Goal: Task Accomplishment & Management: Complete application form

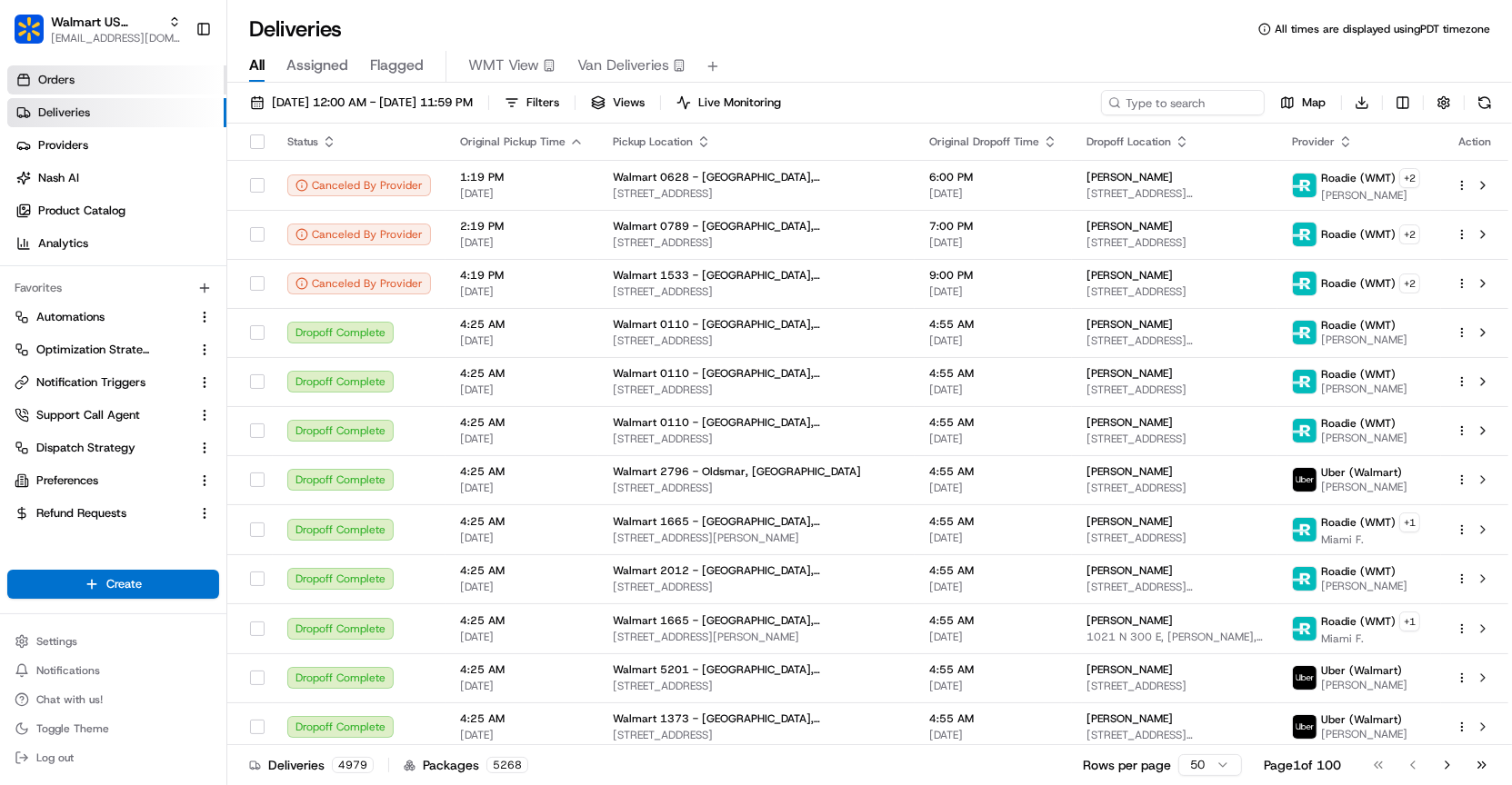
click at [141, 77] on link "Orders" at bounding box center [117, 80] width 219 height 29
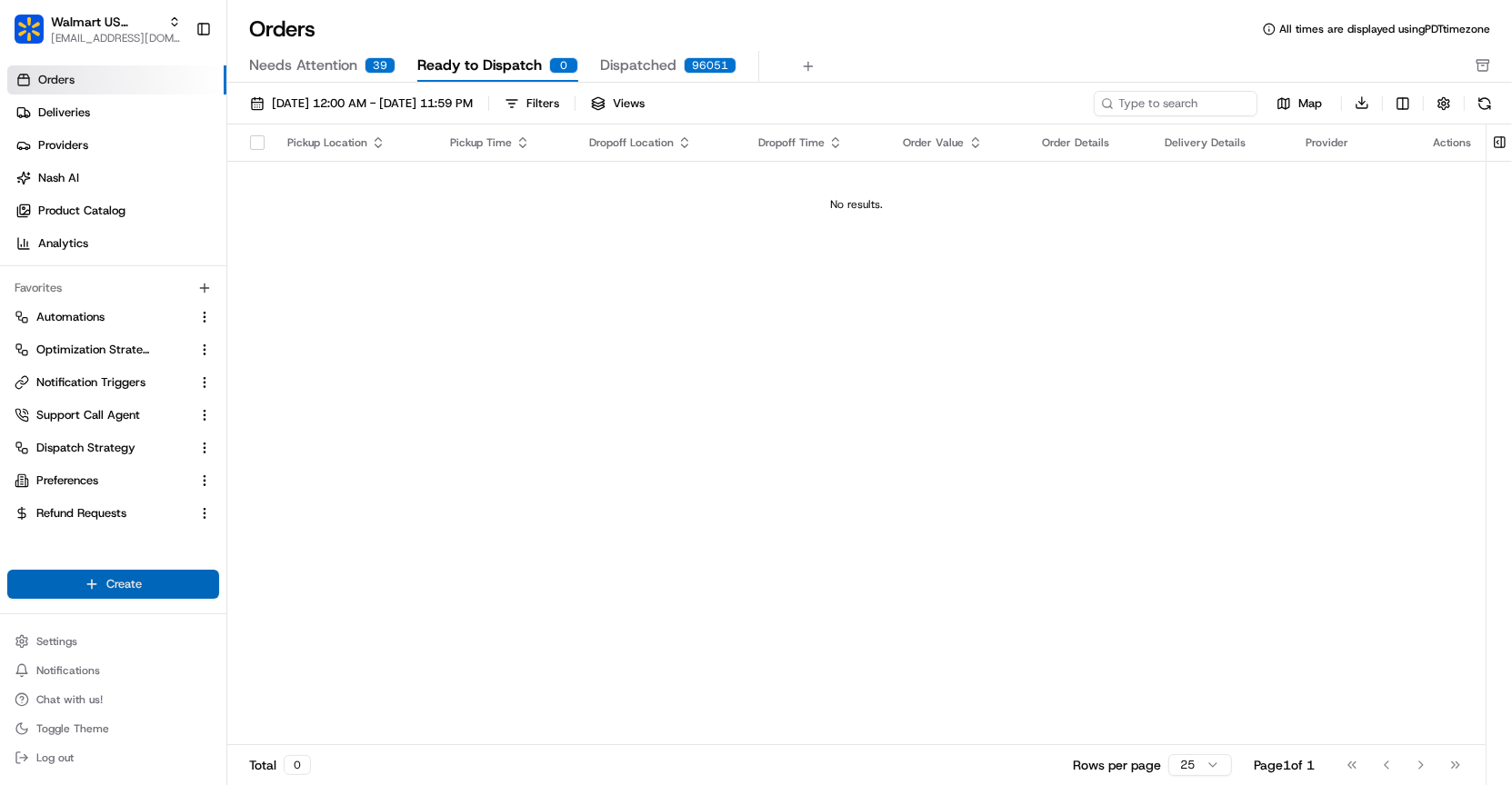
click at [159, 582] on html "Walmart US Stores [EMAIL_ADDRESS][DOMAIN_NAME] Toggle Sidebar Orders Deliveries…" at bounding box center [756, 392] width 1512 height 785
click at [279, 641] on link "Order" at bounding box center [328, 650] width 203 height 32
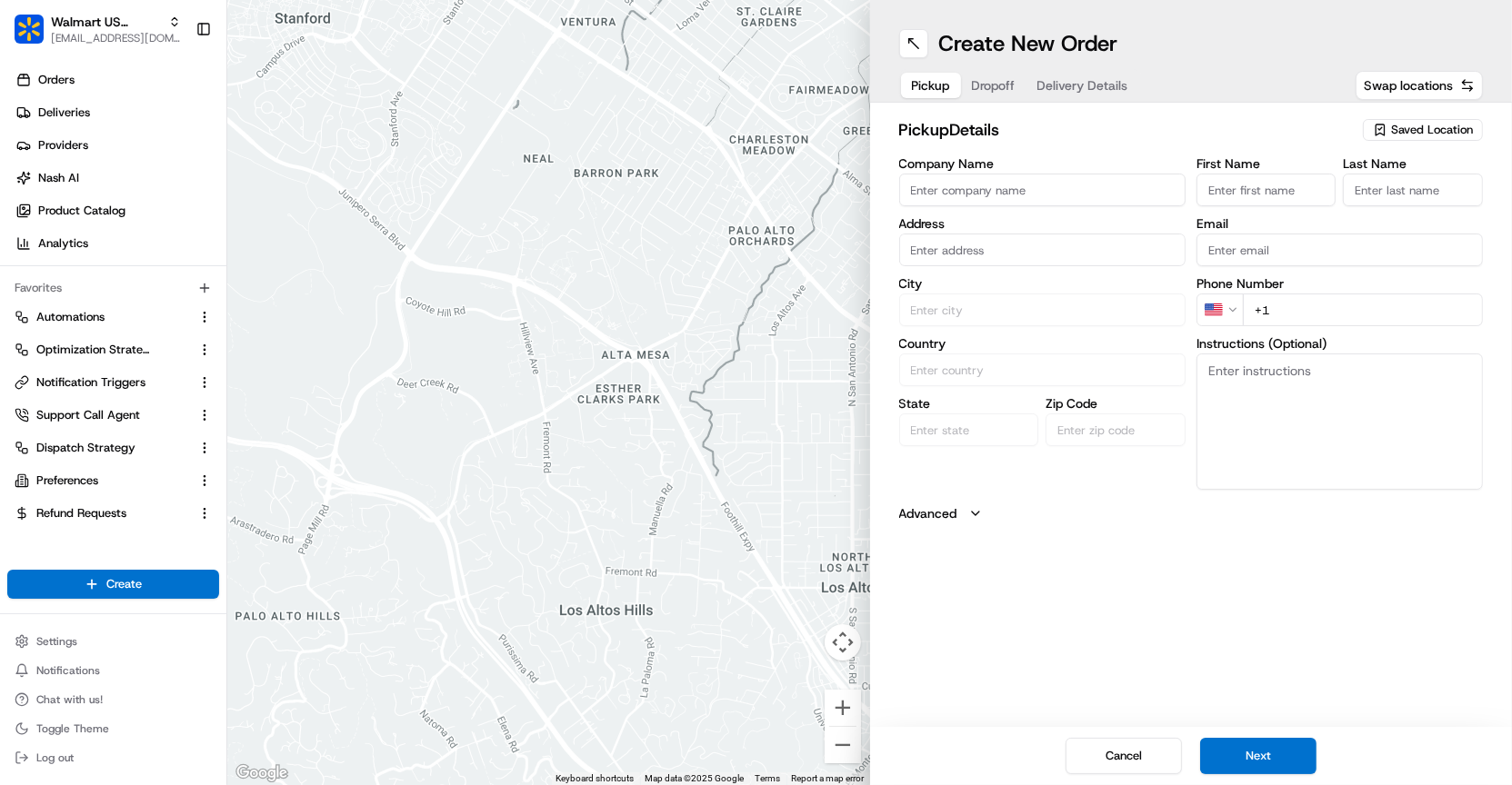
click at [926, 198] on input "Company Name" at bounding box center [1042, 190] width 287 height 32
click at [1415, 134] on span "Saved Location" at bounding box center [1431, 129] width 82 height 16
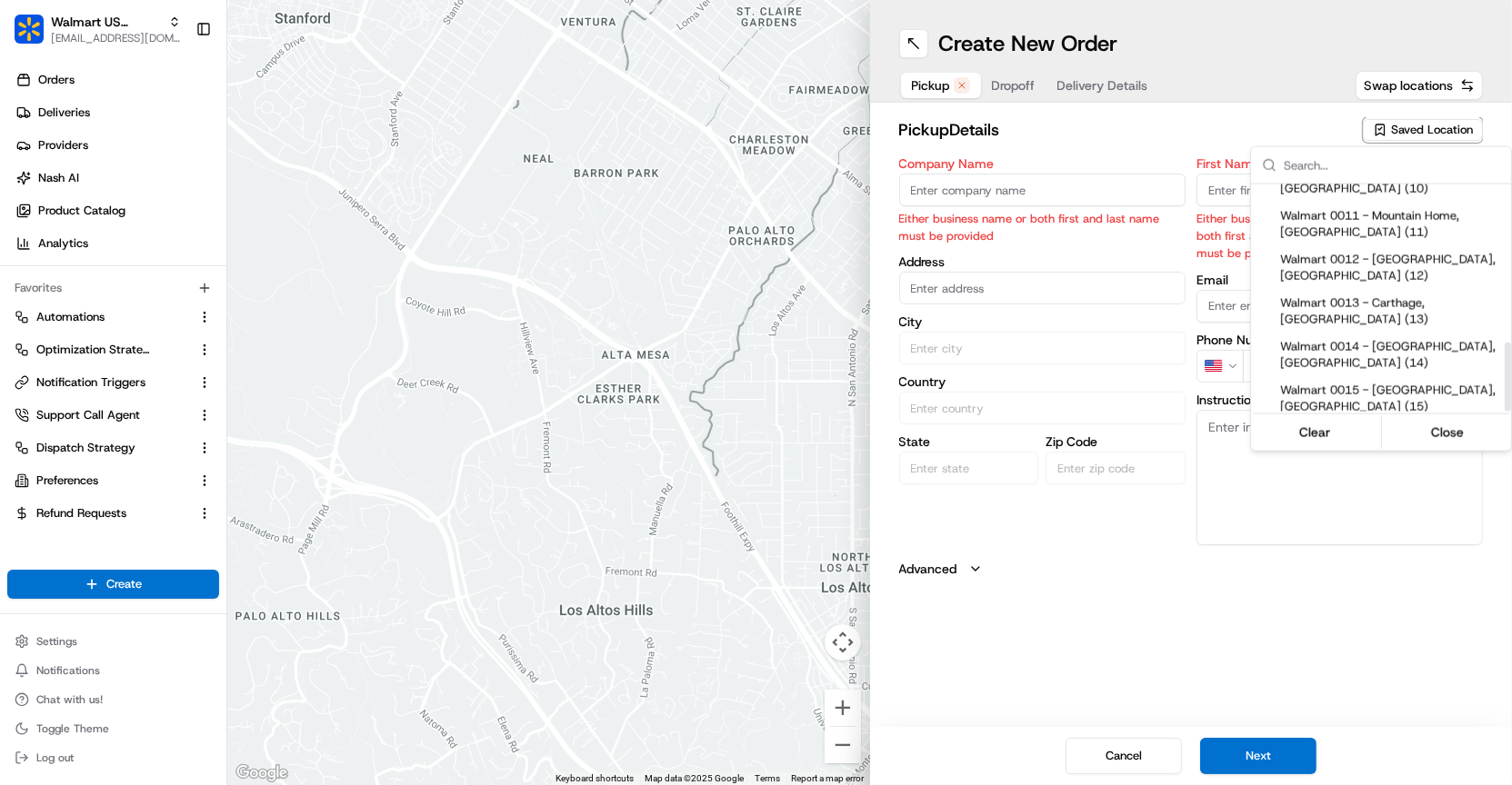
scroll to position [520, 0]
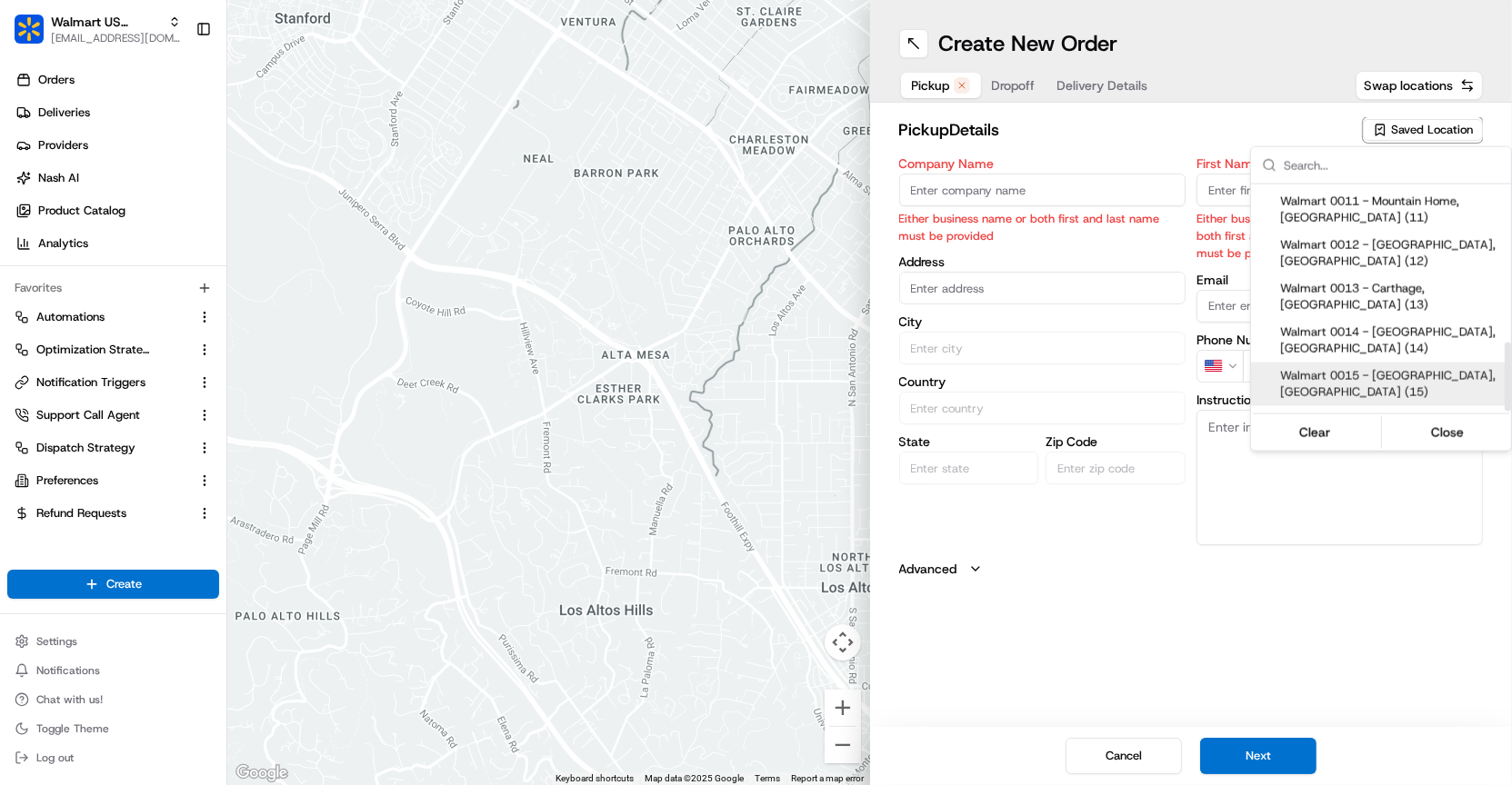
click at [1352, 175] on input "text" at bounding box center [1391, 165] width 216 height 36
click at [1344, 165] on input "text" at bounding box center [1391, 165] width 216 height 36
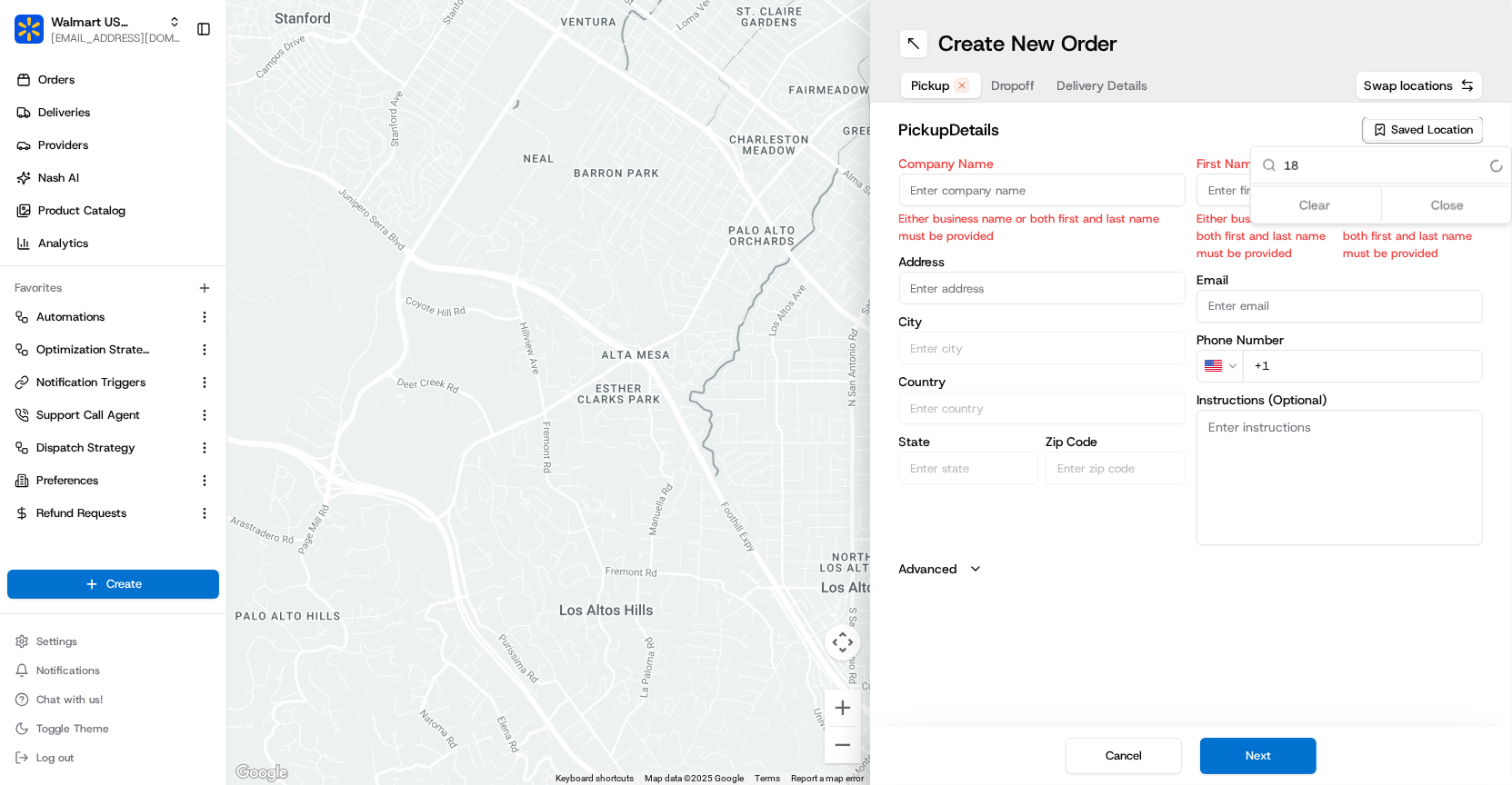
scroll to position [0, 0]
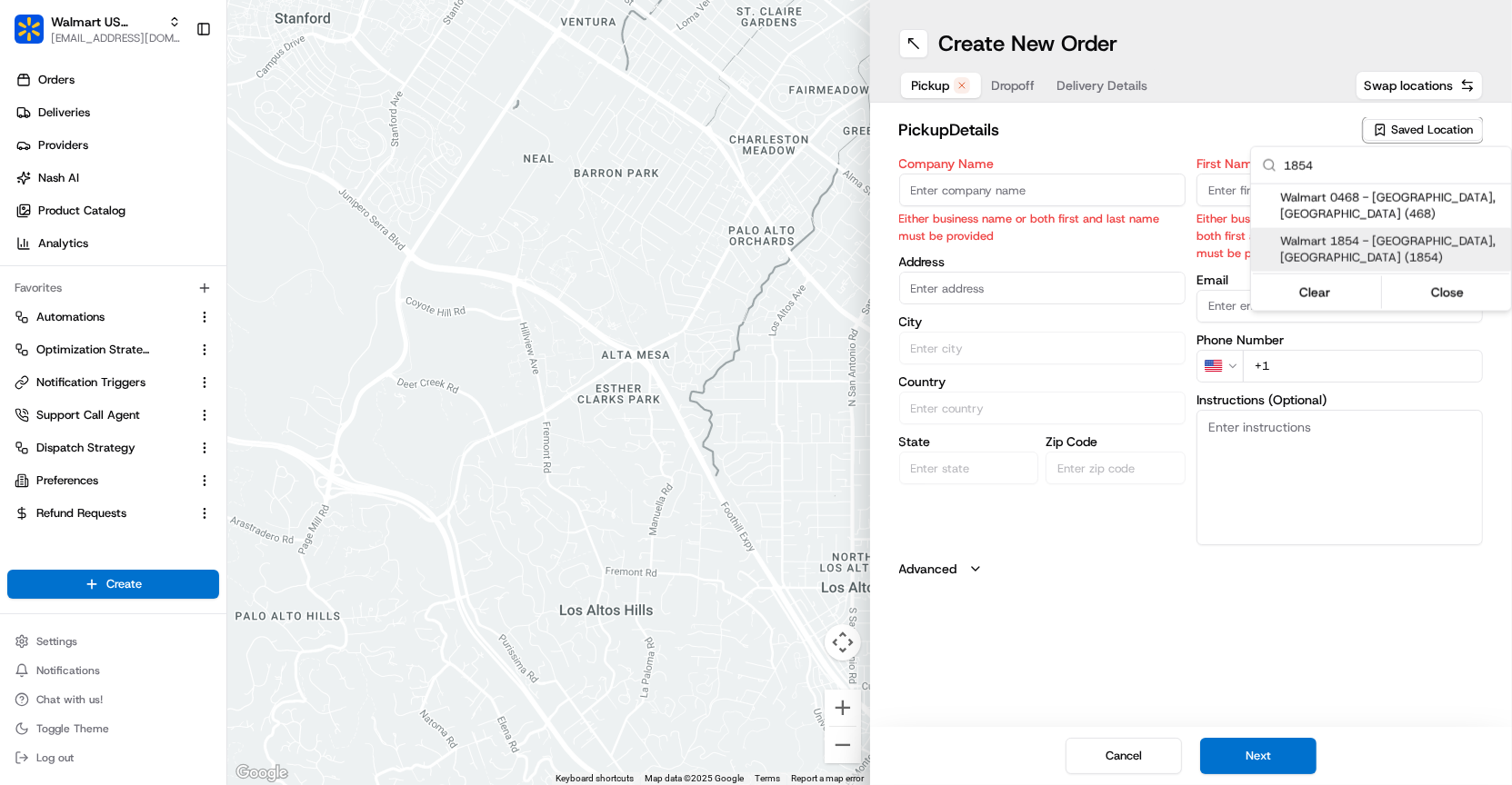
type input "1854"
click at [1301, 234] on span "Walmart 1854 - [GEOGRAPHIC_DATA], [GEOGRAPHIC_DATA] (1854)" at bounding box center [1391, 250] width 224 height 32
type input "Walmart 1854 - [GEOGRAPHIC_DATA], [GEOGRAPHIC_DATA]"
type input "[GEOGRAPHIC_DATA] 00659"
type input "Hatillo"
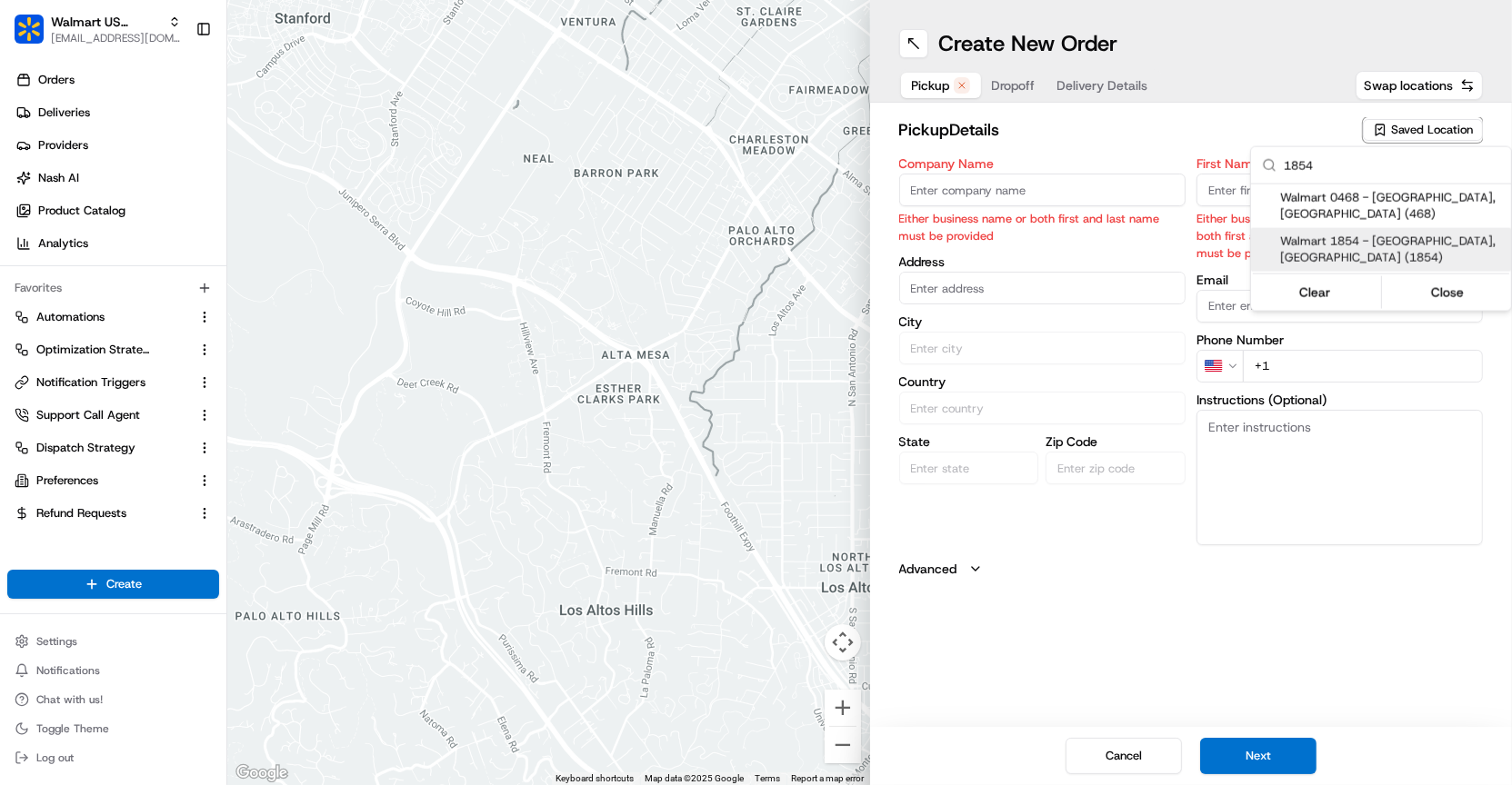
type input "US"
type input "PR"
type input "00659"
type input "[PHONE_NUMBER]"
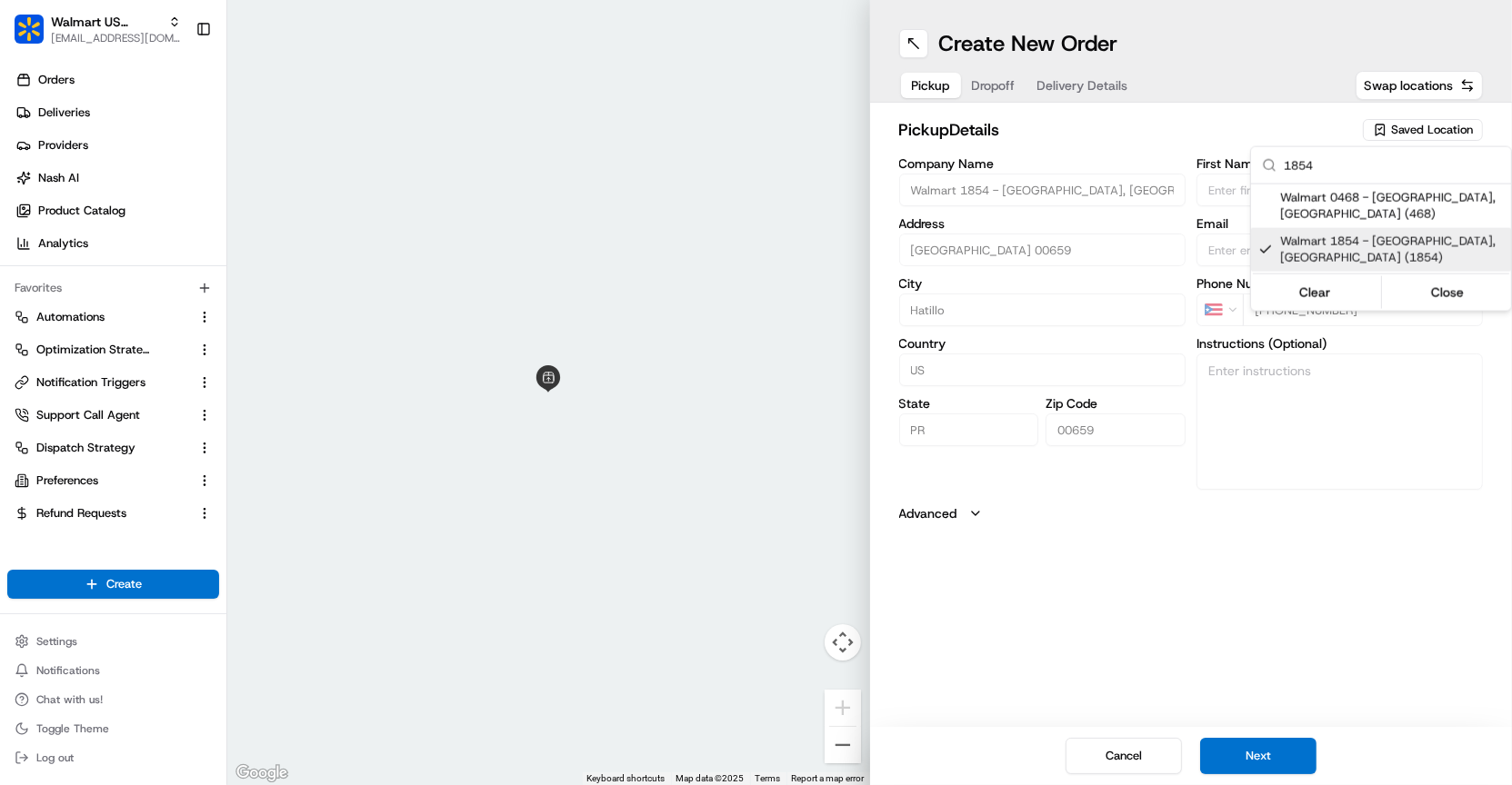
click at [1228, 761] on html "Walmart US Stores [EMAIL_ADDRESS][DOMAIN_NAME] Toggle Sidebar Orders Deliveries…" at bounding box center [756, 392] width 1512 height 785
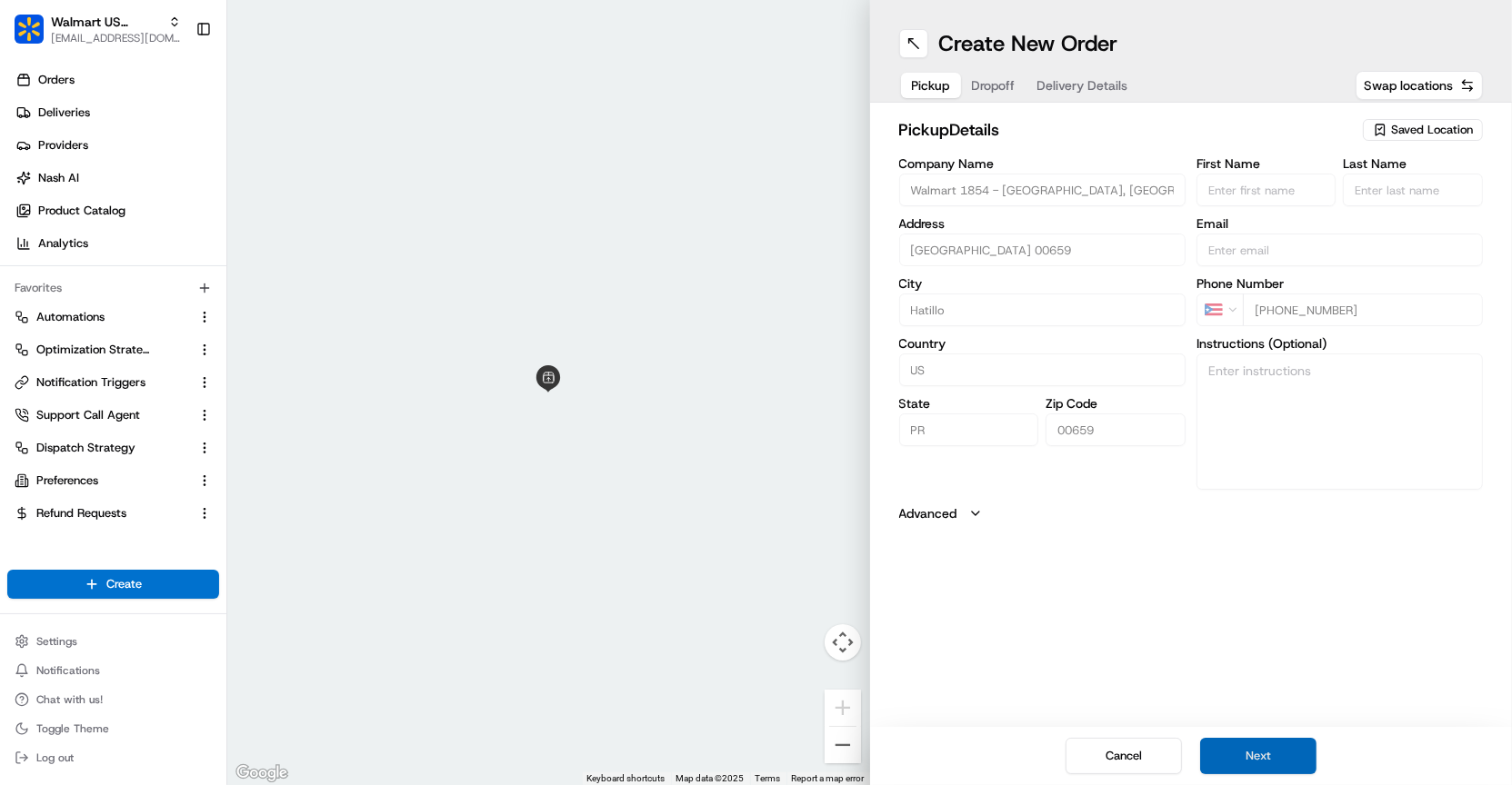
click at [1237, 758] on button "Next" at bounding box center [1258, 757] width 117 height 36
click at [1058, 252] on input "text" at bounding box center [1042, 250] width 287 height 32
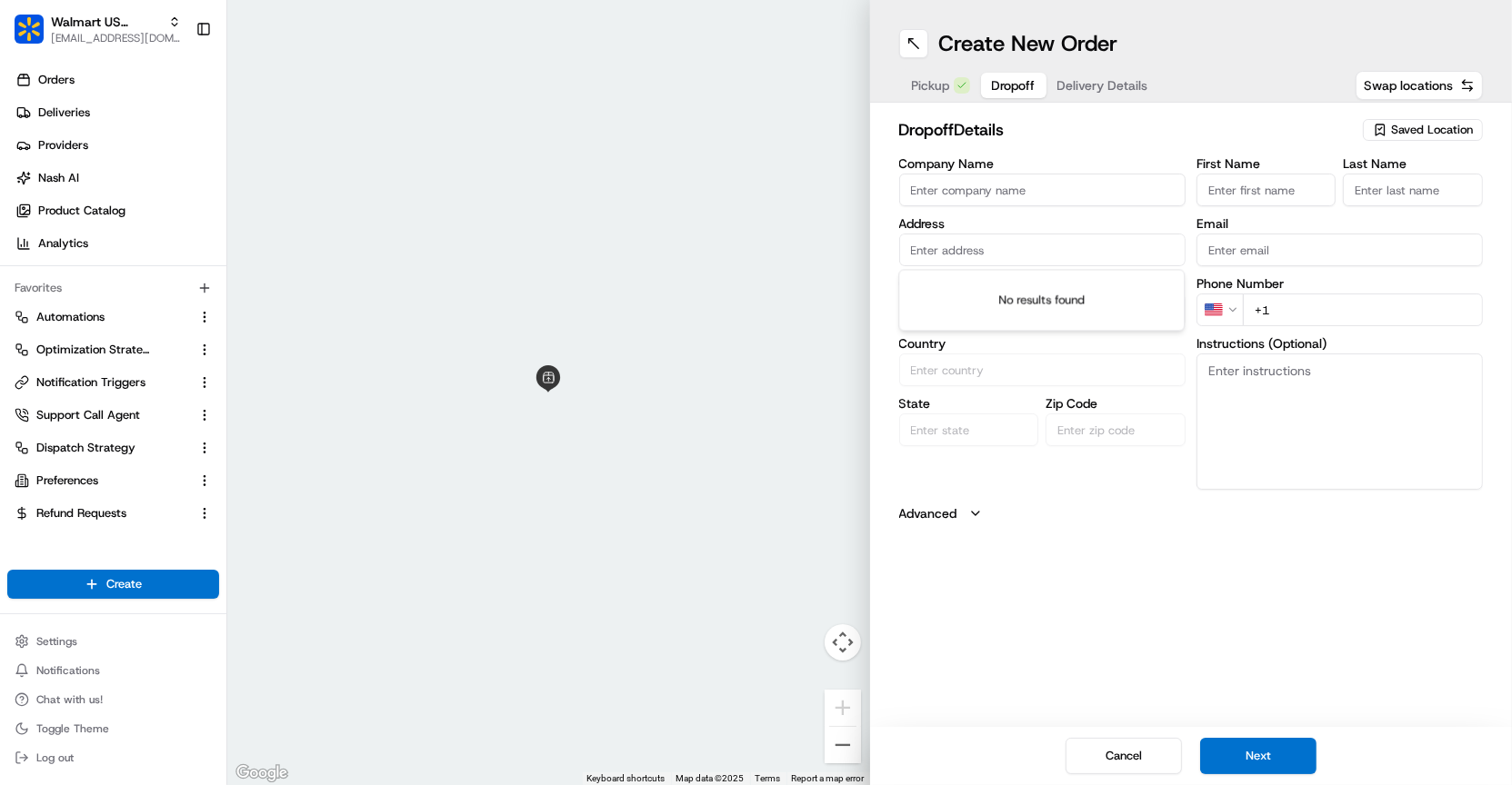
paste input "[STREET_ADDRESS] Miramar, [GEOGRAPHIC_DATA], 00612, [US_STATE]"
type input "[STREET_ADDRESS] Miramar, [GEOGRAPHIC_DATA], 00612, [US_STATE]"
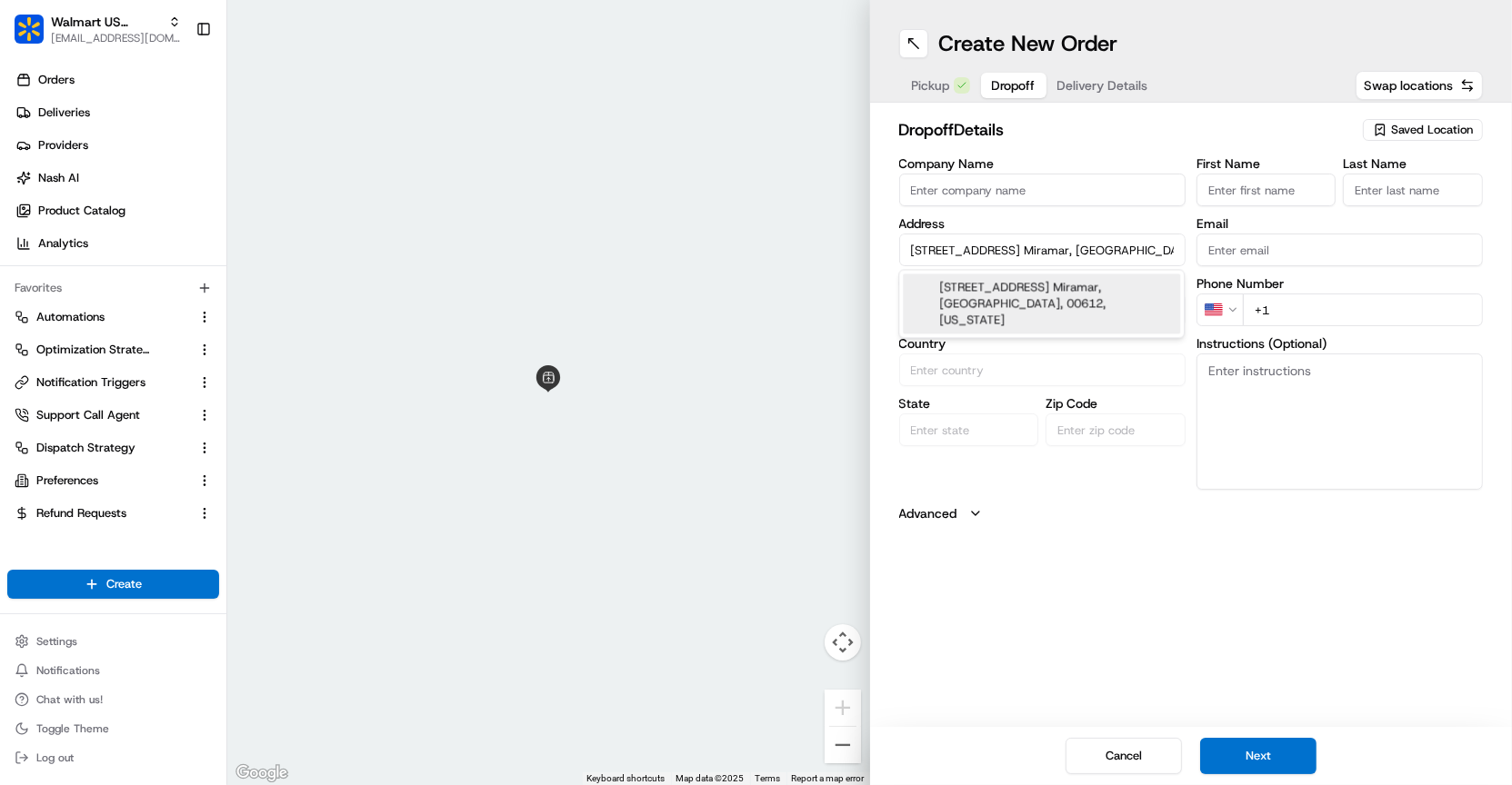
click at [1061, 301] on div "[STREET_ADDRESS] Miramar, [GEOGRAPHIC_DATA], 00612, [US_STATE]" at bounding box center [1041, 303] width 277 height 60
type input "Arecibo"
type input "[US_STATE]"
type input "Arecibo"
type input "00612"
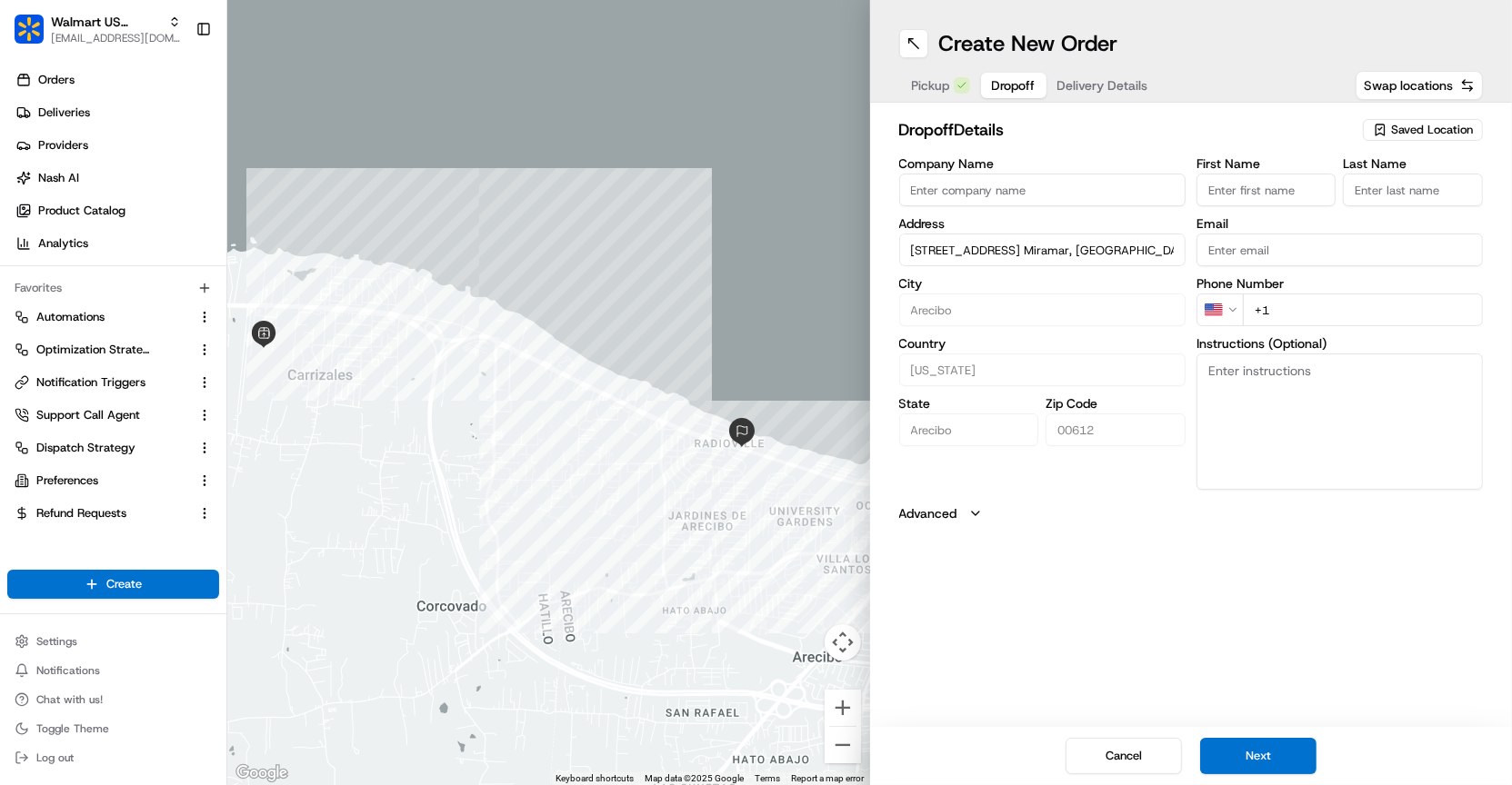
type input "[STREET_ADDRESS] Miramar, [GEOGRAPHIC_DATA], 00612, [US_STATE]"
click at [1299, 293] on input "+1" at bounding box center [1362, 309] width 240 height 32
type input "[PHONE_NUMBER]"
click at [1274, 747] on button "Next" at bounding box center [1258, 757] width 117 height 36
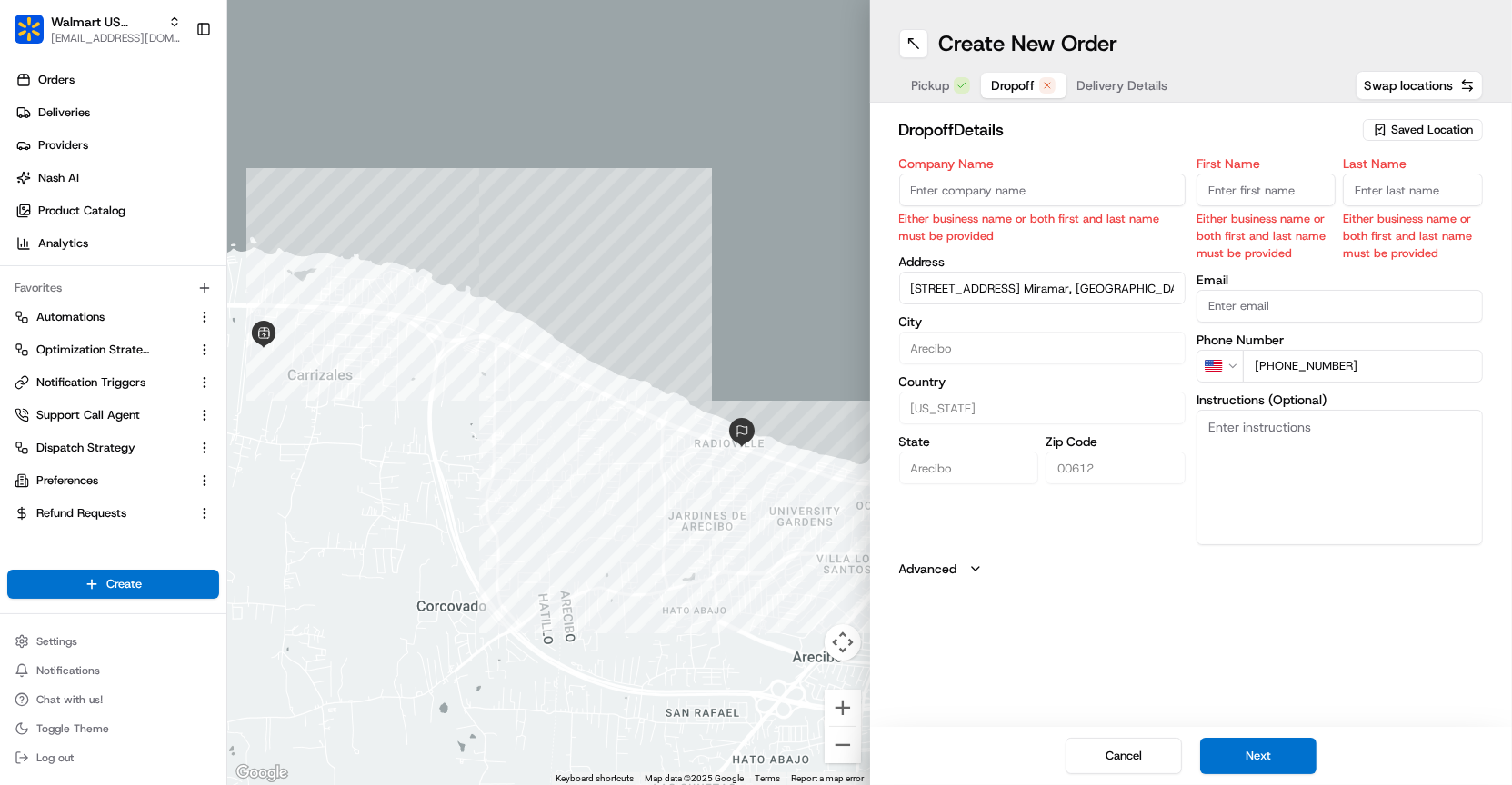
click at [1208, 190] on input "First Name" at bounding box center [1265, 190] width 140 height 32
type input "Aleena"
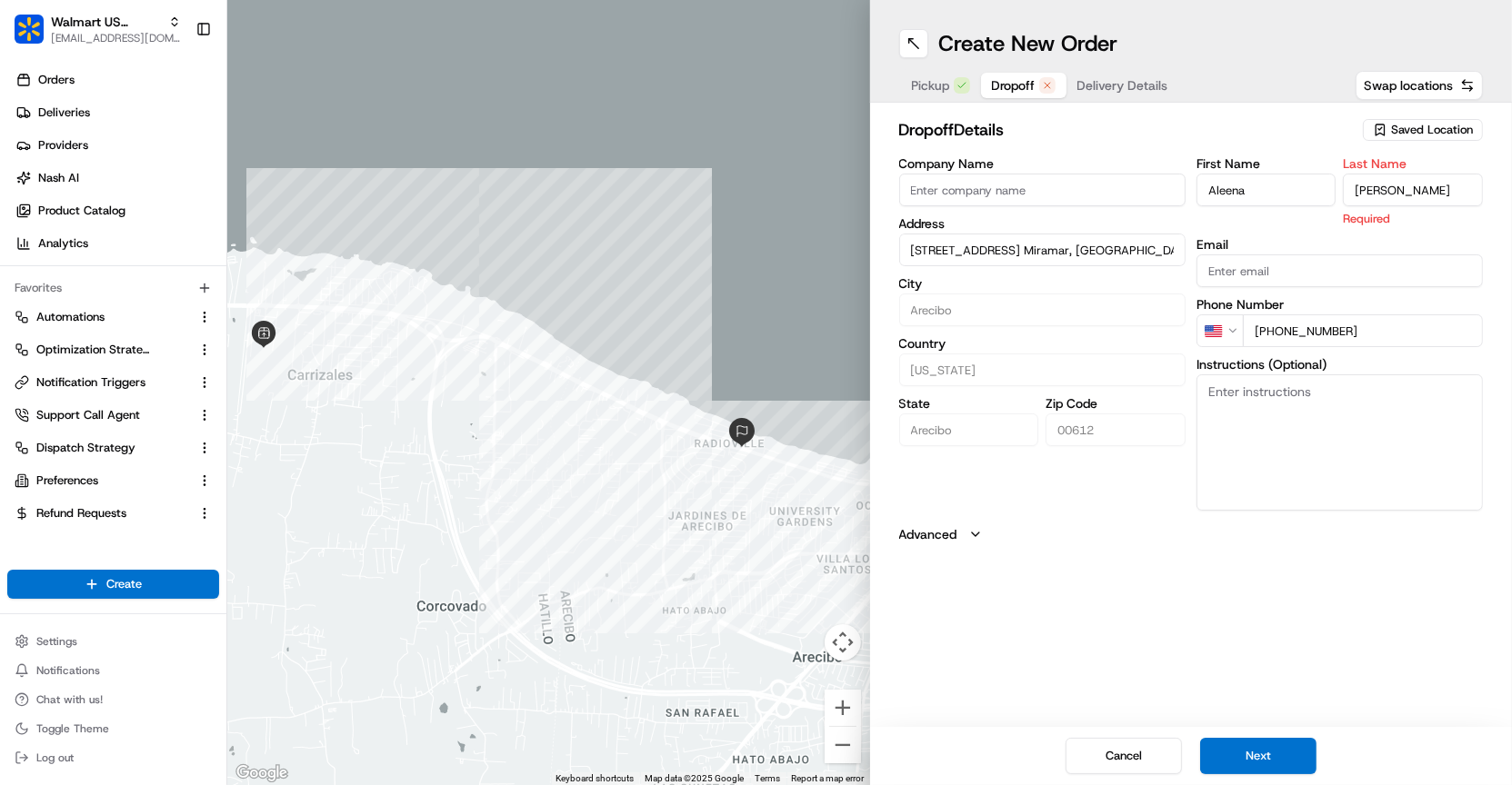
type input "[PERSON_NAME]"
click at [1057, 171] on div "Company Name" at bounding box center [1042, 182] width 287 height 49
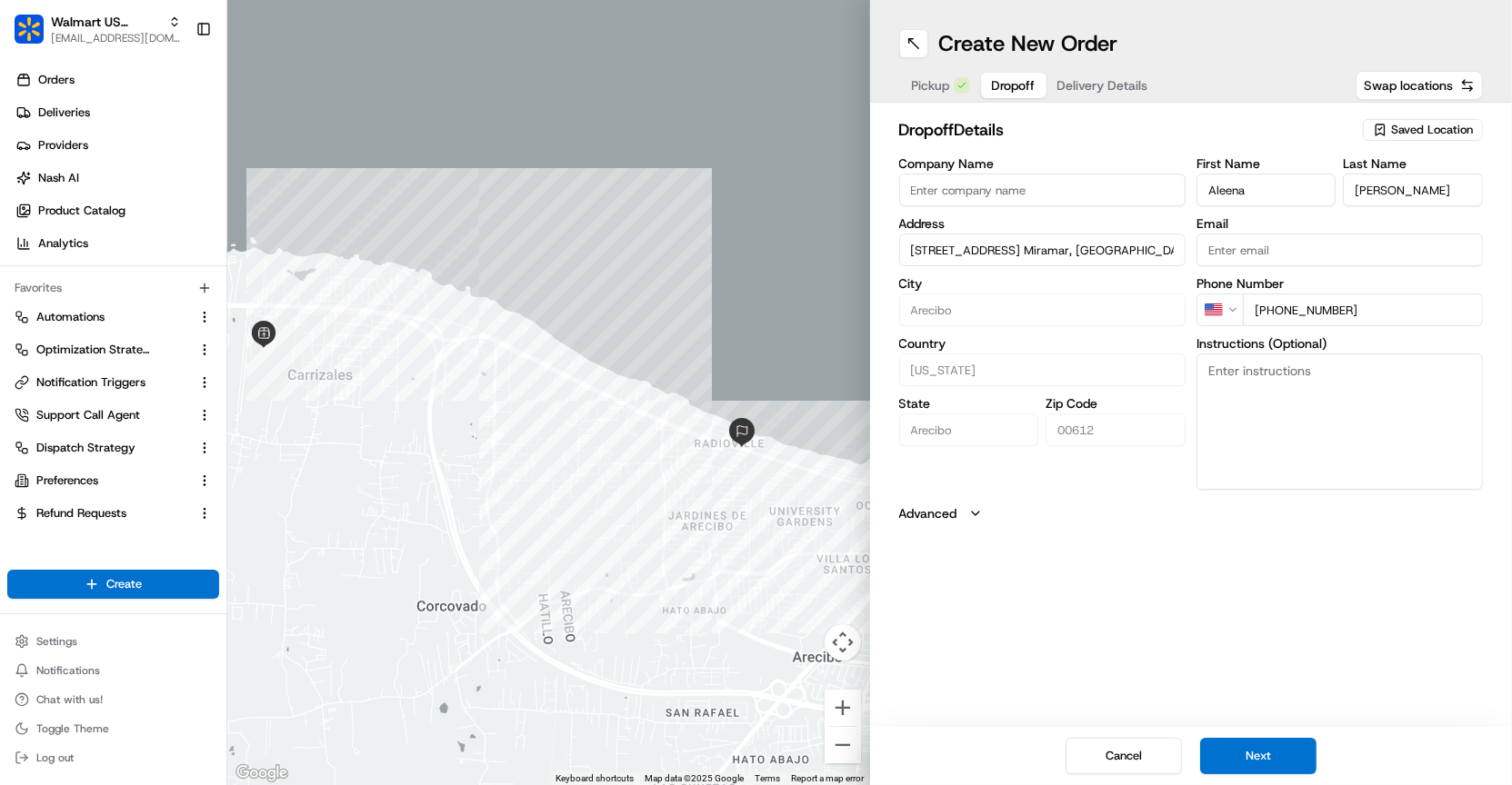
click at [1057, 183] on input "Company Name" at bounding box center [1042, 190] width 287 height 32
type input "Nash"
click at [1229, 751] on button "Next" at bounding box center [1258, 757] width 117 height 36
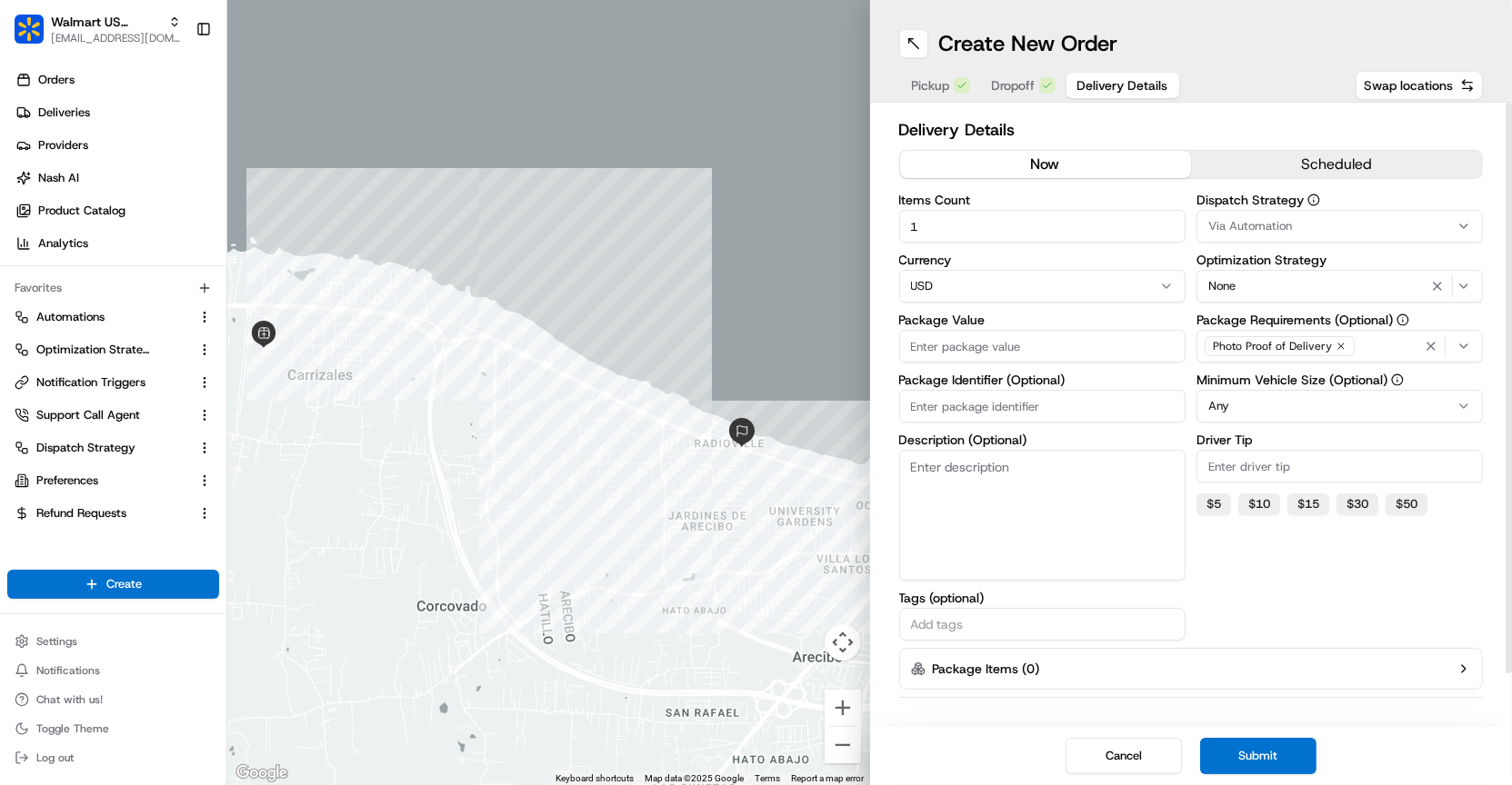
click at [1407, 231] on div "Via Automation" at bounding box center [1339, 226] width 277 height 16
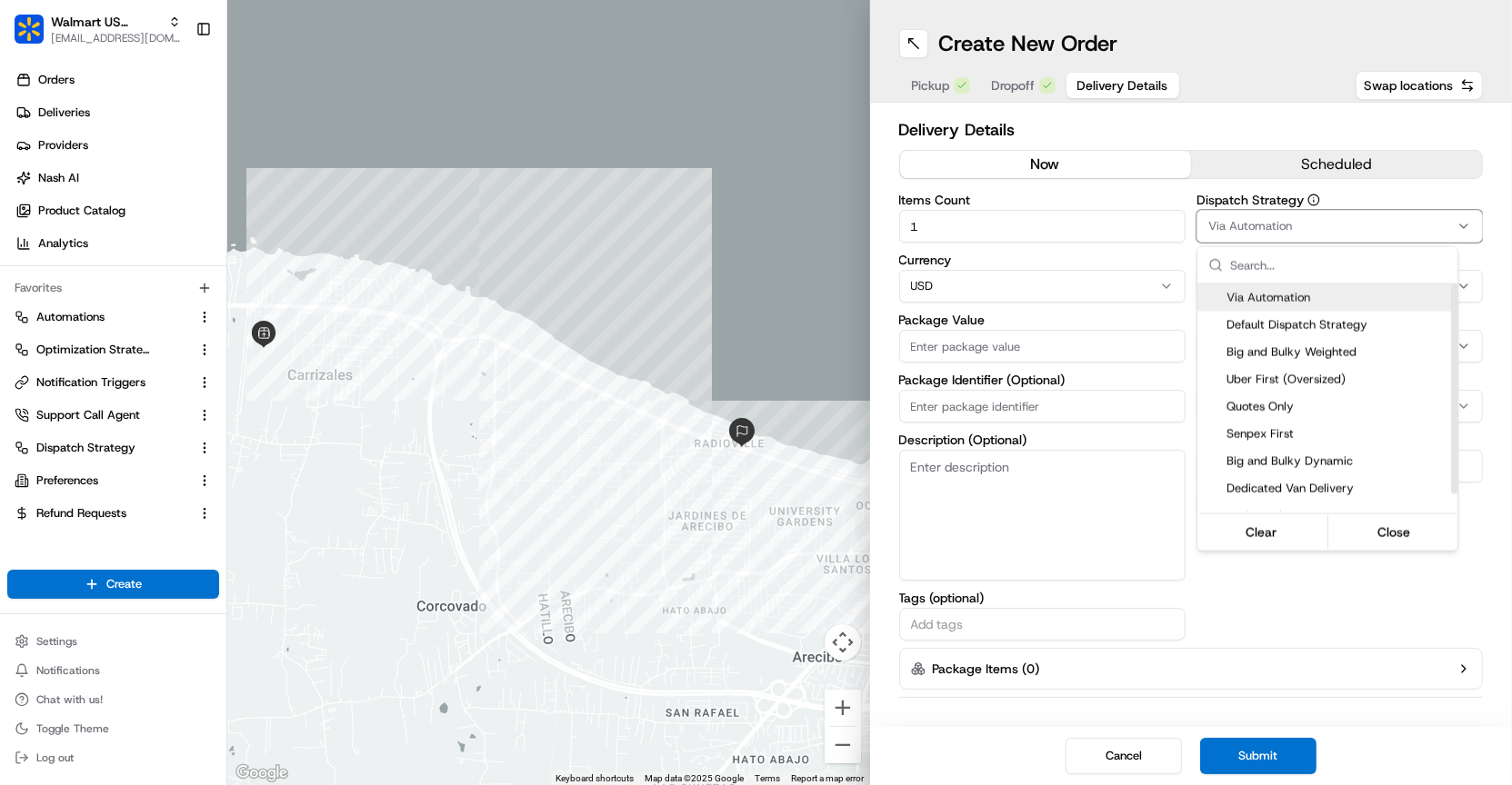
click at [1304, 296] on span "Via Automation" at bounding box center [1338, 298] width 224 height 16
click at [1222, 631] on html "Walmart US Stores [EMAIL_ADDRESS][DOMAIN_NAME] Toggle Sidebar Orders Deliveries…" at bounding box center [756, 392] width 1512 height 785
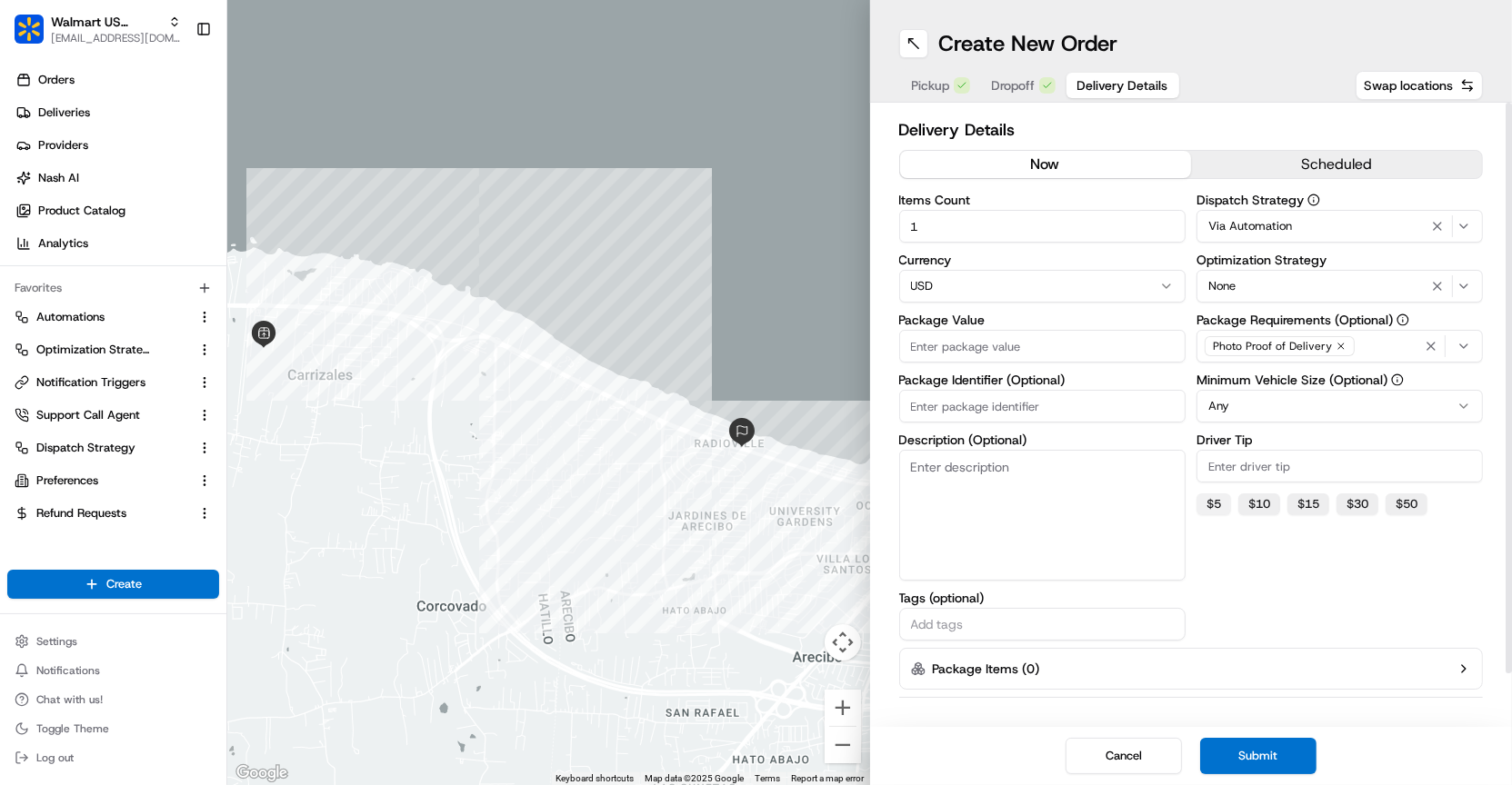
click at [1210, 508] on button "$ 5" at bounding box center [1213, 504] width 34 height 22
type input "5"
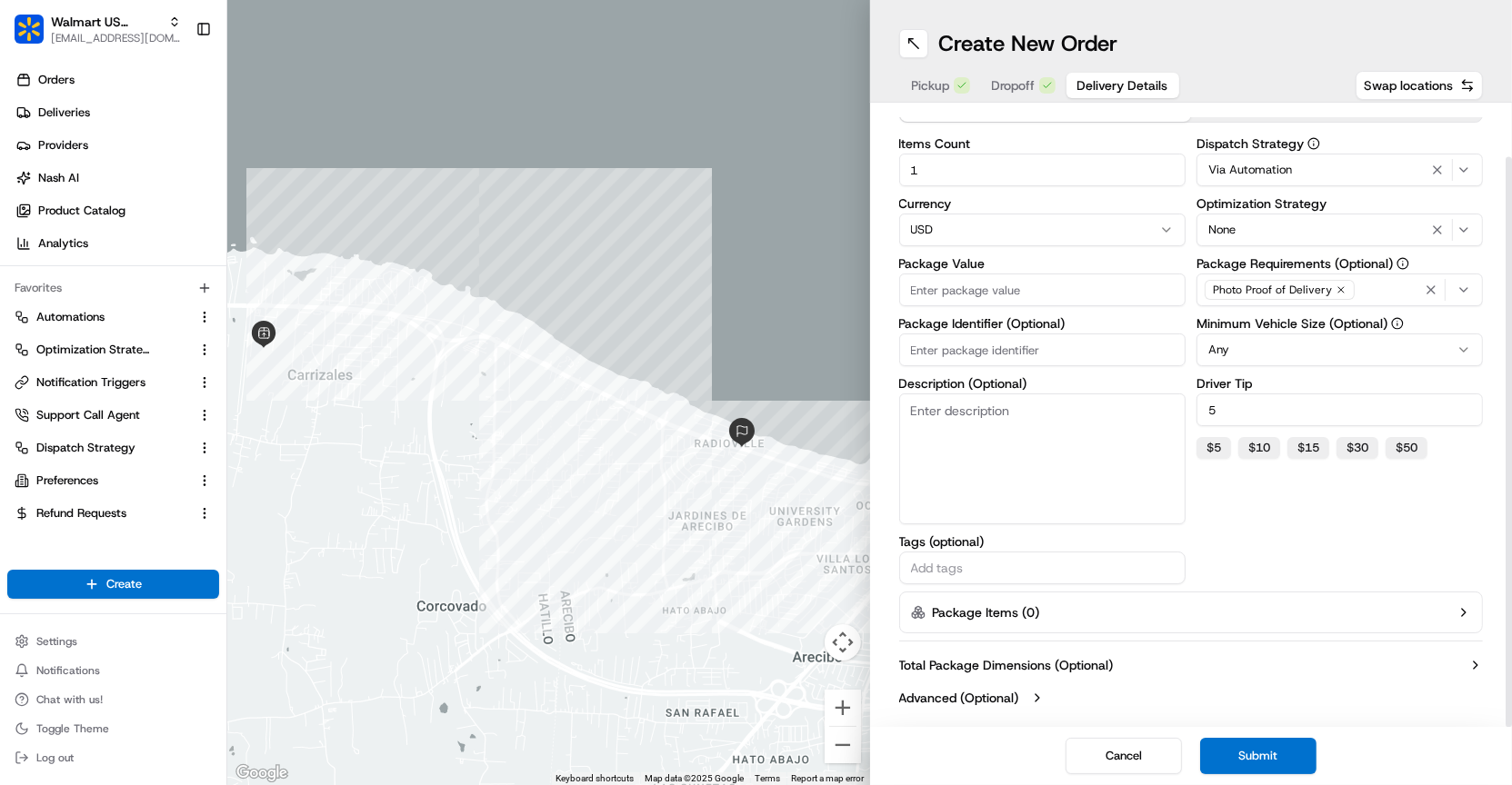
click at [1097, 664] on label "Total Package Dimensions (Optional)" at bounding box center [1006, 664] width 215 height 18
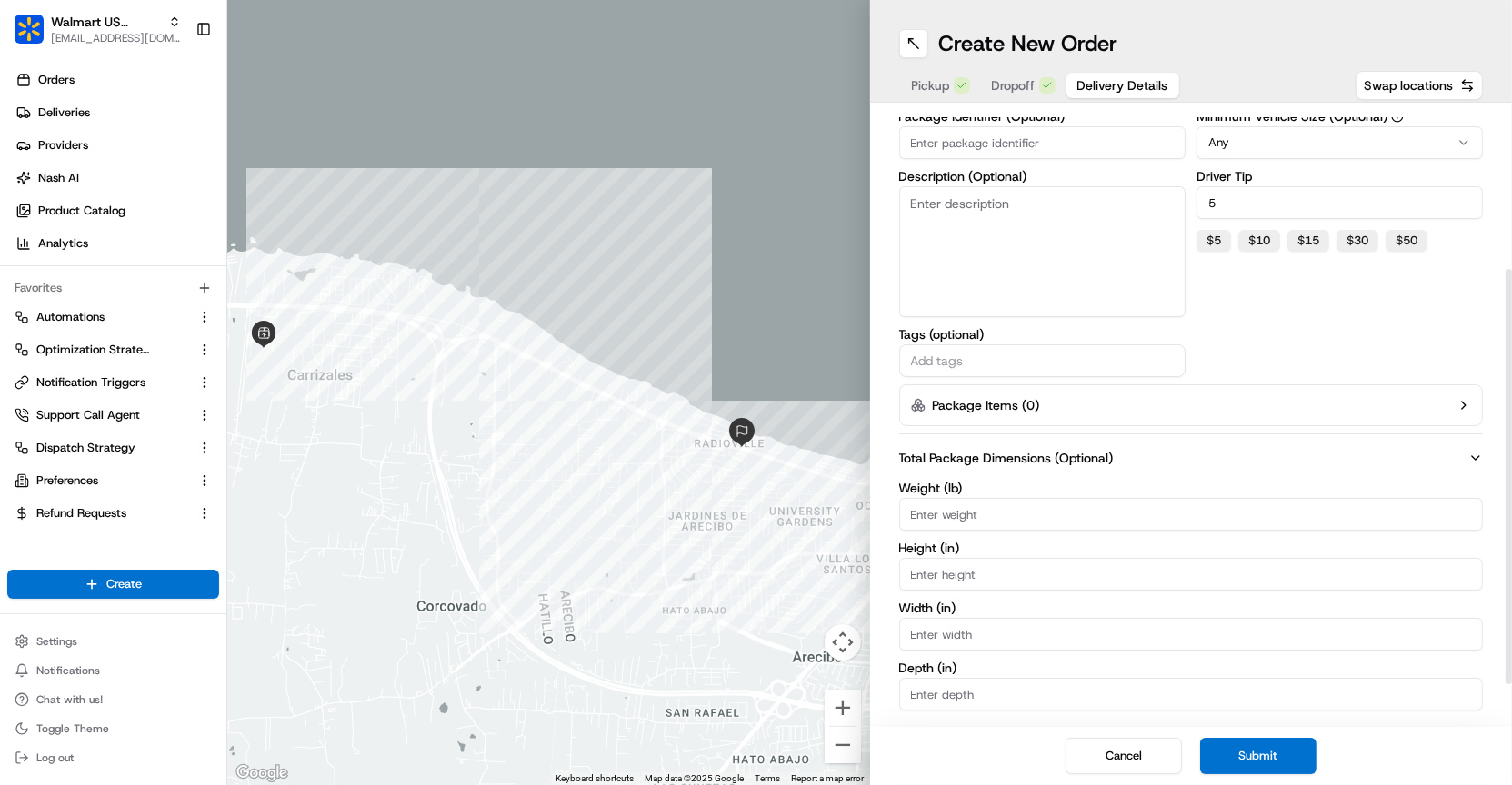
scroll to position [300, 0]
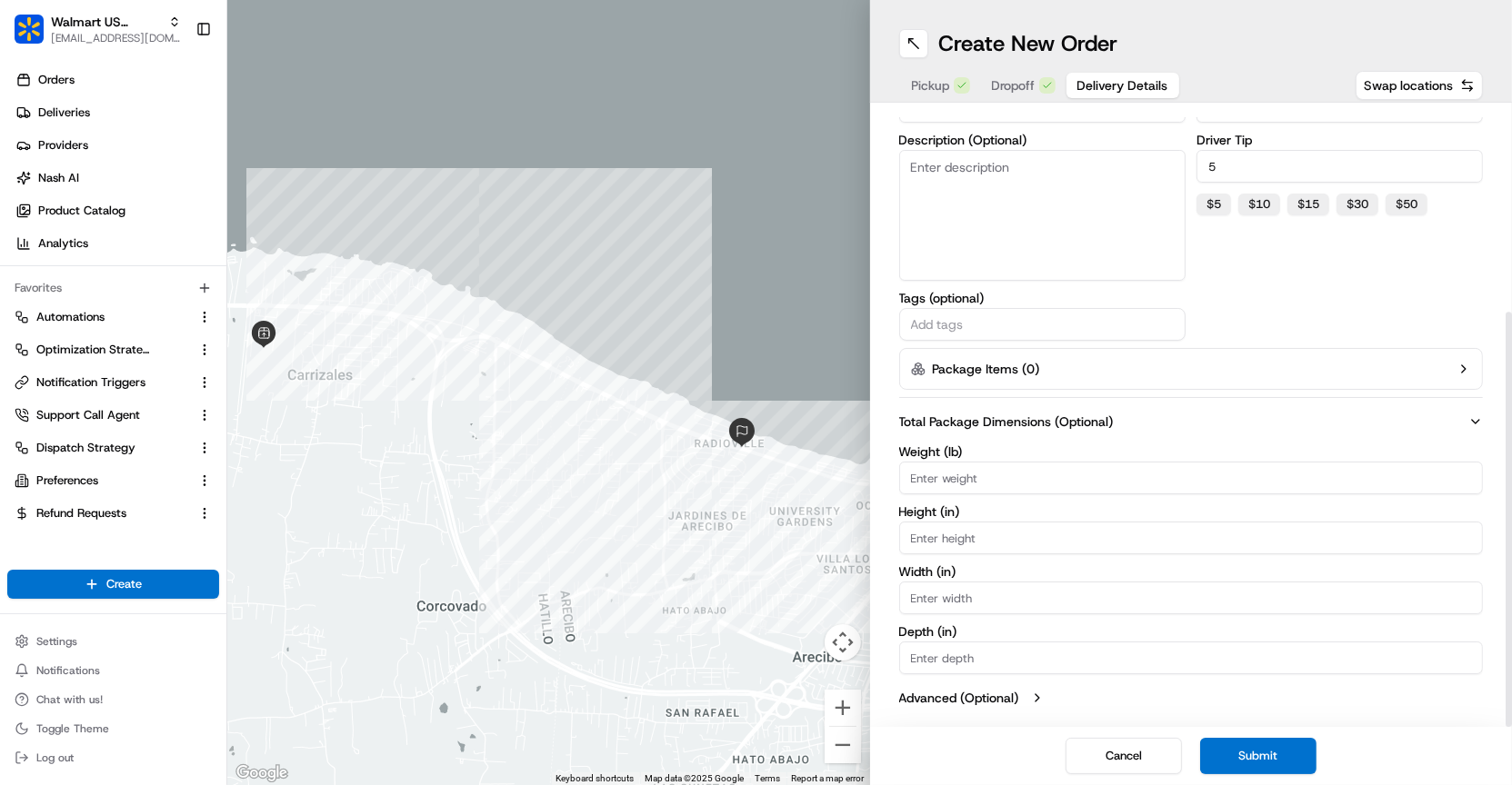
click at [1058, 482] on input "Weight (lb)" at bounding box center [1191, 478] width 585 height 32
type input "5"
click at [1243, 743] on button "Submit" at bounding box center [1258, 757] width 117 height 36
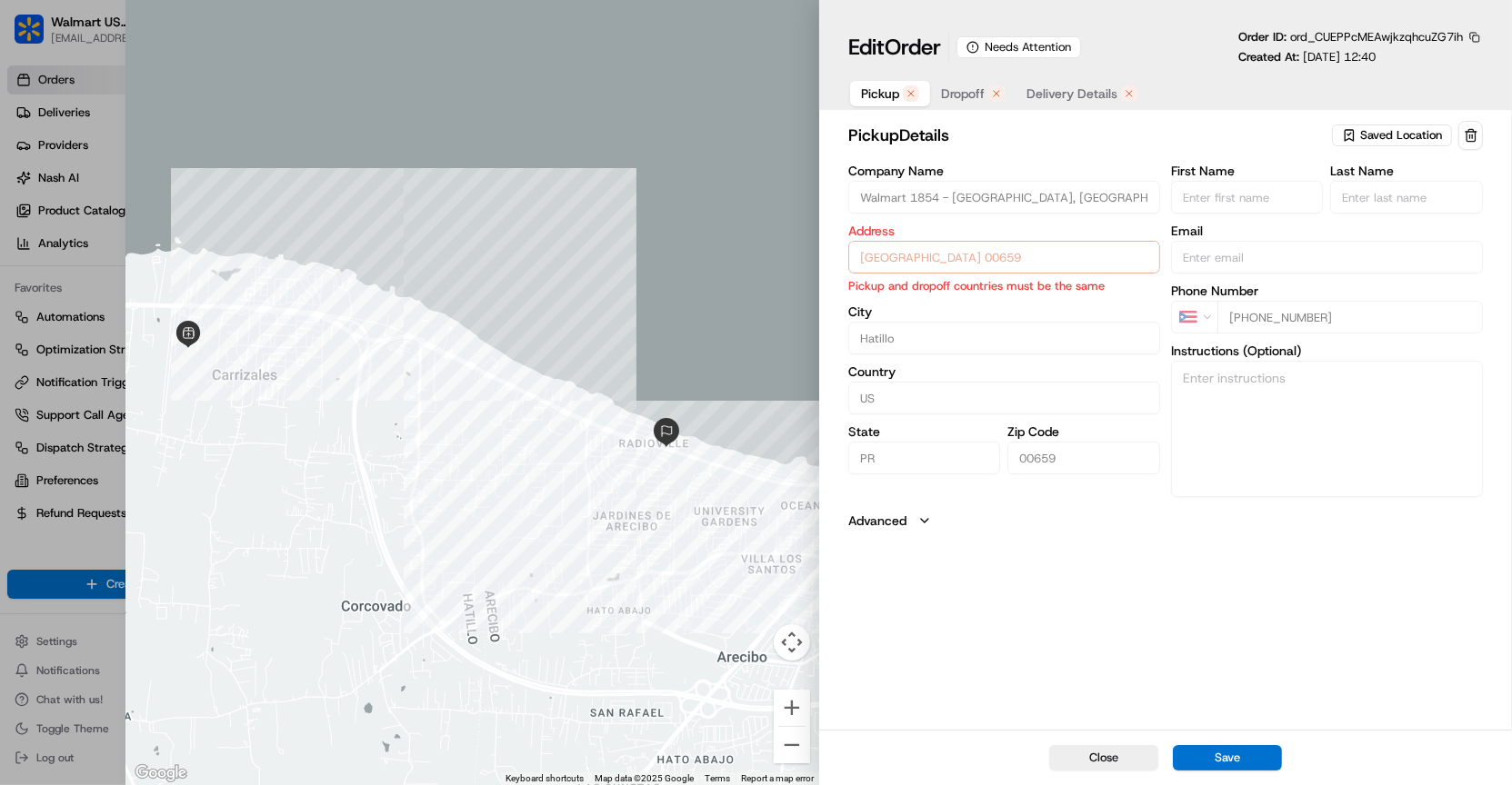
click at [1055, 62] on div "Edit Order Needs Attention Order ID: ord_CUEPPcMEAwjkzqhcuZG7ih Created At: [DA…" at bounding box center [1166, 47] width 634 height 36
click at [1055, 48] on div "Needs Attention" at bounding box center [1018, 47] width 124 height 22
click at [992, 100] on div "button" at bounding box center [996, 93] width 16 height 16
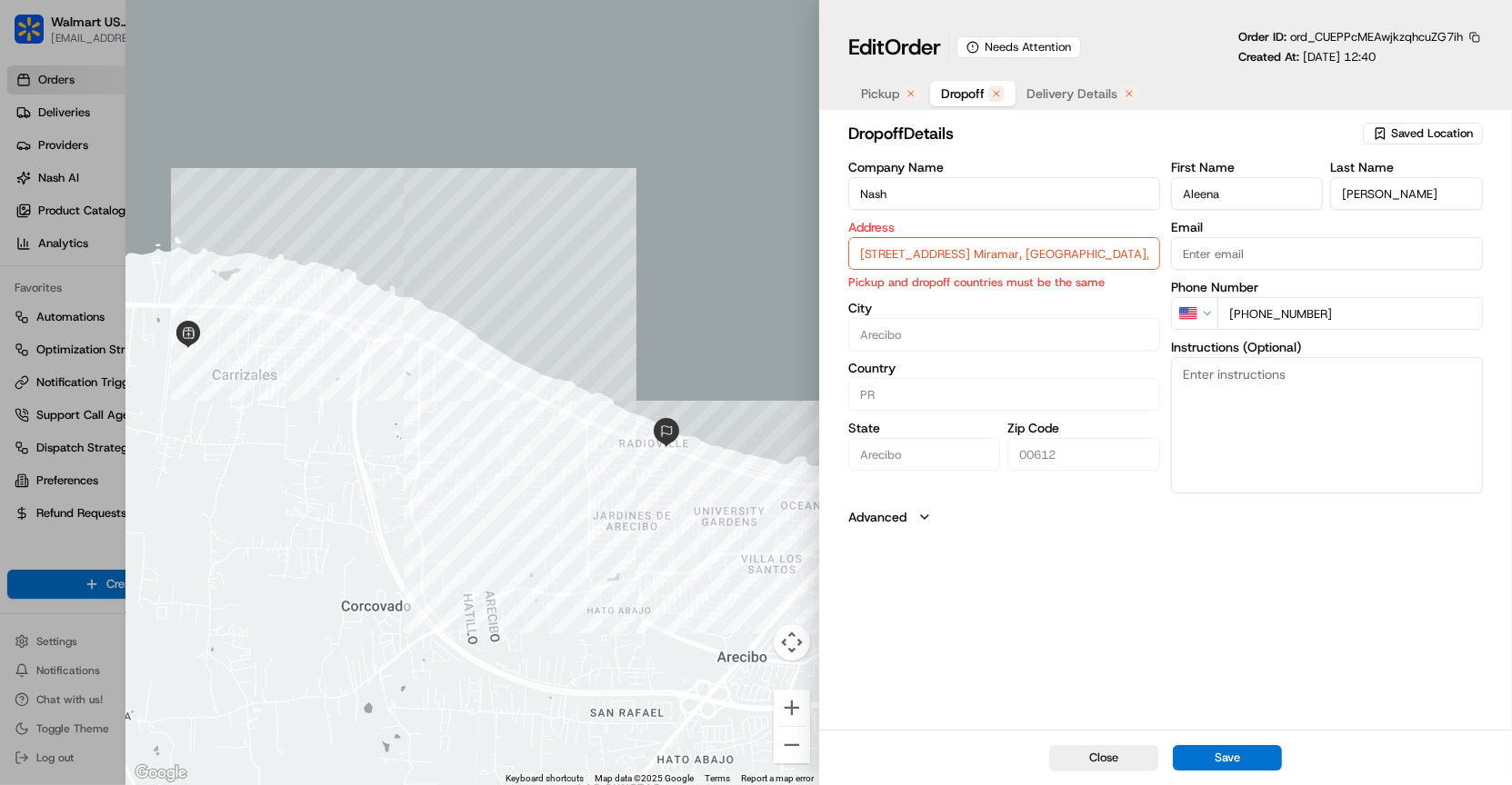
click at [902, 118] on div "Edit Order Needs Attention Order ID: ord_CUEPPcMEAwjkzqhcuZG7ih Created At: [DA…" at bounding box center [1166, 59] width 693 height 118
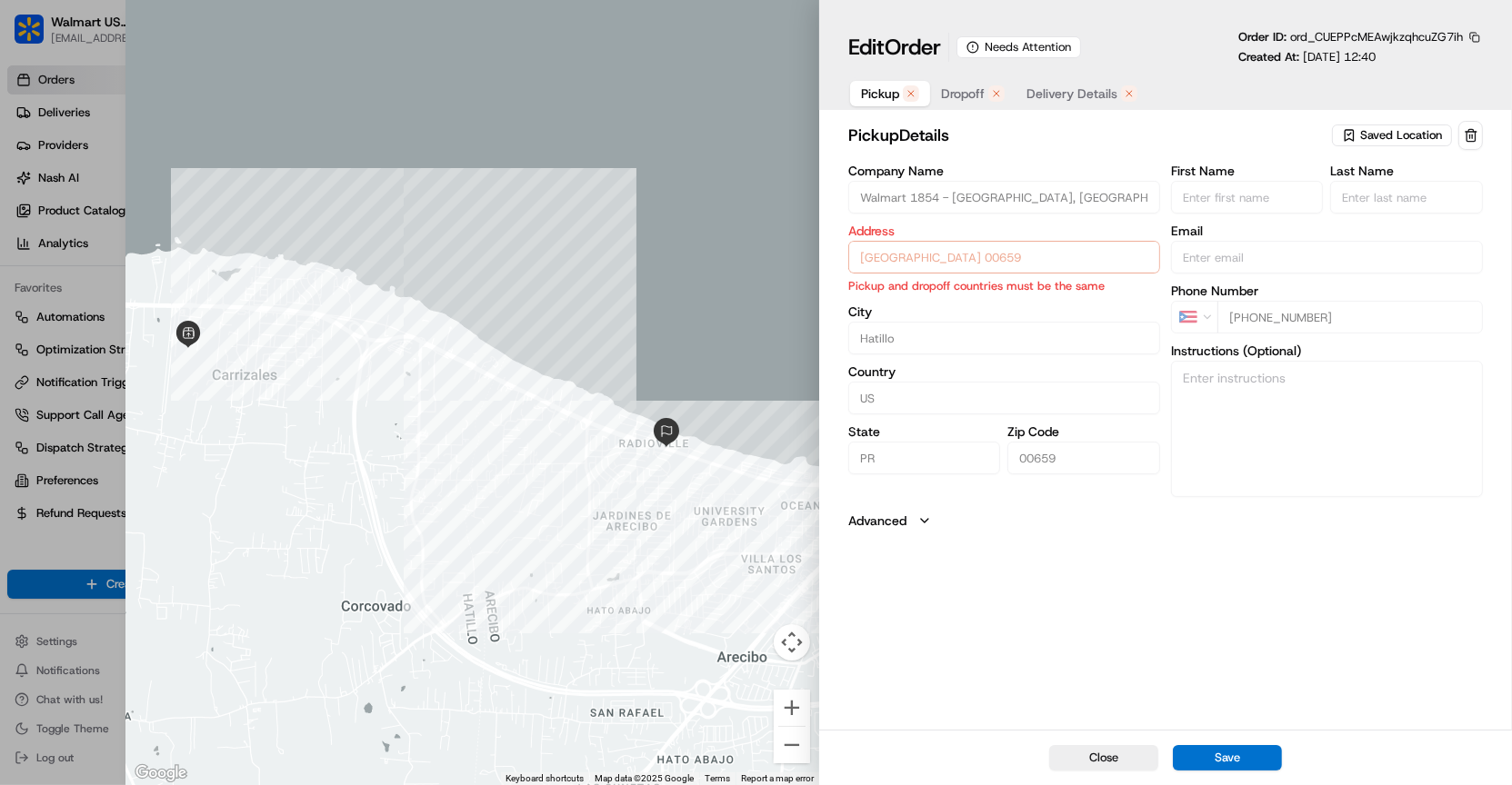
click at [901, 105] on button "Pickup" at bounding box center [889, 93] width 80 height 26
click at [954, 93] on span "Dropoff" at bounding box center [962, 93] width 44 height 18
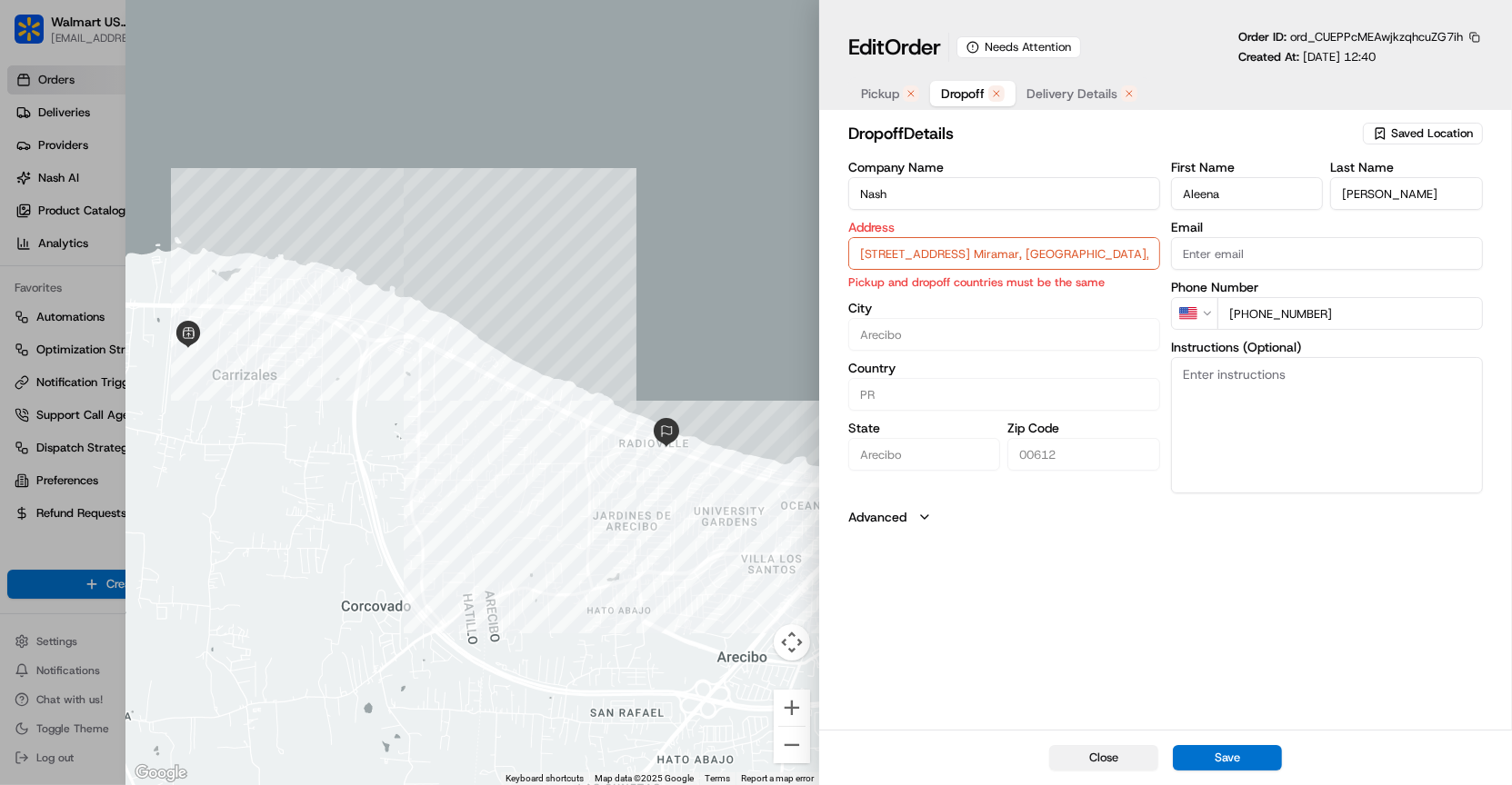
click at [1122, 749] on button "Close" at bounding box center [1103, 757] width 109 height 26
type input "+1"
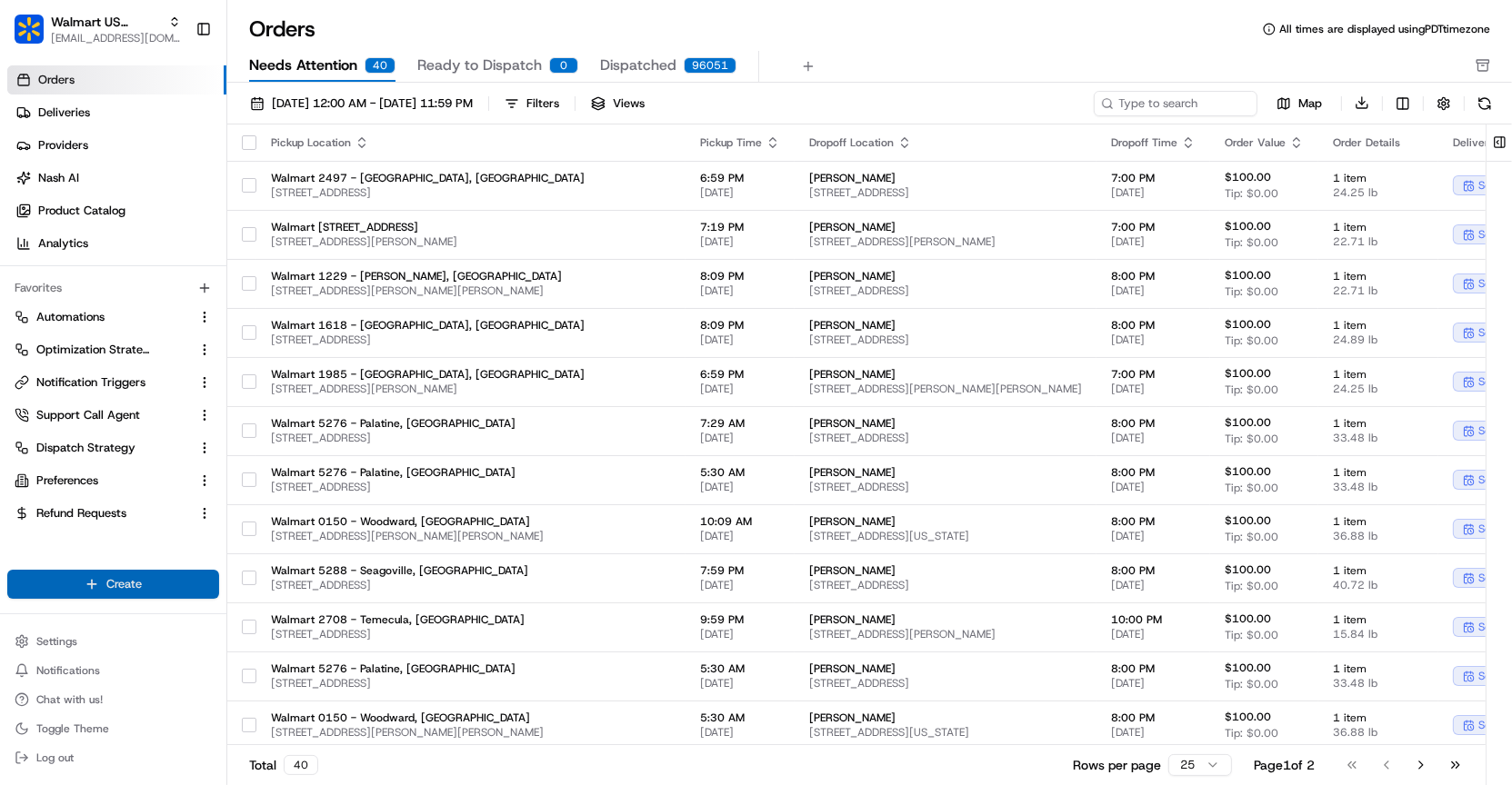
click at [119, 588] on html "Walmart US Stores [EMAIL_ADDRESS][DOMAIN_NAME] Toggle Sidebar Orders Deliveries…" at bounding box center [756, 392] width 1512 height 785
click at [282, 654] on link "Order" at bounding box center [328, 650] width 203 height 32
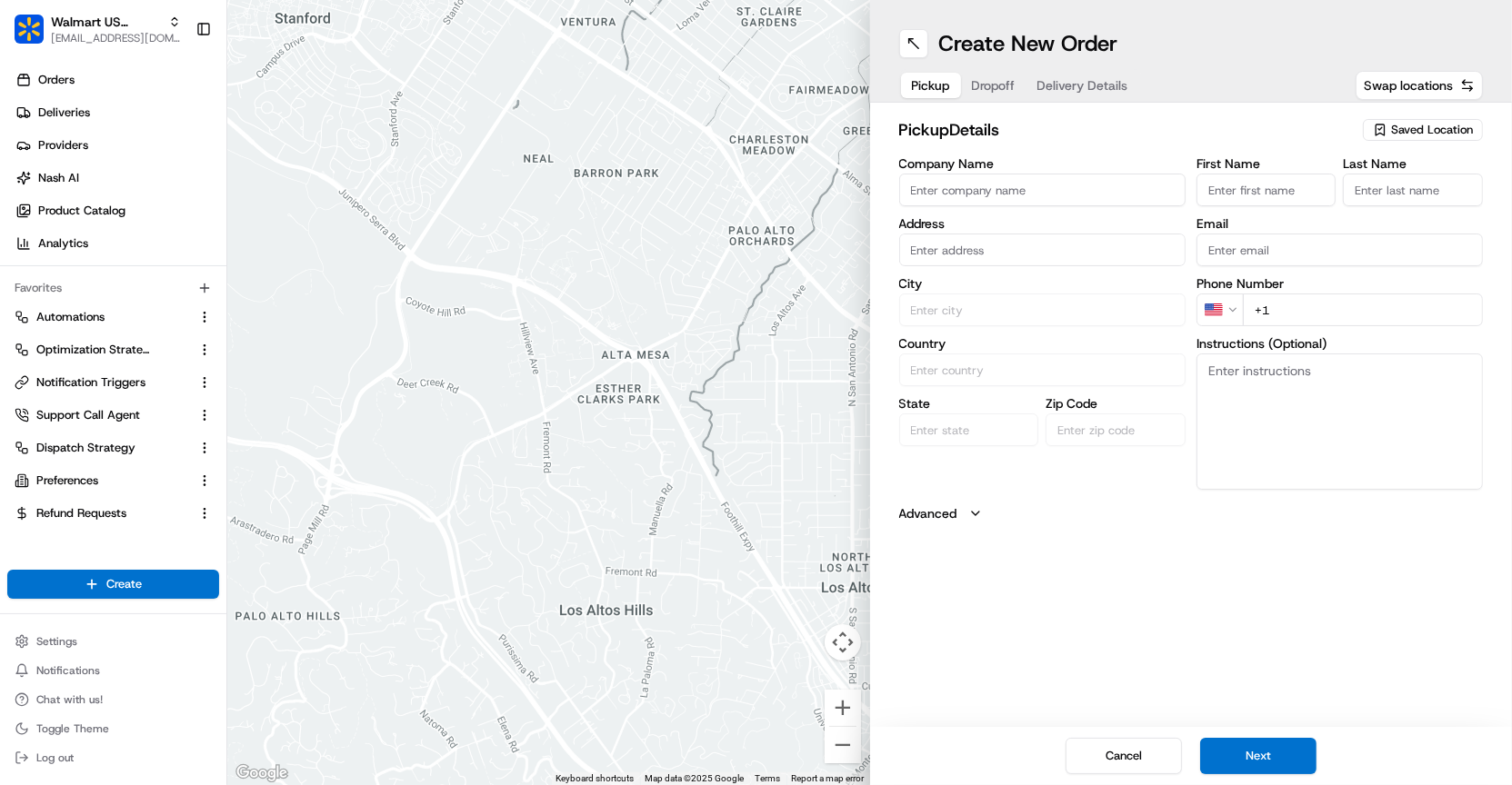
click at [1157, 182] on input "Company Name" at bounding box center [1042, 190] width 287 height 32
click at [1391, 126] on div "Saved Location" at bounding box center [1423, 129] width 120 height 22
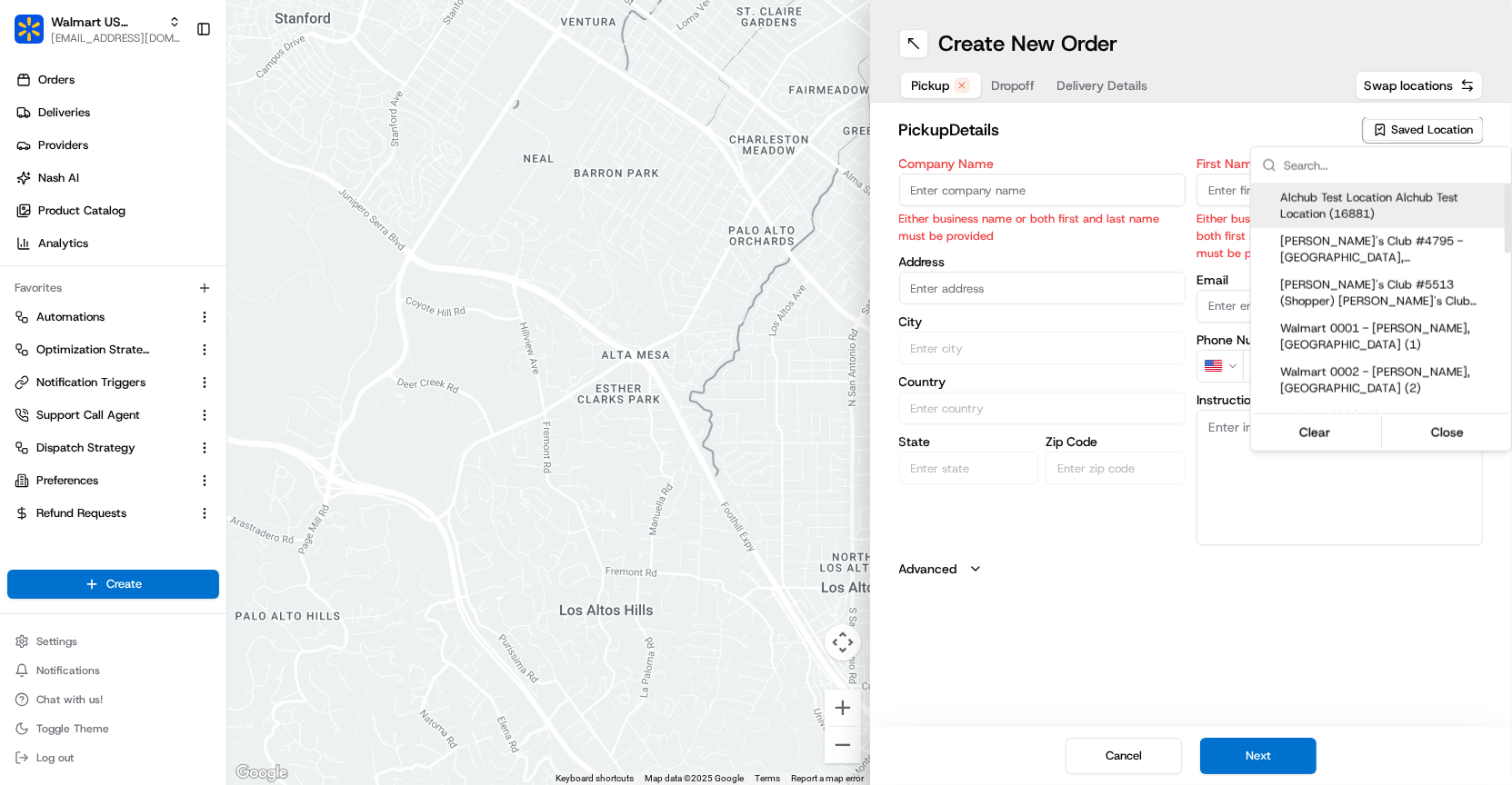
click at [1342, 172] on input "text" at bounding box center [1391, 165] width 216 height 36
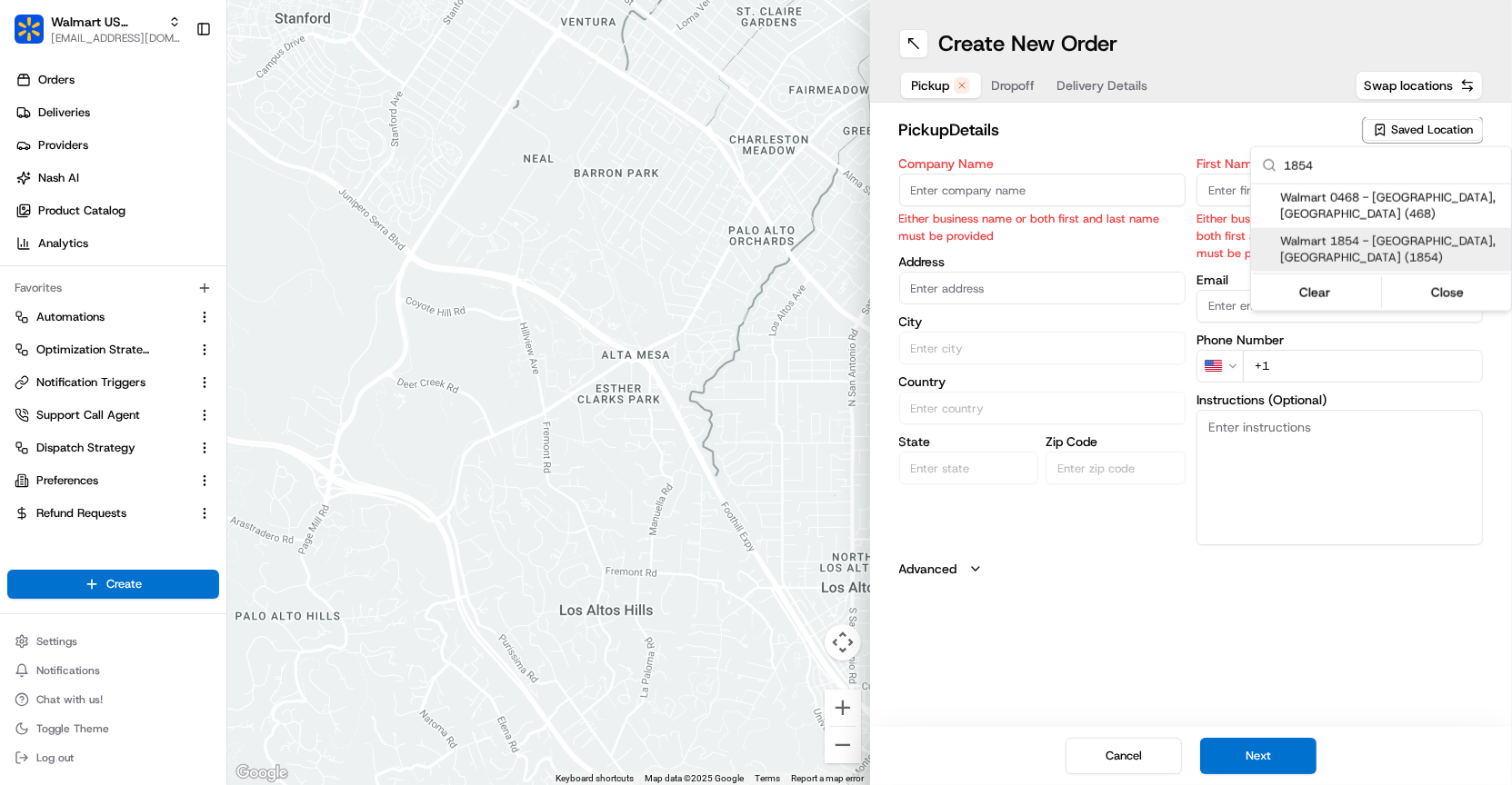
type input "1854"
click at [1365, 234] on span "Walmart 1854 - [GEOGRAPHIC_DATA], [GEOGRAPHIC_DATA] (1854)" at bounding box center [1391, 250] width 224 height 32
type input "Walmart 1854 - [GEOGRAPHIC_DATA], [GEOGRAPHIC_DATA]"
type input "[GEOGRAPHIC_DATA] 00659"
type input "Hatillo"
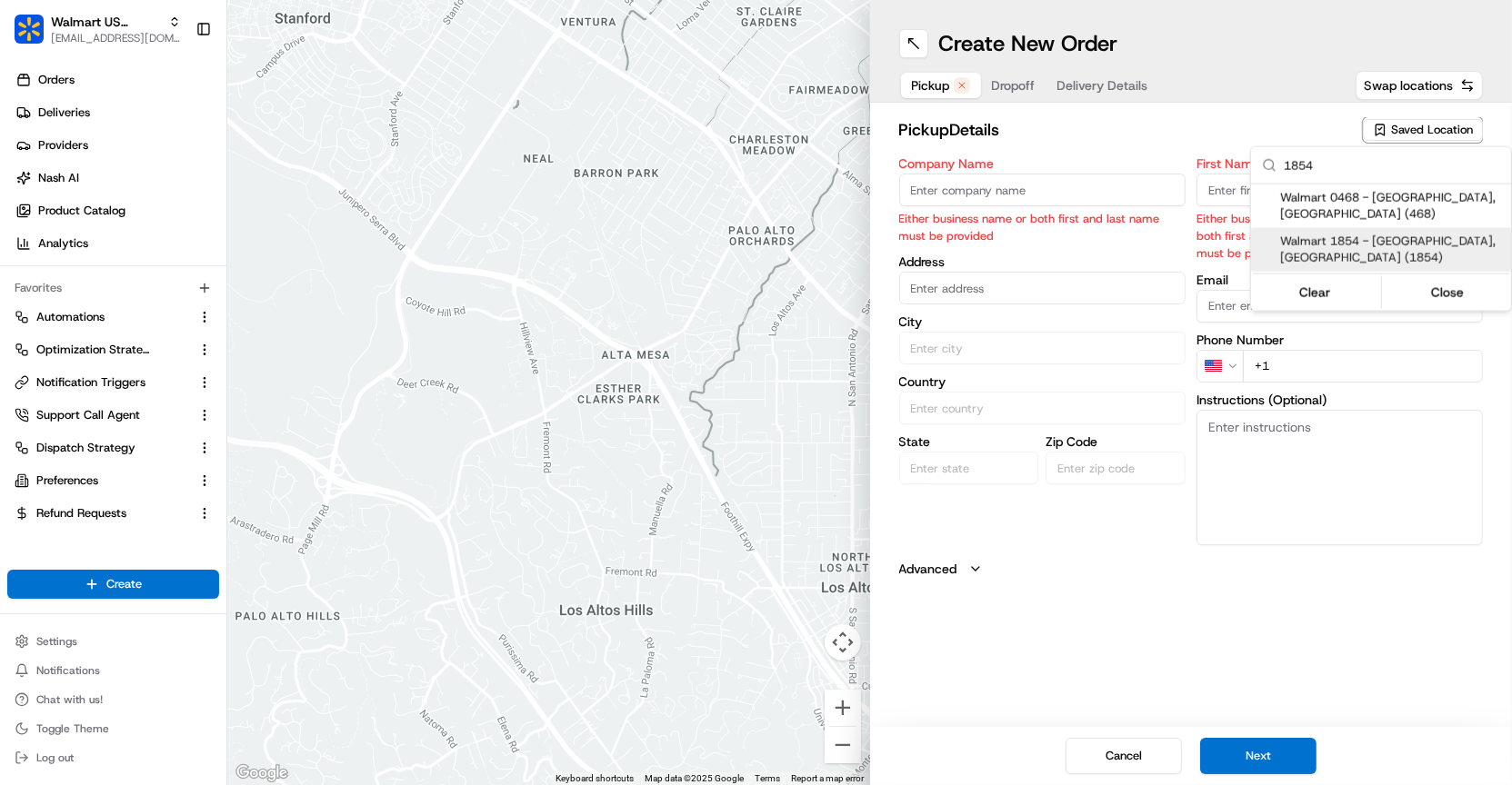
type input "US"
type input "PR"
type input "00659"
type input "[PHONE_NUMBER]"
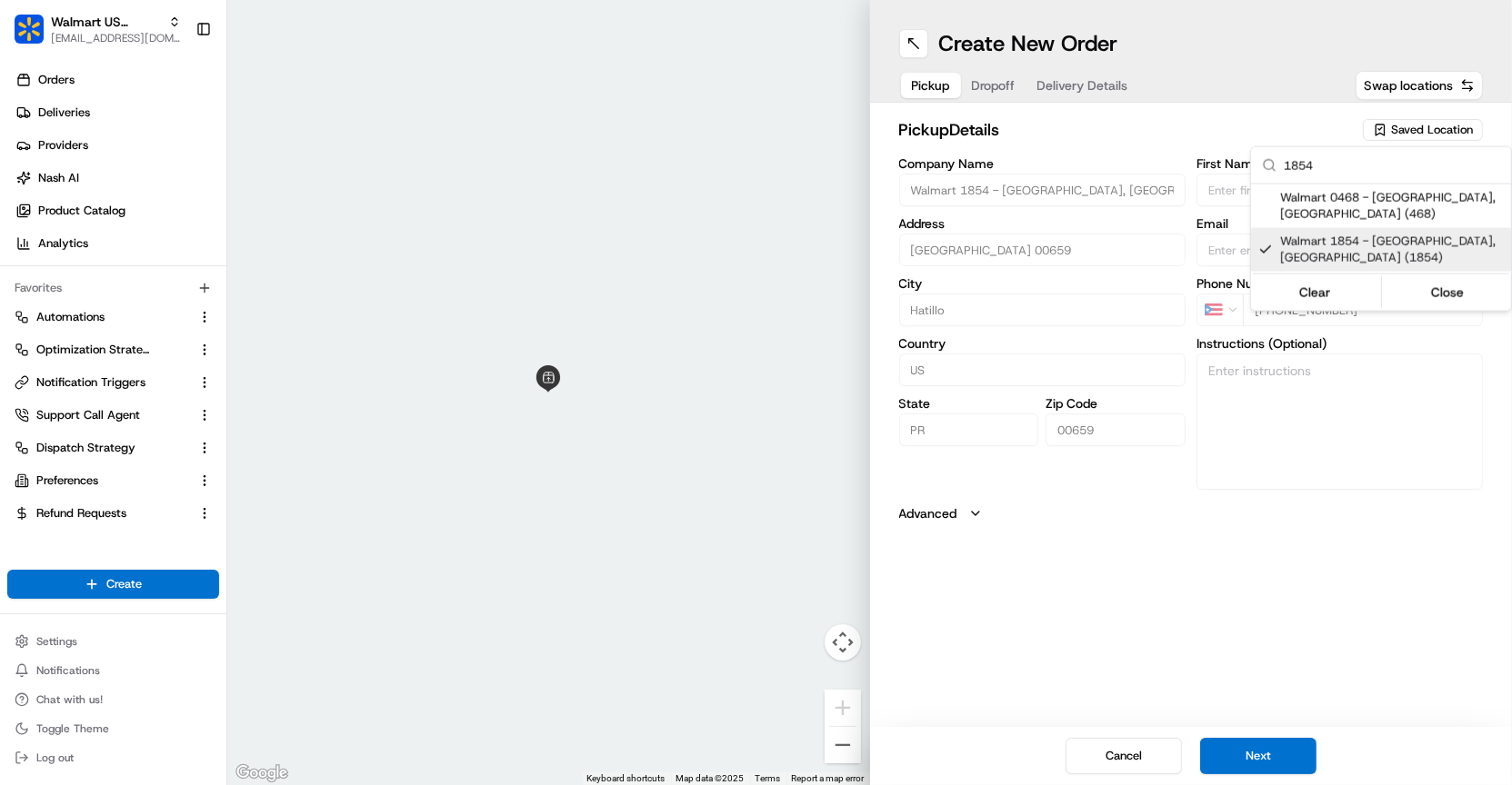
click at [1140, 253] on html "Walmart US Stores [EMAIL_ADDRESS][DOMAIN_NAME] Toggle Sidebar Orders Deliveries…" at bounding box center [756, 392] width 1512 height 785
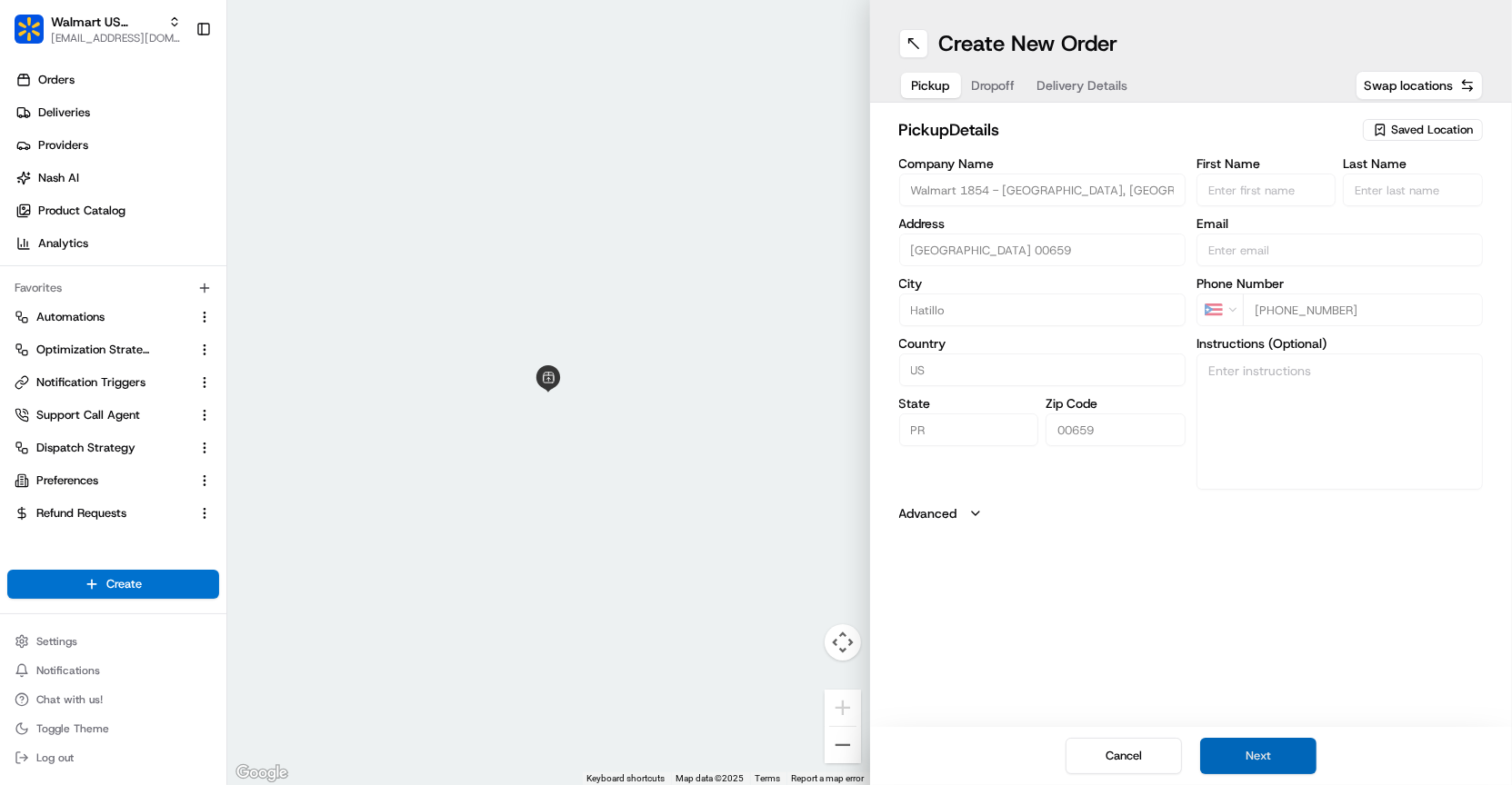
click at [1266, 761] on button "Next" at bounding box center [1258, 757] width 117 height 36
click at [999, 189] on input "Company Name" at bounding box center [1042, 190] width 287 height 32
click at [1121, 234] on input "text" at bounding box center [1042, 250] width 287 height 32
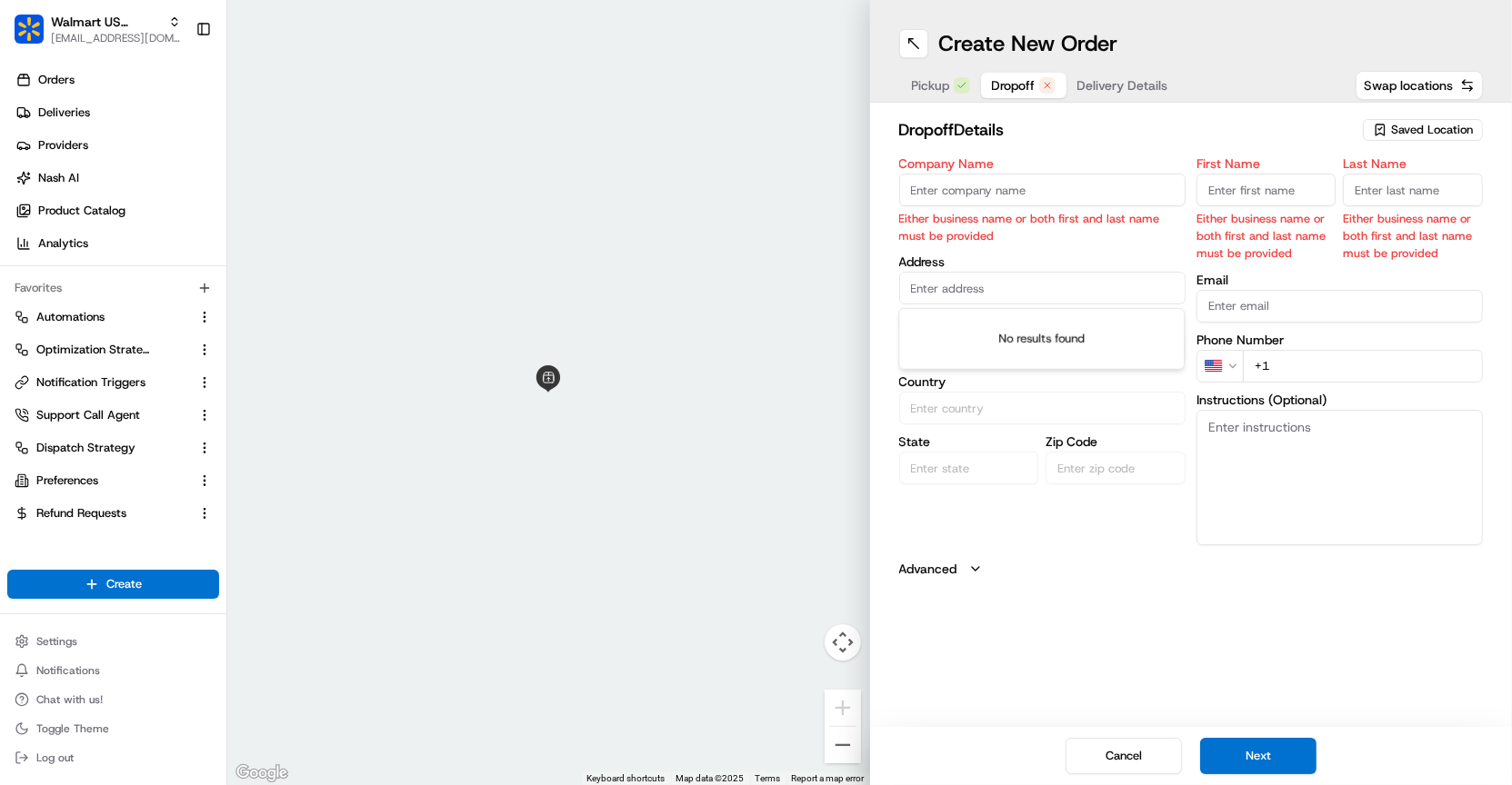
paste input "[STREET_ADDRESS] Miramar, [GEOGRAPHIC_DATA], 00612, [US_STATE]"
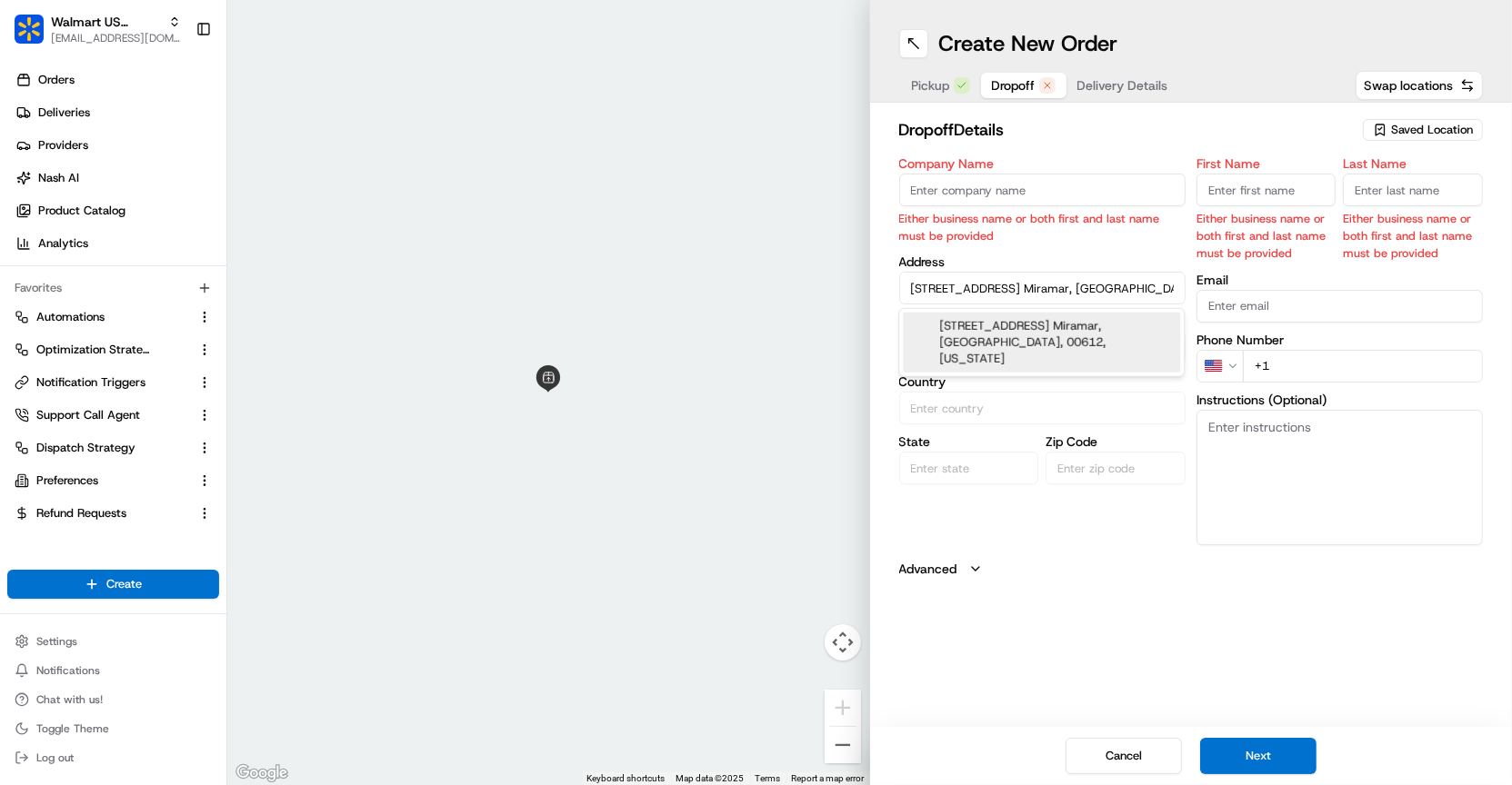
type input "[STREET_ADDRESS] Miramar, [GEOGRAPHIC_DATA], 00612, [US_STATE]"
click at [1073, 283] on input "[STREET_ADDRESS] Miramar, [GEOGRAPHIC_DATA], 00612, [US_STATE]" at bounding box center [1042, 288] width 287 height 32
click at [1104, 329] on div "[STREET_ADDRESS] Miramar, [GEOGRAPHIC_DATA], 00612, [US_STATE]" at bounding box center [1041, 342] width 277 height 60
type input "Arecibo"
type input "[US_STATE]"
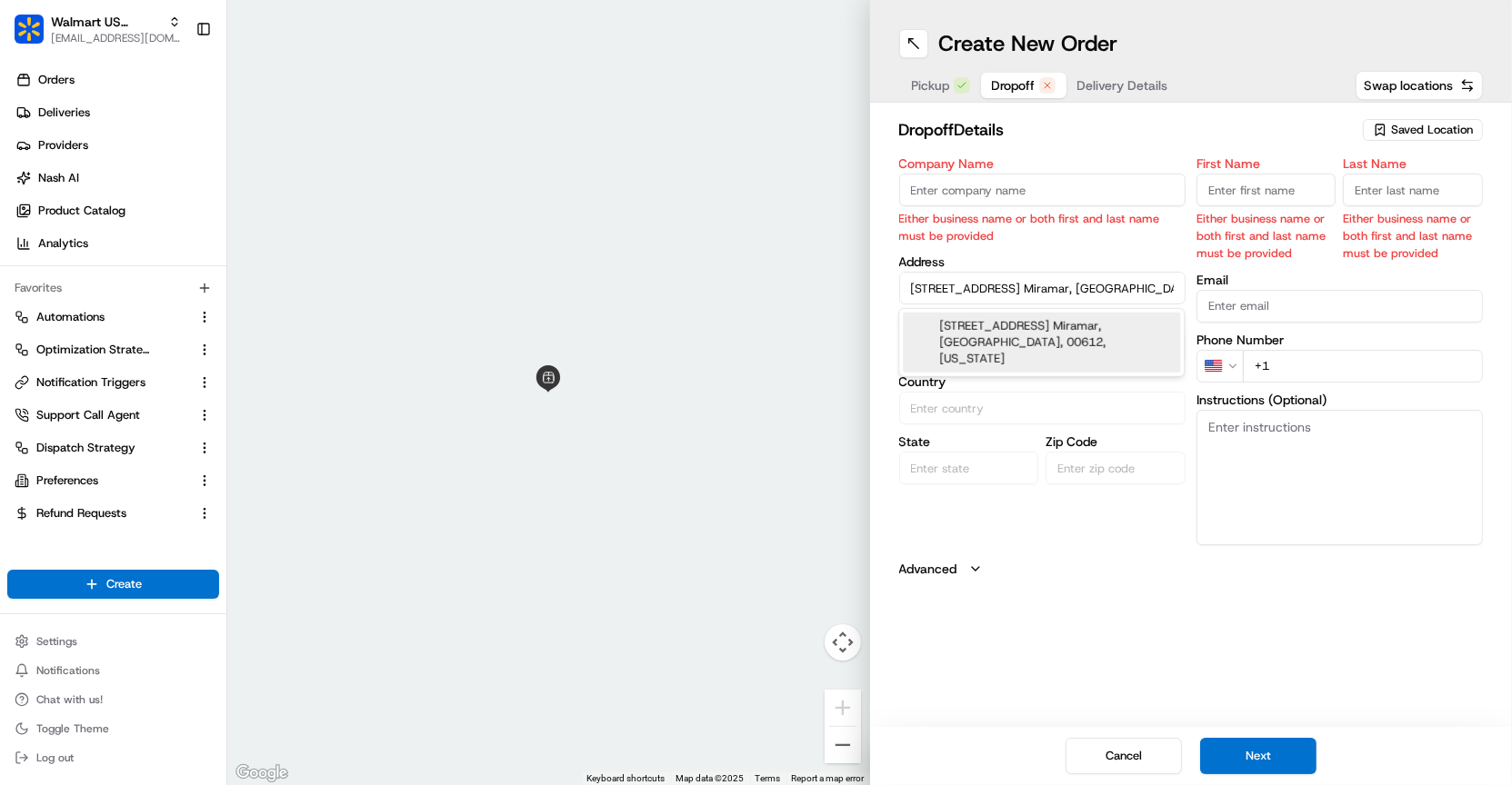
type input "Arecibo"
type input "00612"
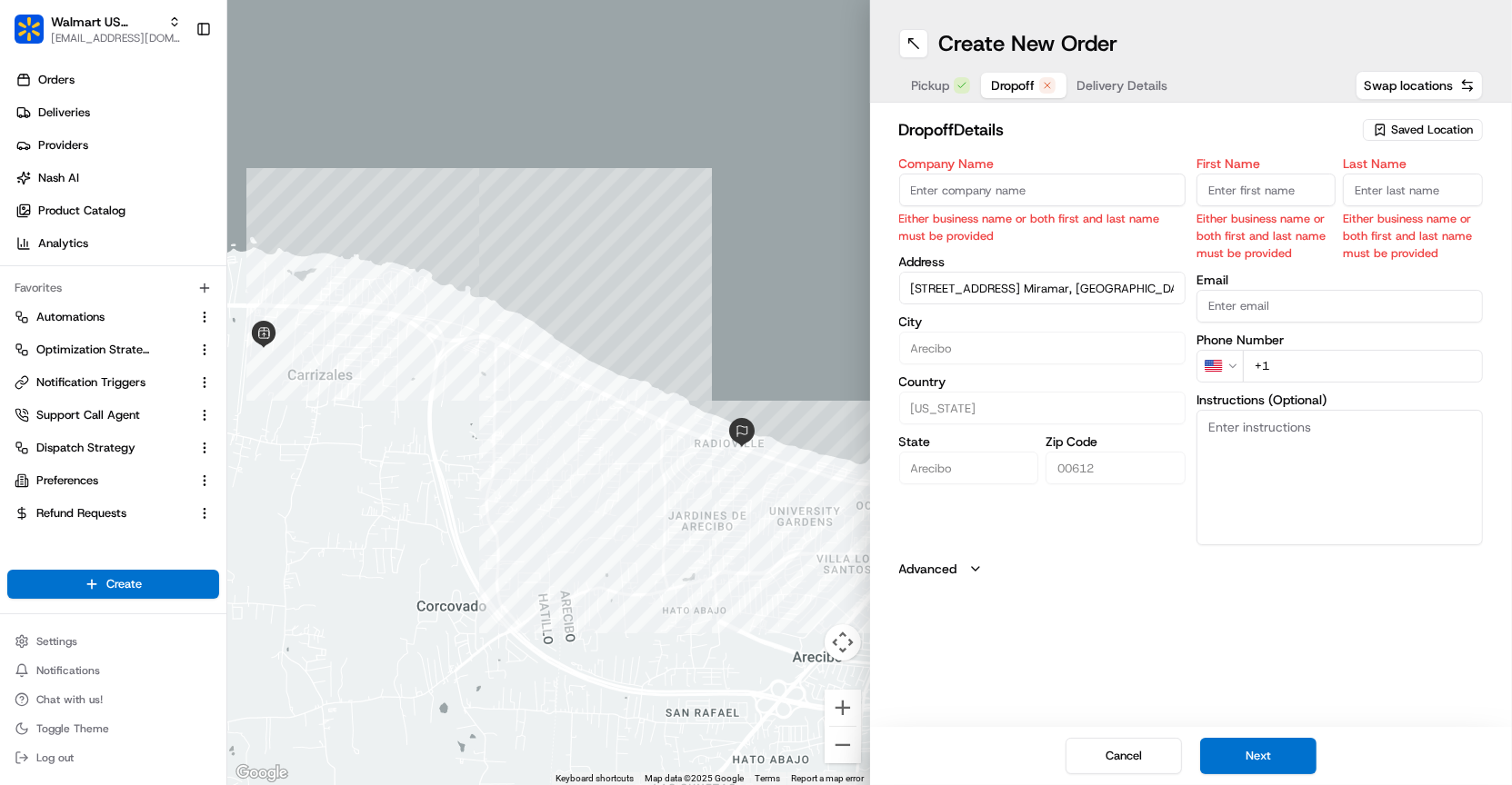
click at [1258, 207] on div "First Name Either business name or both first and last name must be provided" at bounding box center [1265, 210] width 140 height 105
click at [1262, 189] on input "First Name" at bounding box center [1265, 190] width 140 height 32
type input "Aleena"
click at [1421, 177] on input "Last Name" at bounding box center [1412, 190] width 140 height 32
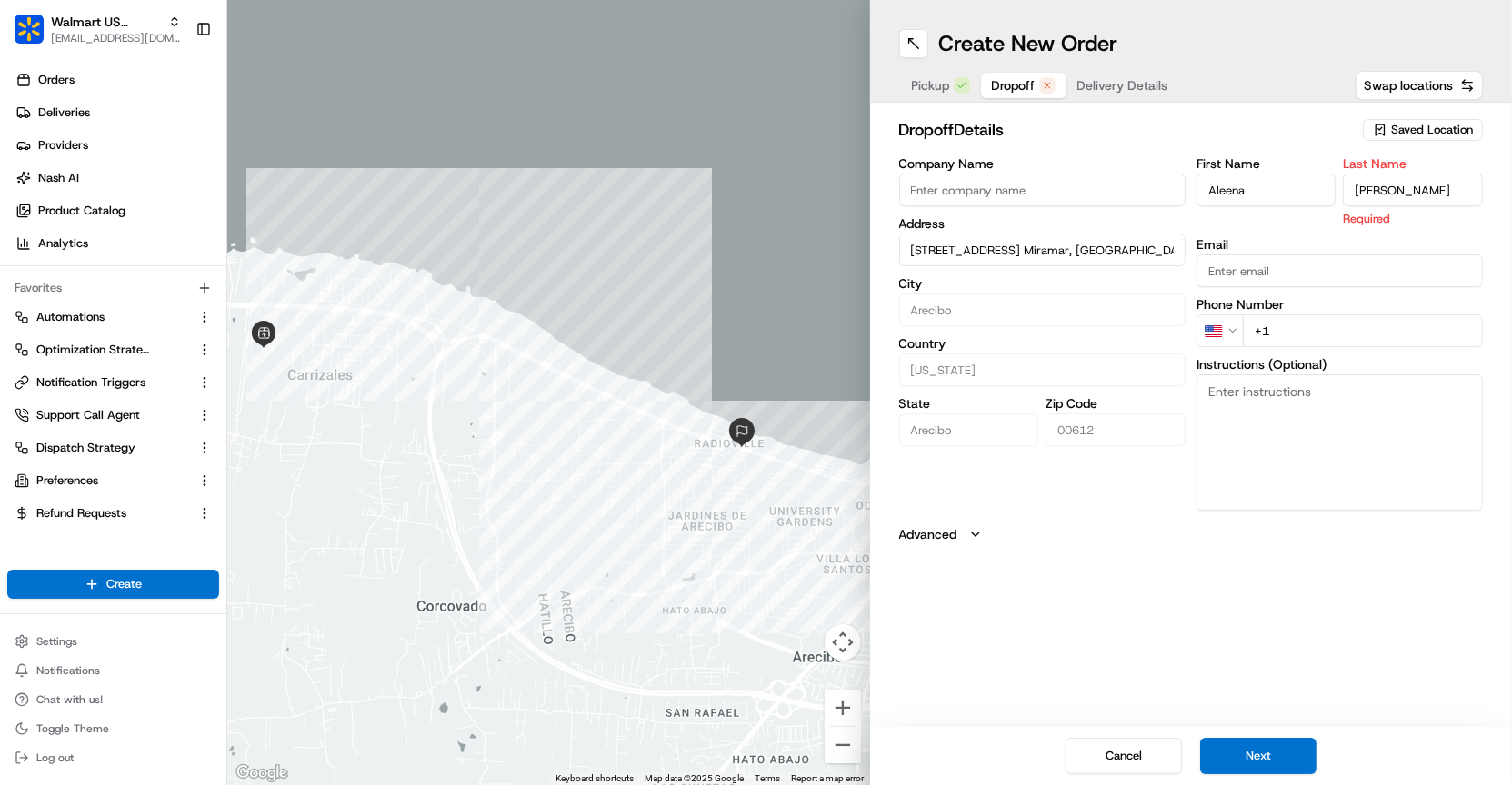
type input "[PERSON_NAME]"
click at [1365, 333] on input "+1" at bounding box center [1362, 330] width 240 height 32
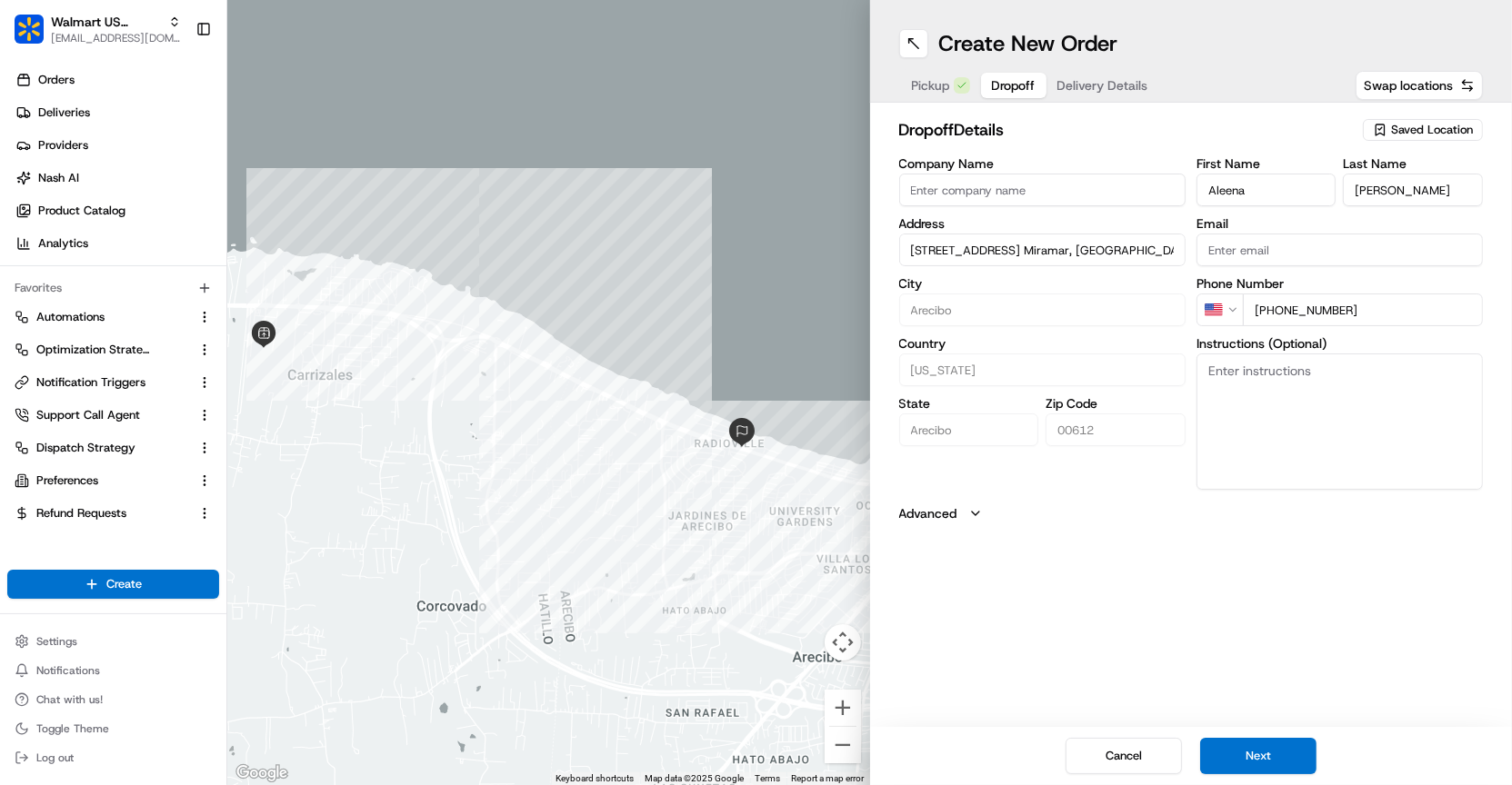
type input "[PHONE_NUMBER]"
click at [1120, 184] on input "Company Name" at bounding box center [1042, 190] width 287 height 32
type input "[PERSON_NAME]"
click at [1232, 748] on button "Next" at bounding box center [1258, 757] width 117 height 36
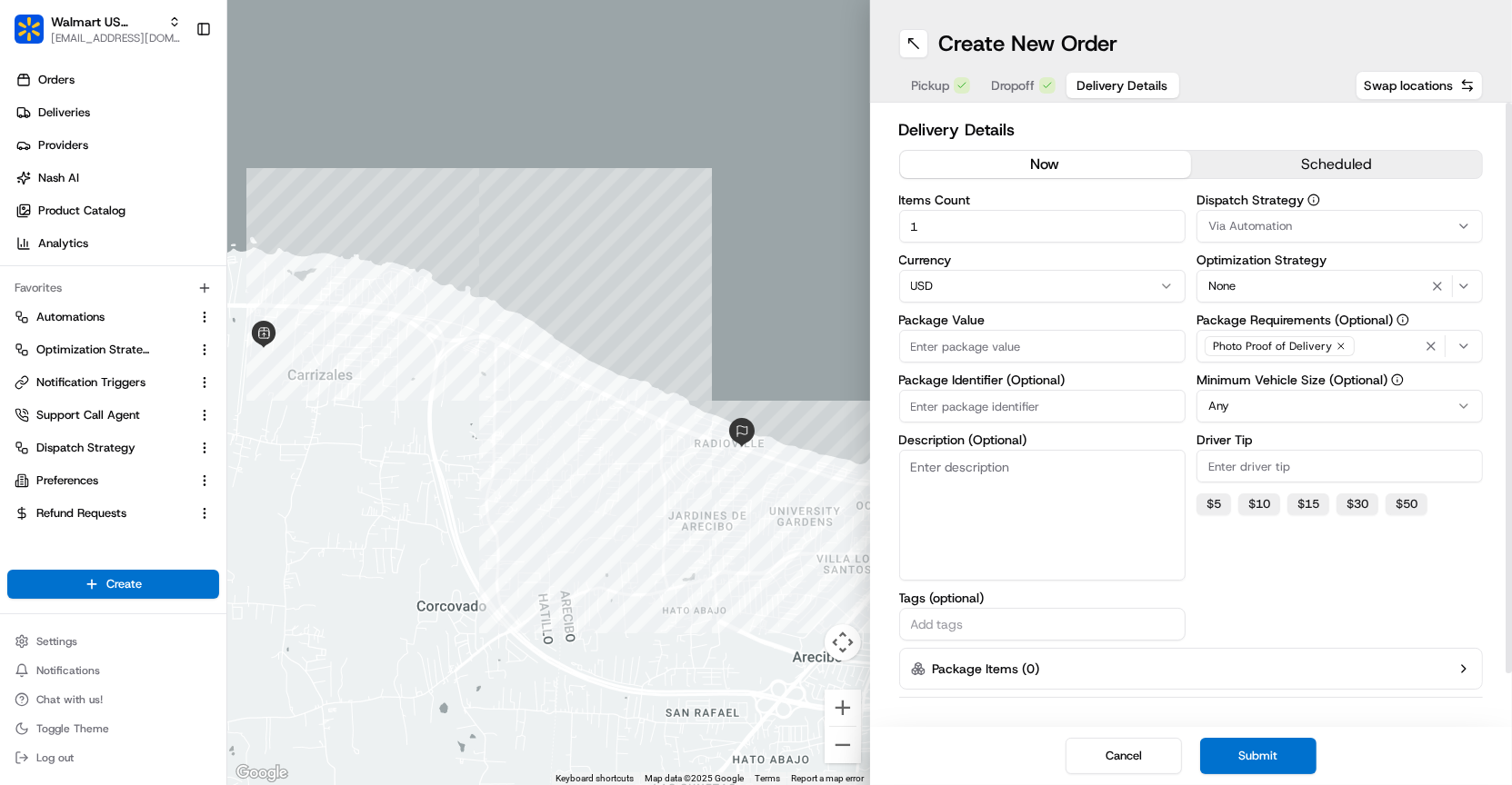
click at [1391, 221] on div "Via Automation" at bounding box center [1339, 226] width 277 height 16
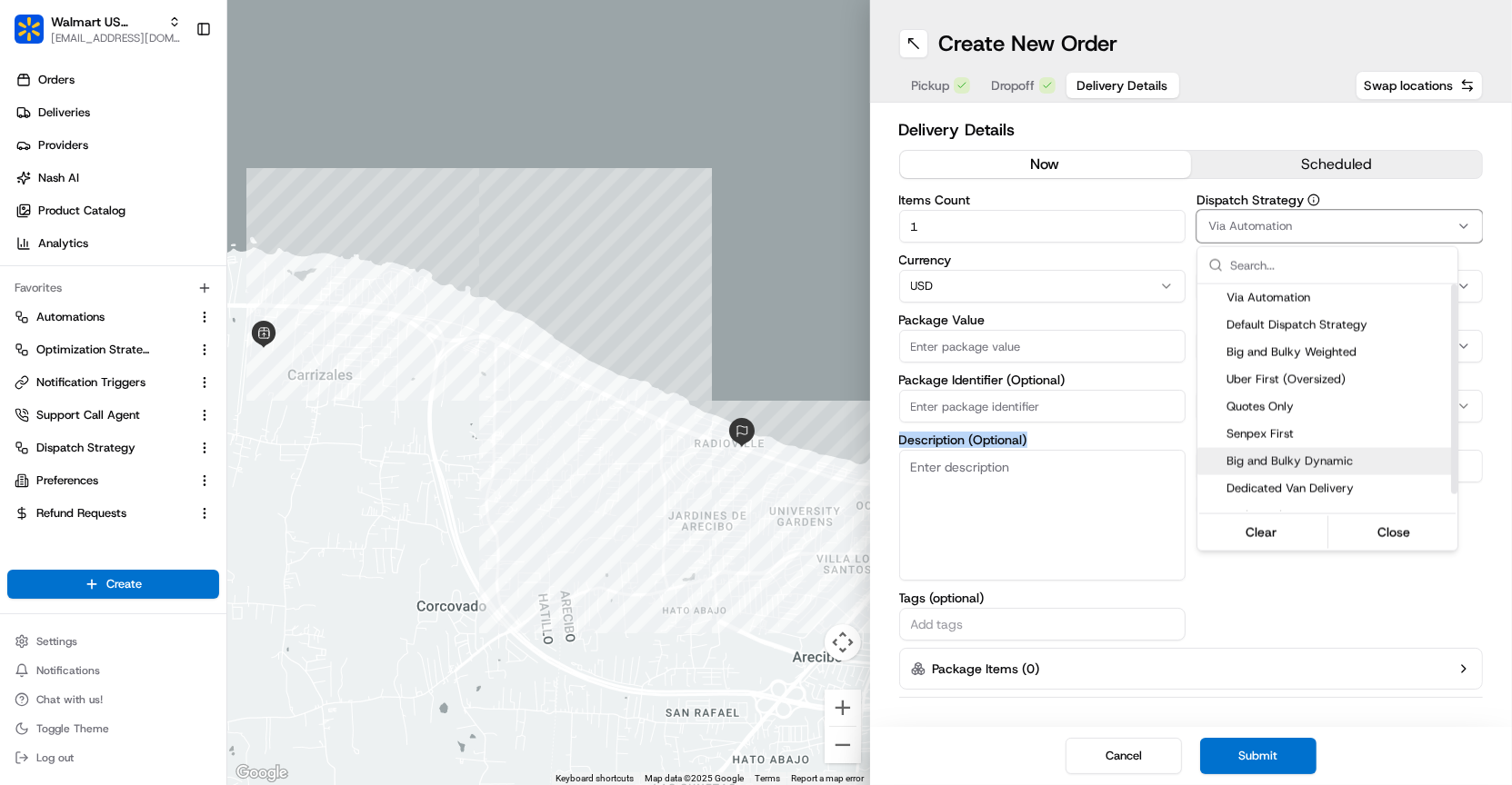
click at [1136, 503] on html "Walmart US Stores [EMAIL_ADDRESS][DOMAIN_NAME] Toggle Sidebar Orders Deliveries…" at bounding box center [756, 392] width 1512 height 785
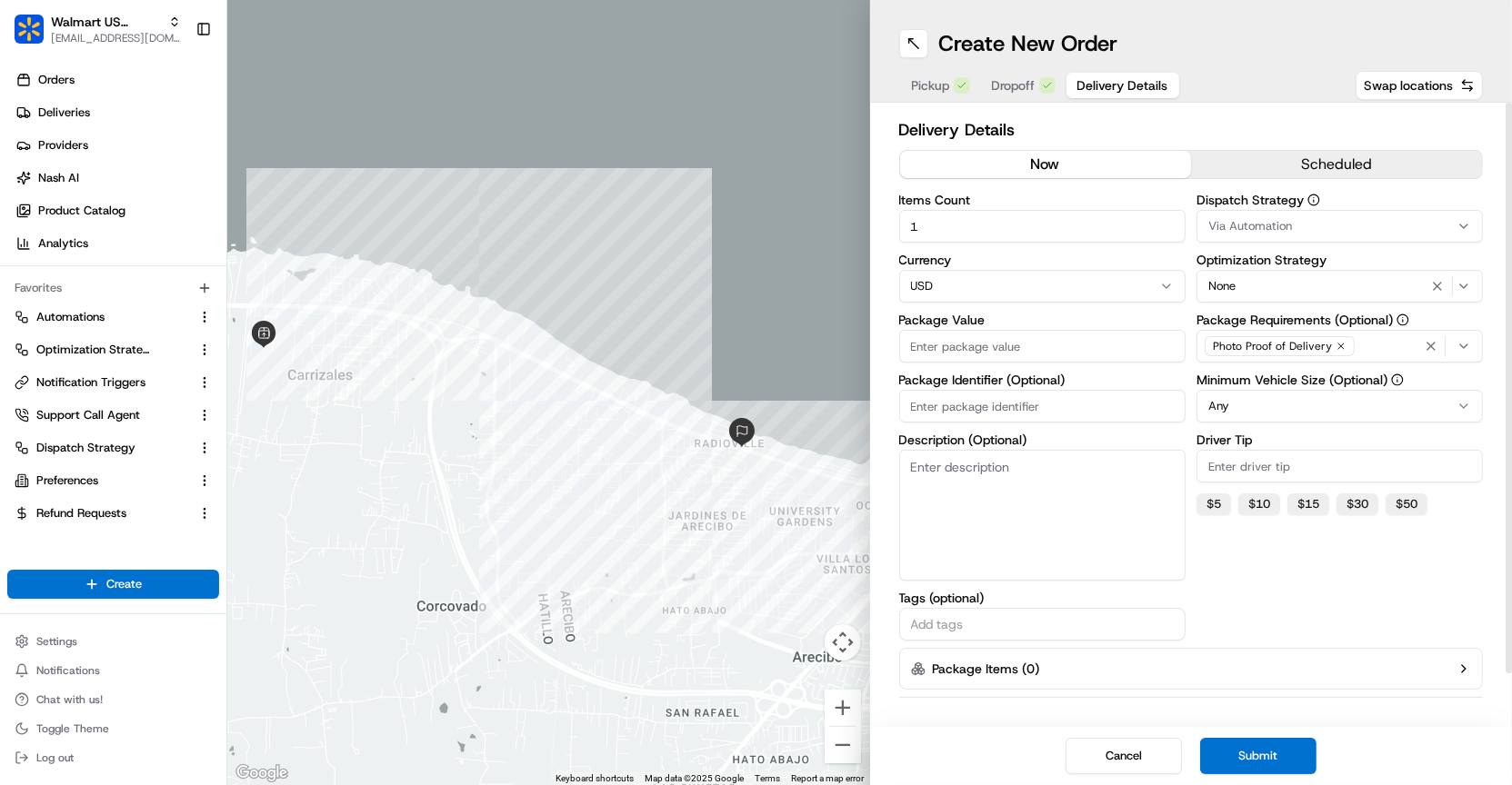
click at [1402, 174] on button "scheduled" at bounding box center [1336, 164] width 290 height 28
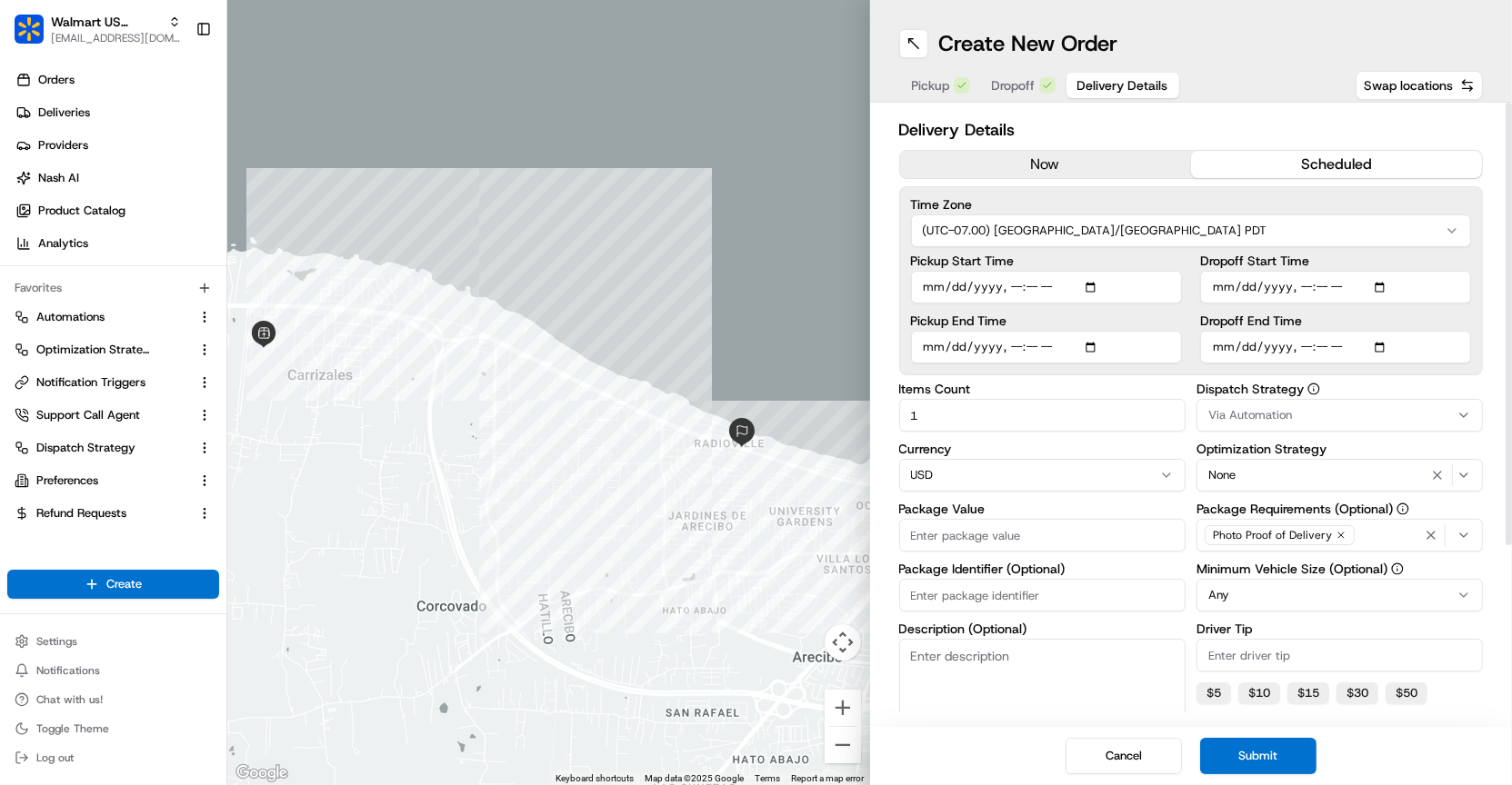
click at [1083, 178] on div "now scheduled" at bounding box center [1191, 164] width 585 height 29
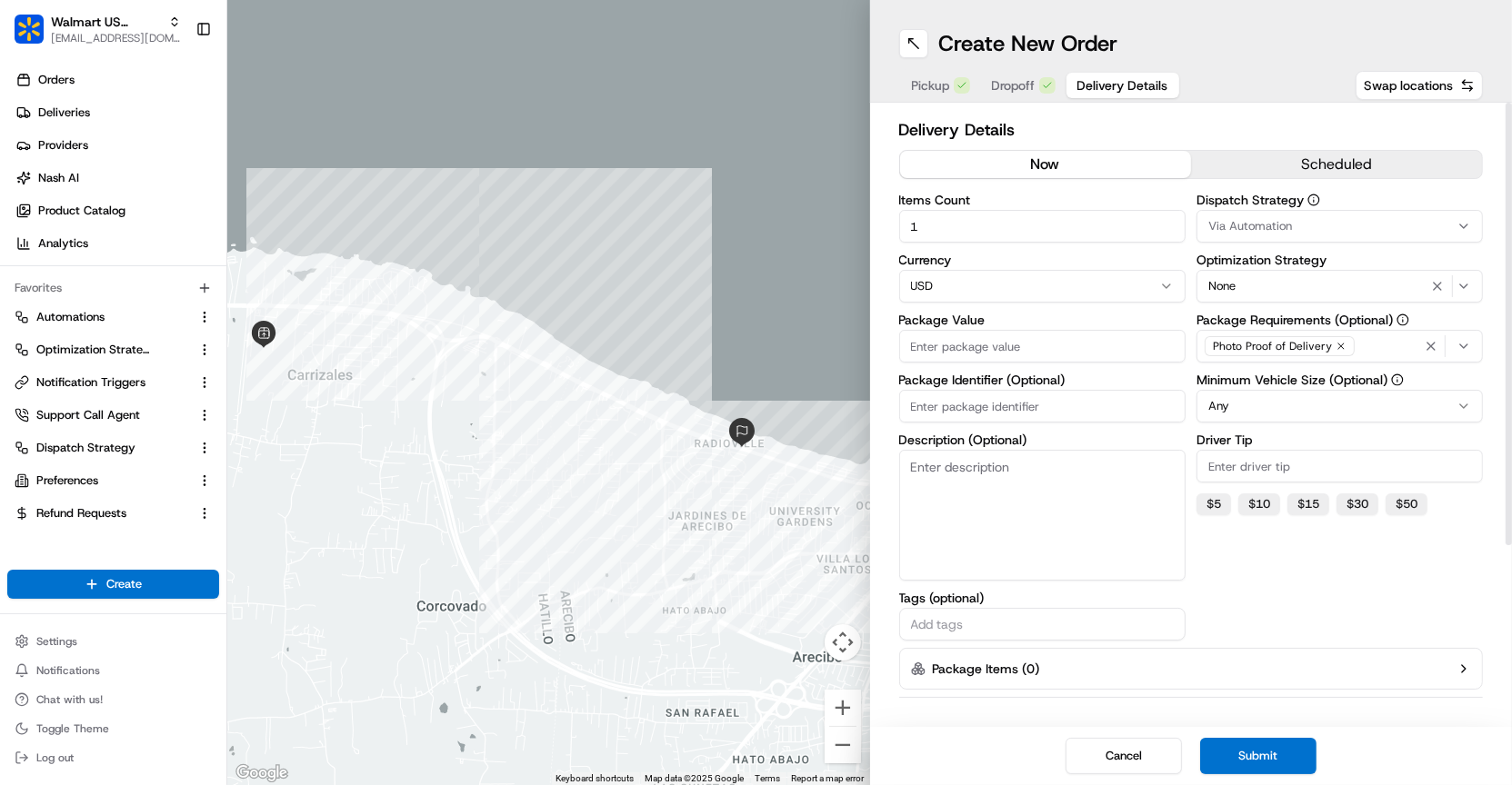
click at [1088, 169] on button "now" at bounding box center [1045, 164] width 290 height 28
click at [1271, 221] on span "Via Automation" at bounding box center [1250, 226] width 84 height 16
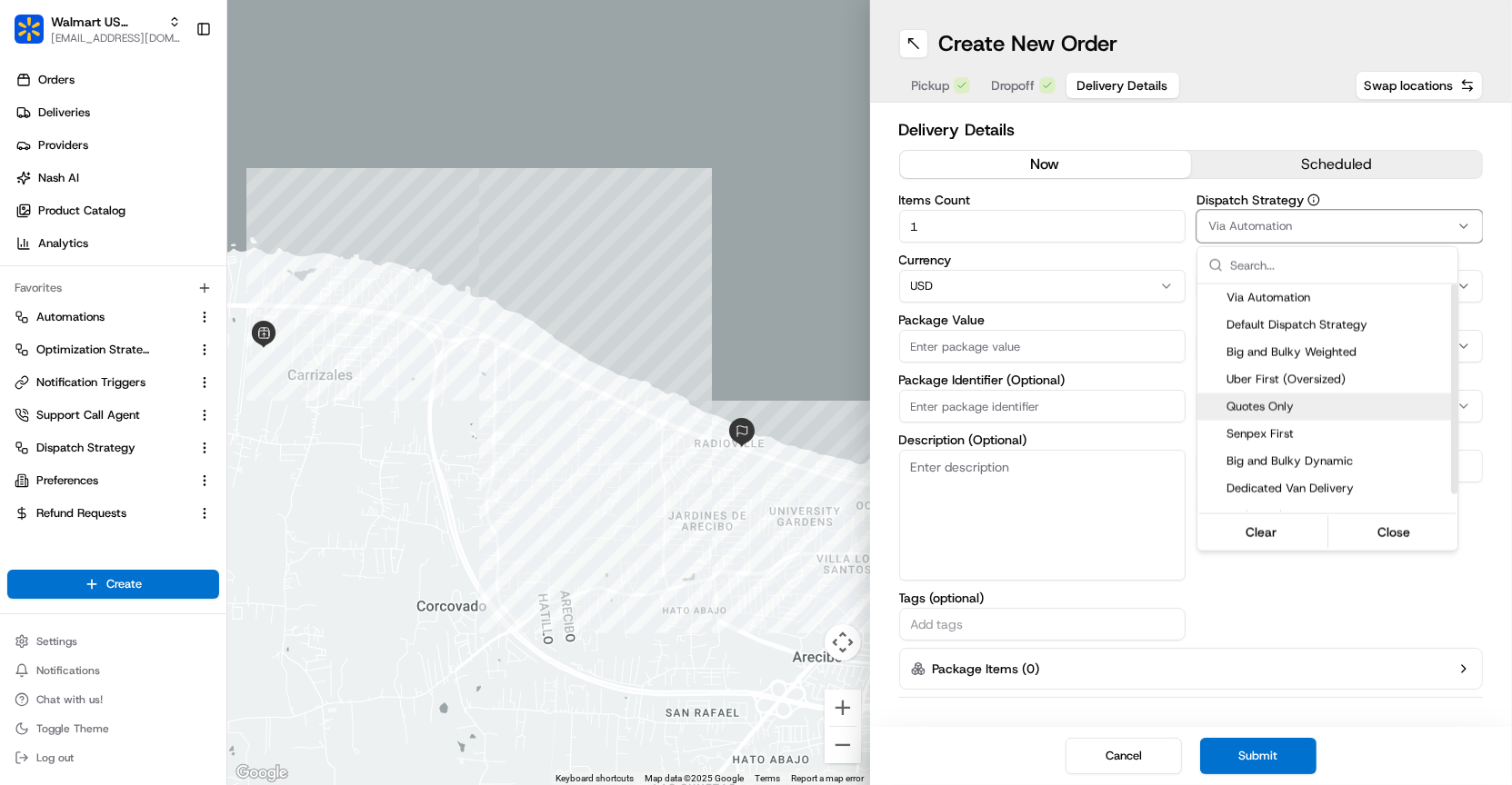
click at [1292, 401] on span "Quotes Only" at bounding box center [1338, 406] width 224 height 16
click at [1416, 199] on html "Walmart US Stores [EMAIL_ADDRESS][DOMAIN_NAME] Toggle Sidebar Orders Deliveries…" at bounding box center [756, 392] width 1512 height 785
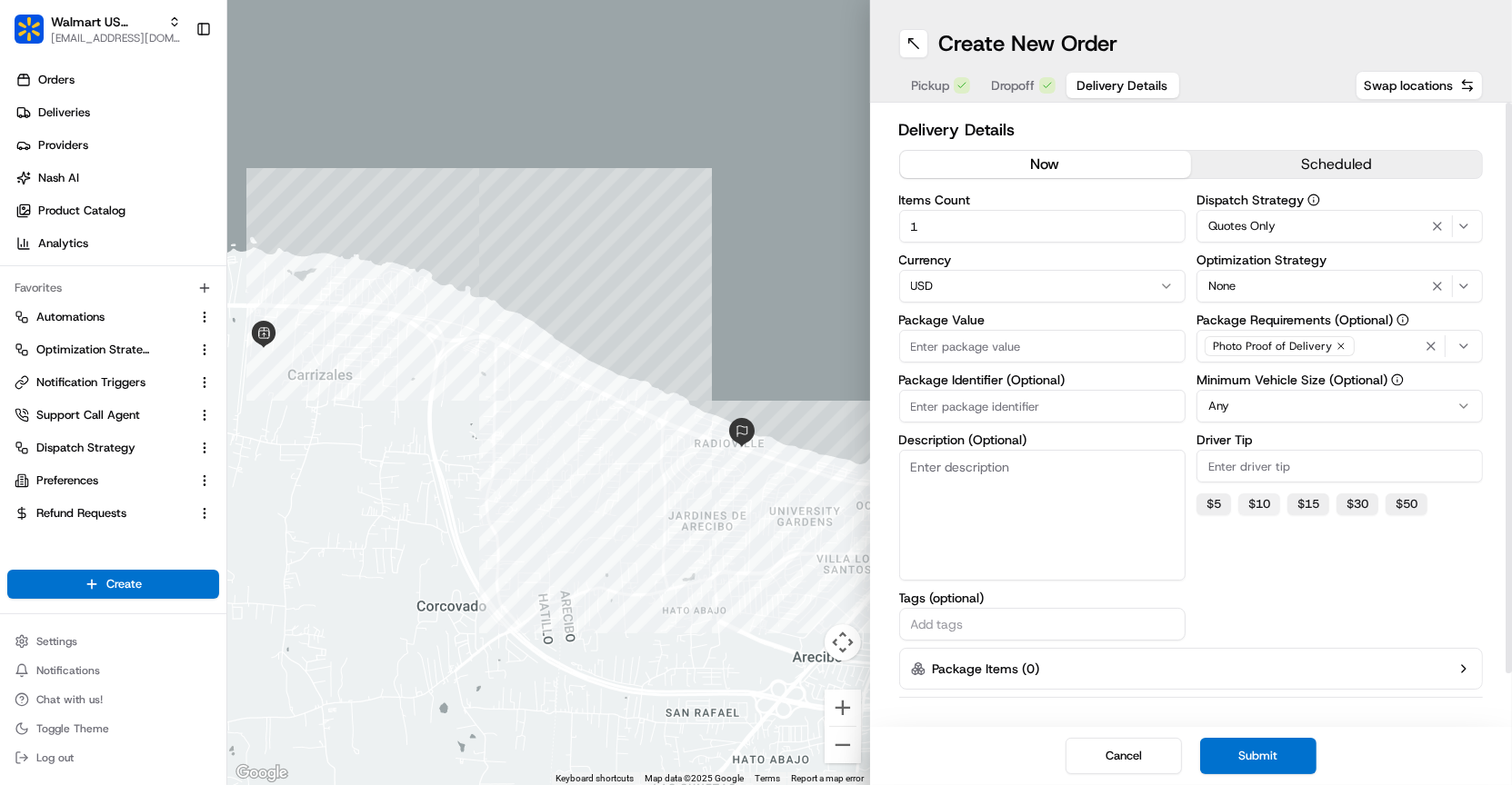
click at [1258, 503] on button "$ 10" at bounding box center [1259, 504] width 42 height 22
click at [1206, 505] on button "$ 5" at bounding box center [1213, 504] width 34 height 22
type input "5"
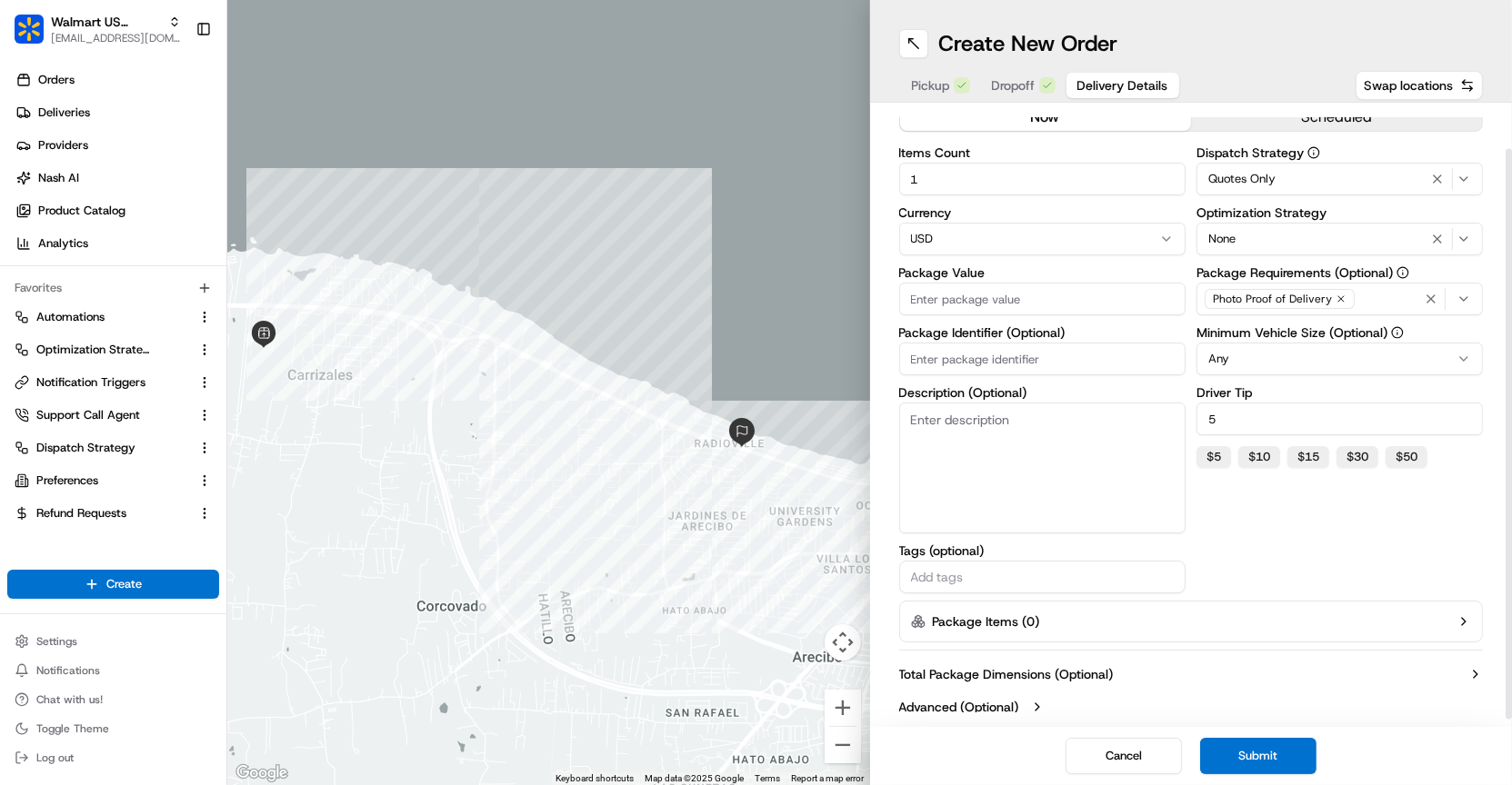
scroll to position [56, 0]
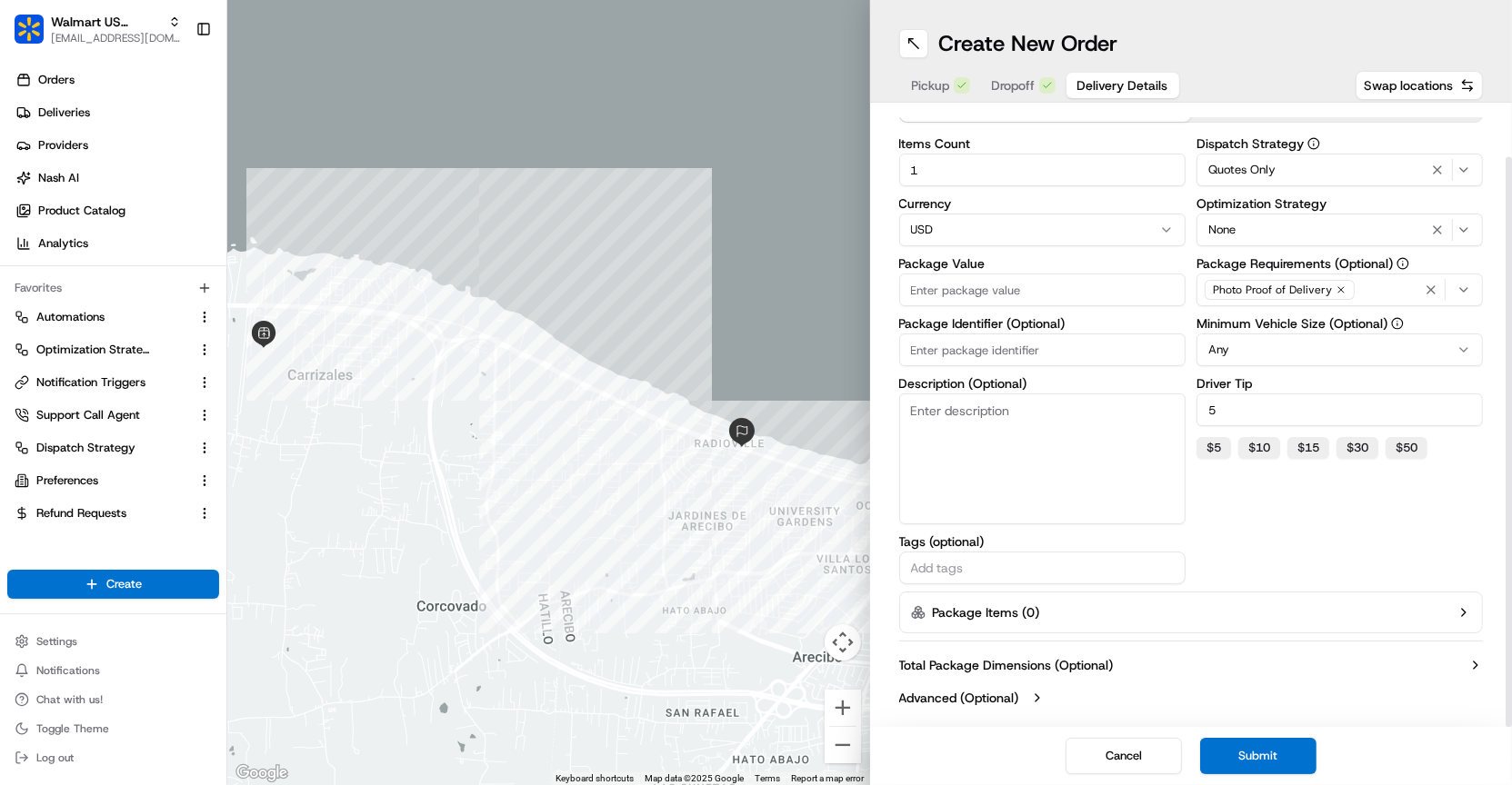
click at [1052, 654] on div "Total Package Dimensions (Optional) Advanced (Optional)" at bounding box center [1191, 682] width 585 height 65
click at [1053, 662] on label "Total Package Dimensions (Optional)" at bounding box center [1006, 664] width 215 height 18
click at [1472, 665] on icon "button" at bounding box center [1475, 664] width 14 height 14
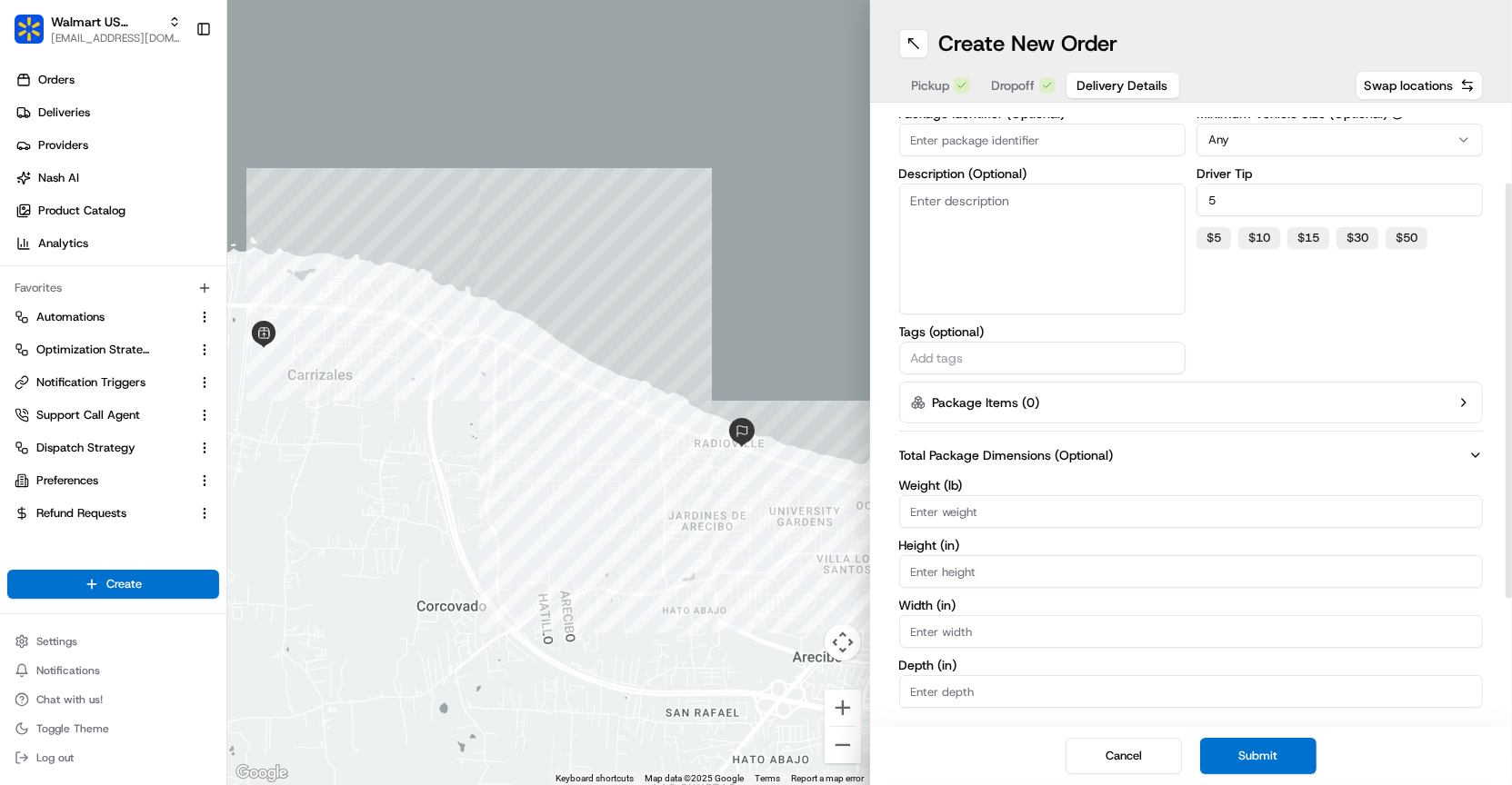
scroll to position [300, 0]
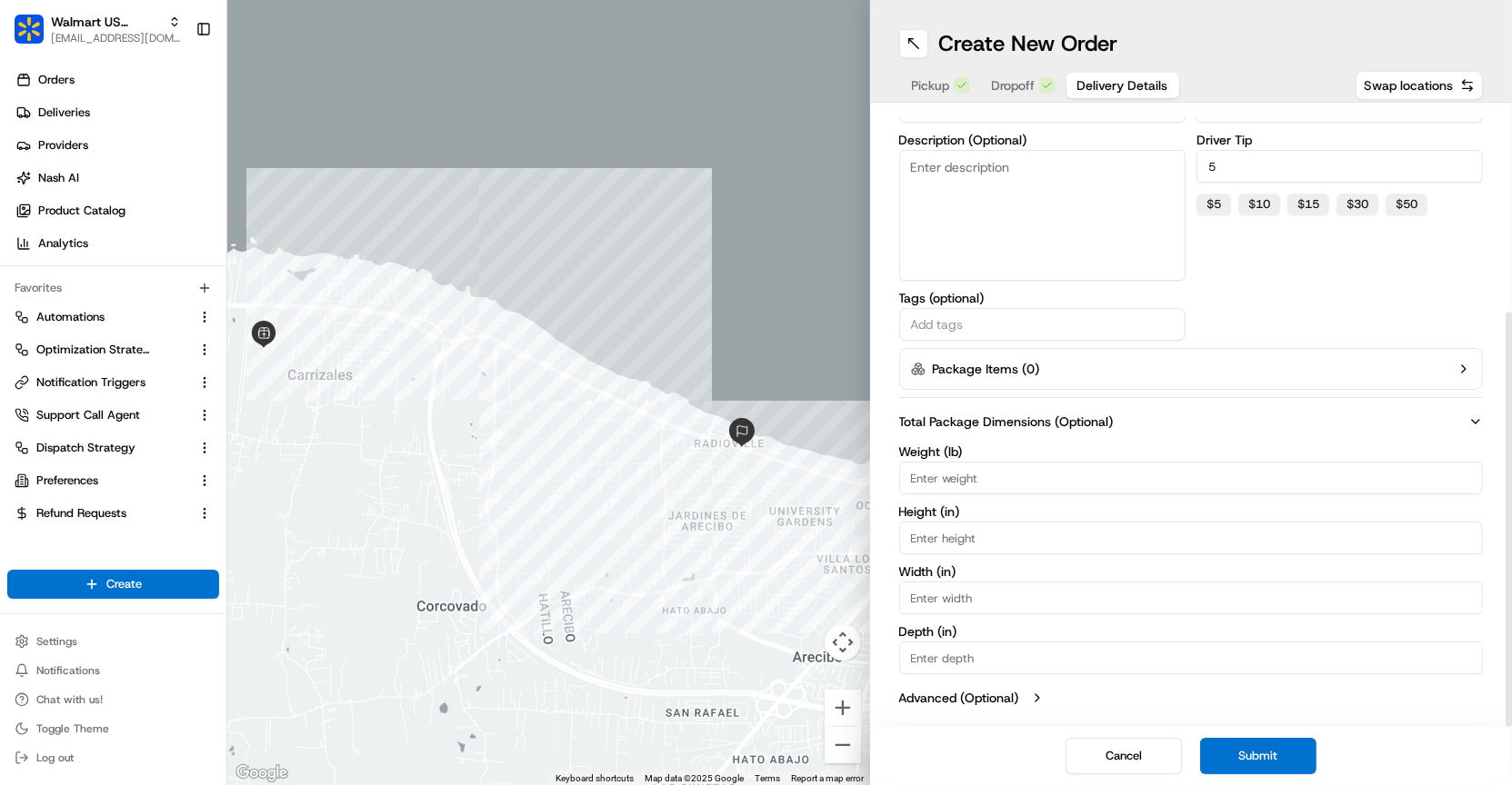
click at [1173, 473] on input "Weight (lb)" at bounding box center [1191, 478] width 585 height 32
type input "0"
type input "50"
click at [1261, 744] on button "Submit" at bounding box center [1258, 757] width 117 height 36
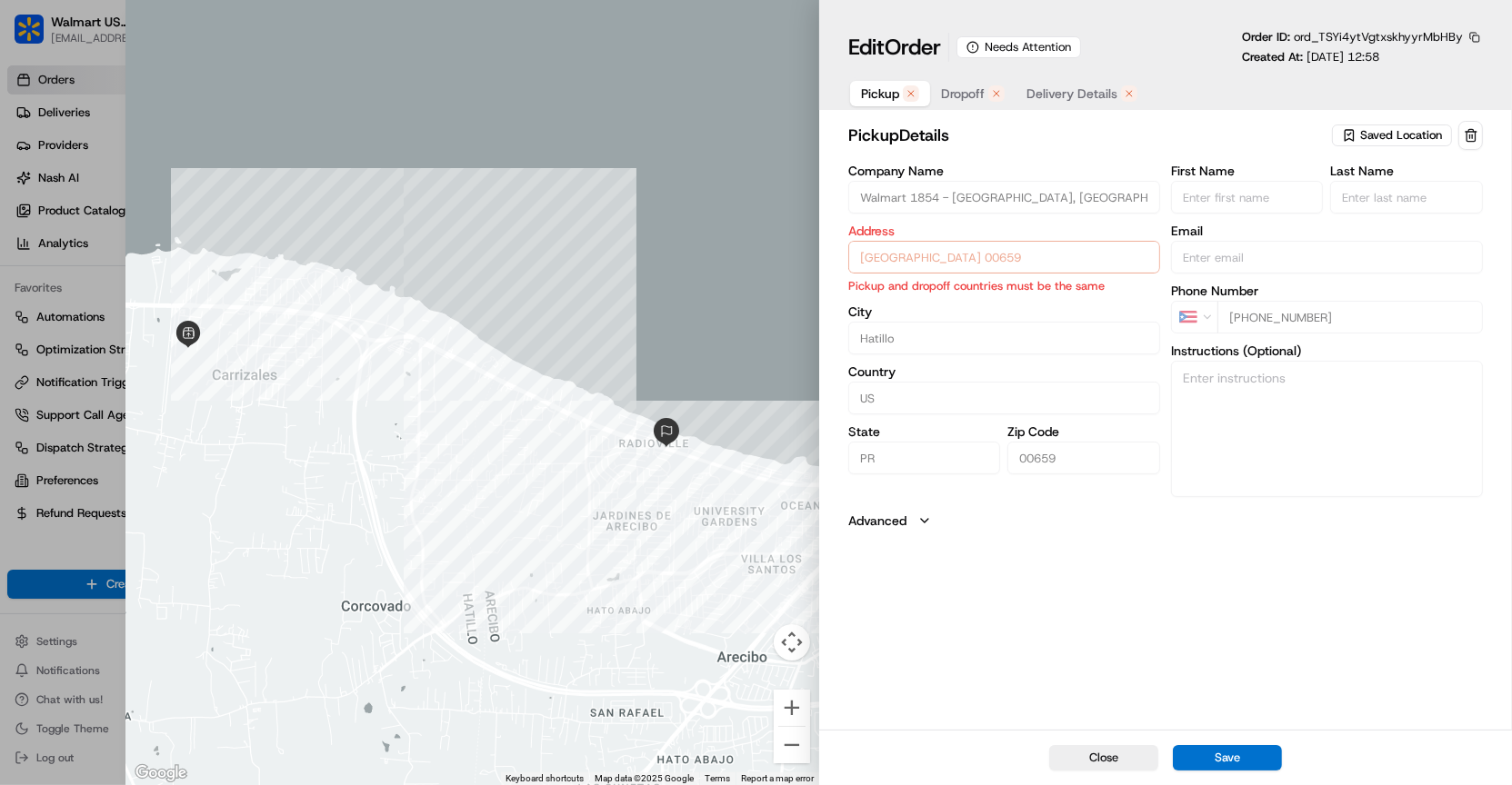
click at [1054, 285] on p "Pickup and dropoff countries must be the same" at bounding box center [1004, 286] width 311 height 17
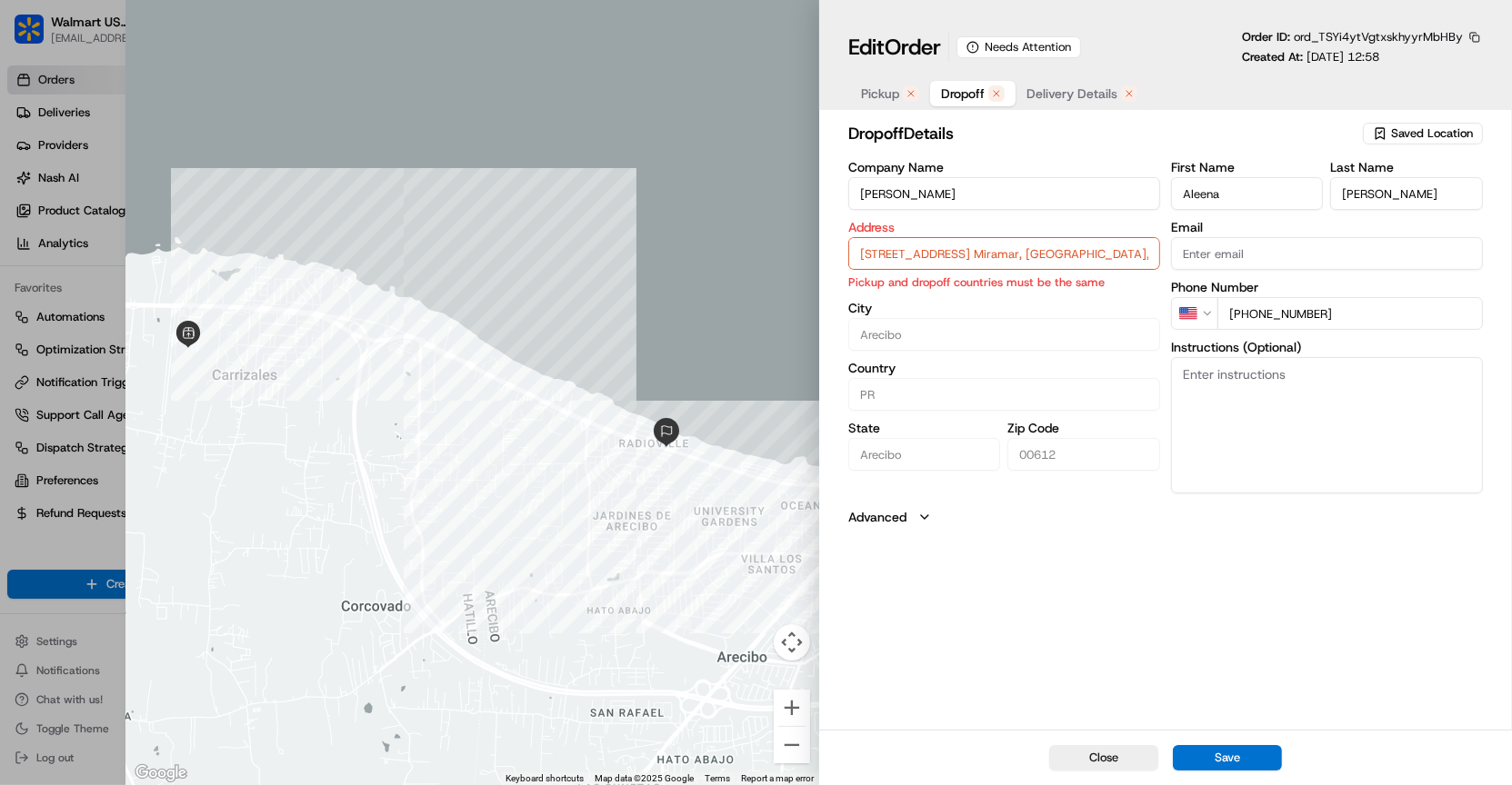
click at [977, 100] on span "Dropoff" at bounding box center [962, 93] width 44 height 18
click at [905, 97] on div "button" at bounding box center [910, 93] width 16 height 16
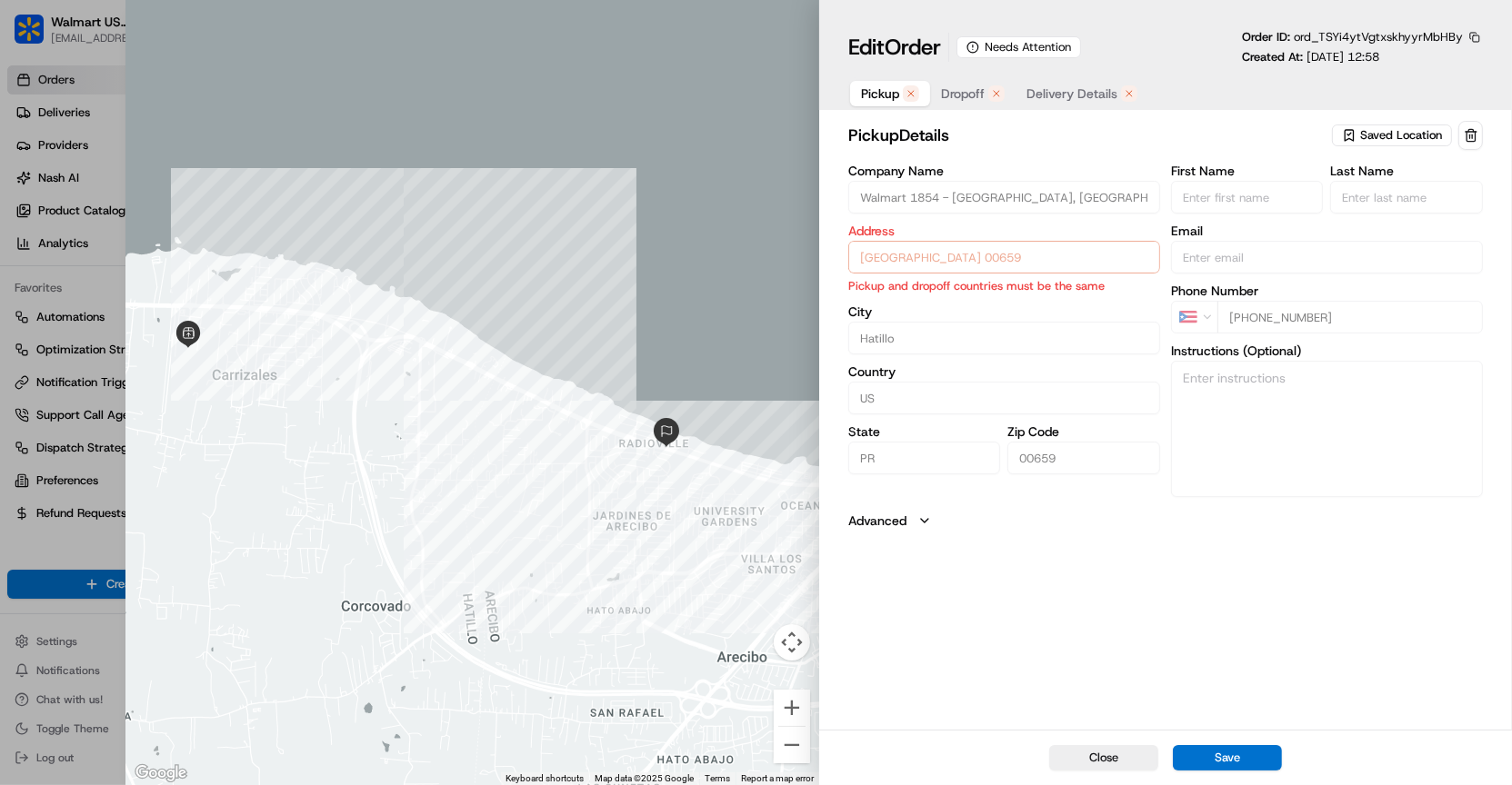
click at [959, 86] on span "Dropoff" at bounding box center [962, 93] width 44 height 18
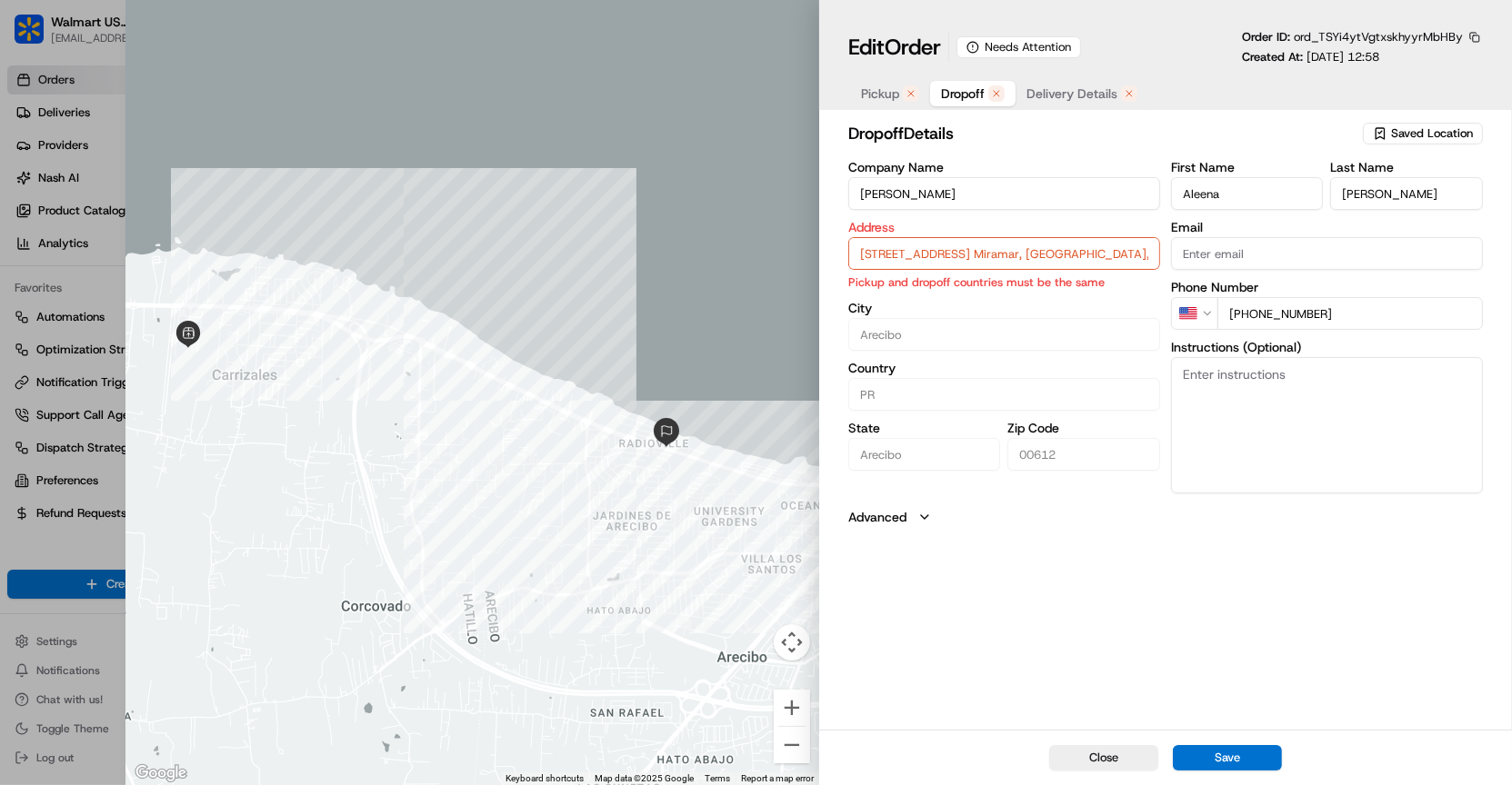
click at [1059, 254] on input "[STREET_ADDRESS] Miramar, [GEOGRAPHIC_DATA], 00612, [US_STATE]" at bounding box center [1004, 253] width 311 height 32
drag, startPoint x: 1009, startPoint y: 252, endPoint x: 1057, endPoint y: 257, distance: 48.3
click at [1057, 257] on input "[STREET_ADDRESS] Miramar, [GEOGRAPHIC_DATA], 00612, [US_STATE]" at bounding box center [1004, 253] width 311 height 32
click at [1082, 253] on input "[STREET_ADDRESS] [GEOGRAPHIC_DATA], [GEOGRAPHIC_DATA], [US_STATE]" at bounding box center [1004, 253] width 311 height 32
type input "[STREET_ADDRESS] Miramar, [GEOGRAPHIC_DATA], 00612, [US_STATE]"
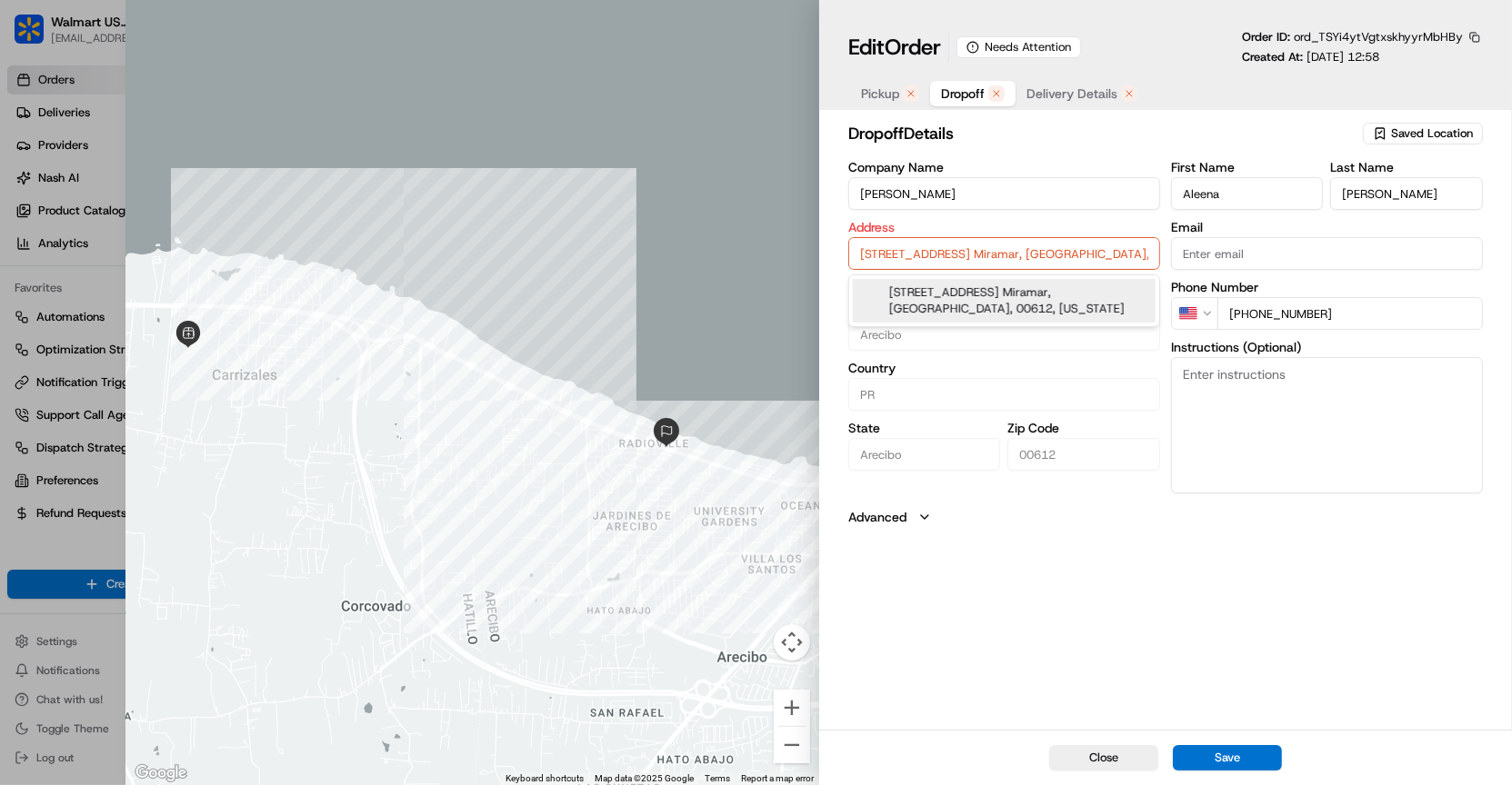
type input "[US_STATE]"
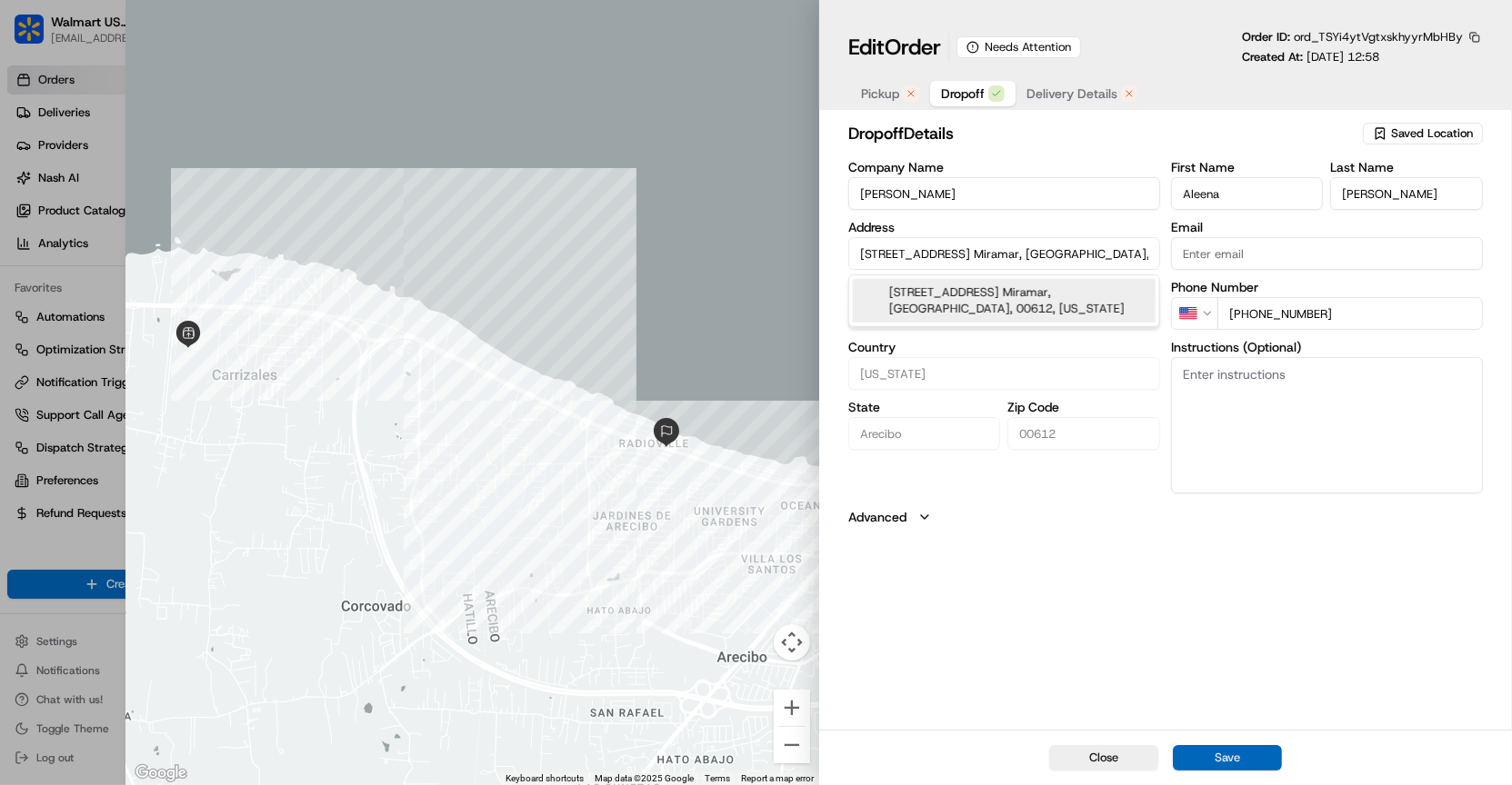
click at [1185, 757] on button "Save" at bounding box center [1226, 757] width 109 height 26
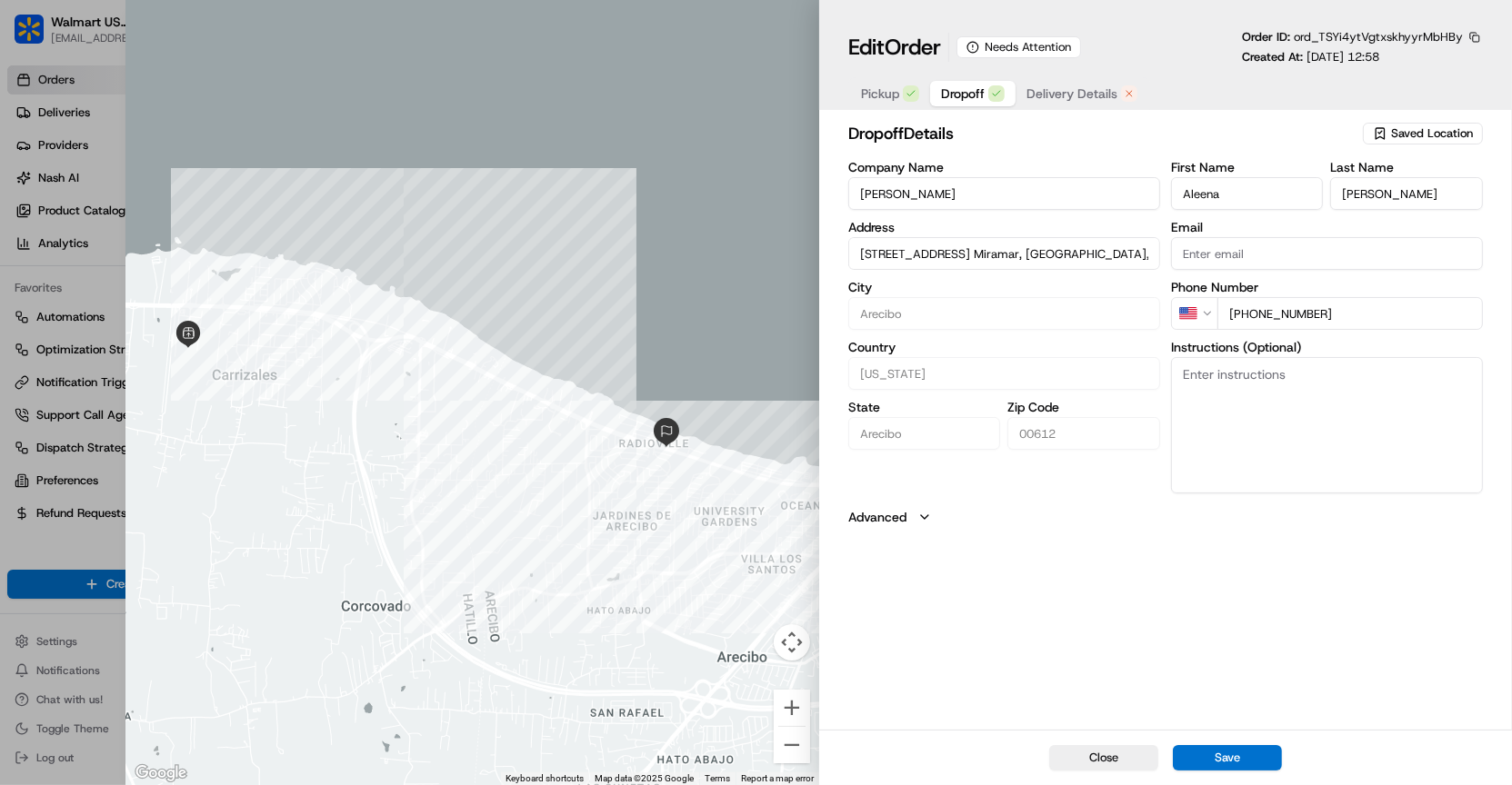
click at [1073, 86] on span "Delivery Details" at bounding box center [1072, 93] width 91 height 18
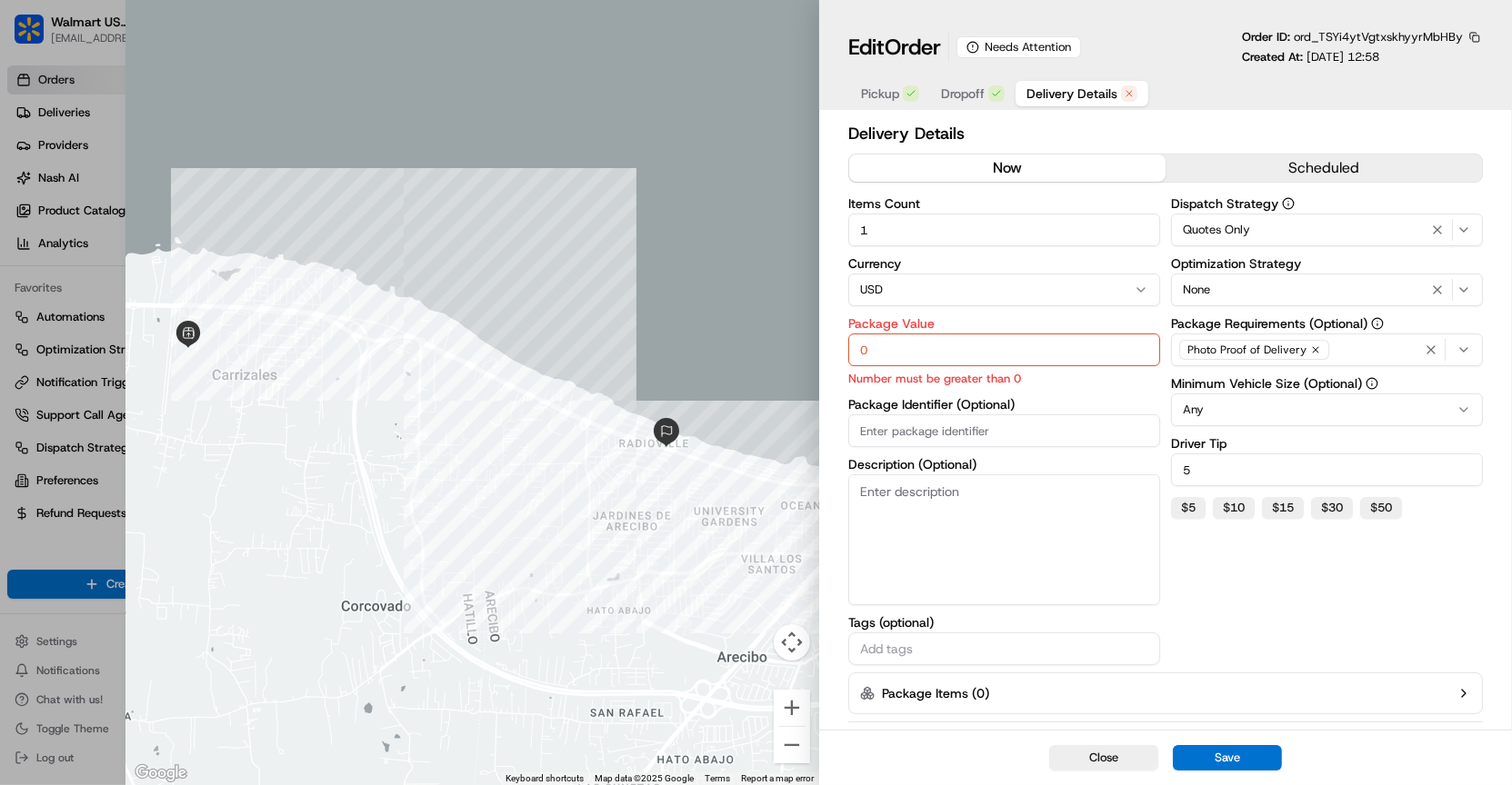
click at [1120, 357] on input "0" at bounding box center [1004, 349] width 311 height 32
type input "0"
type input "100"
click at [1229, 757] on button "Save" at bounding box center [1226, 757] width 109 height 26
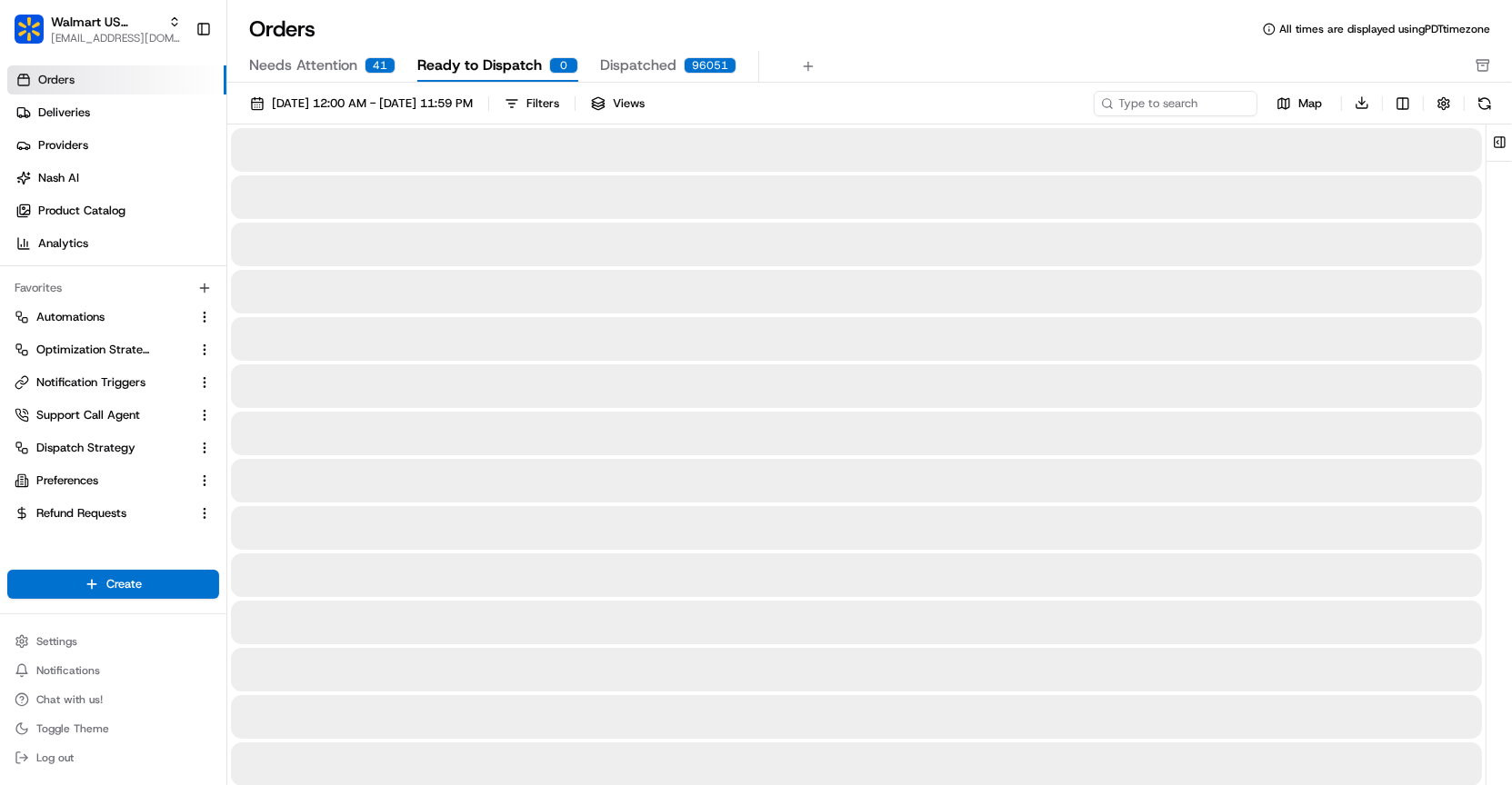
click at [533, 59] on span "Ready to Dispatch" at bounding box center [479, 65] width 124 height 22
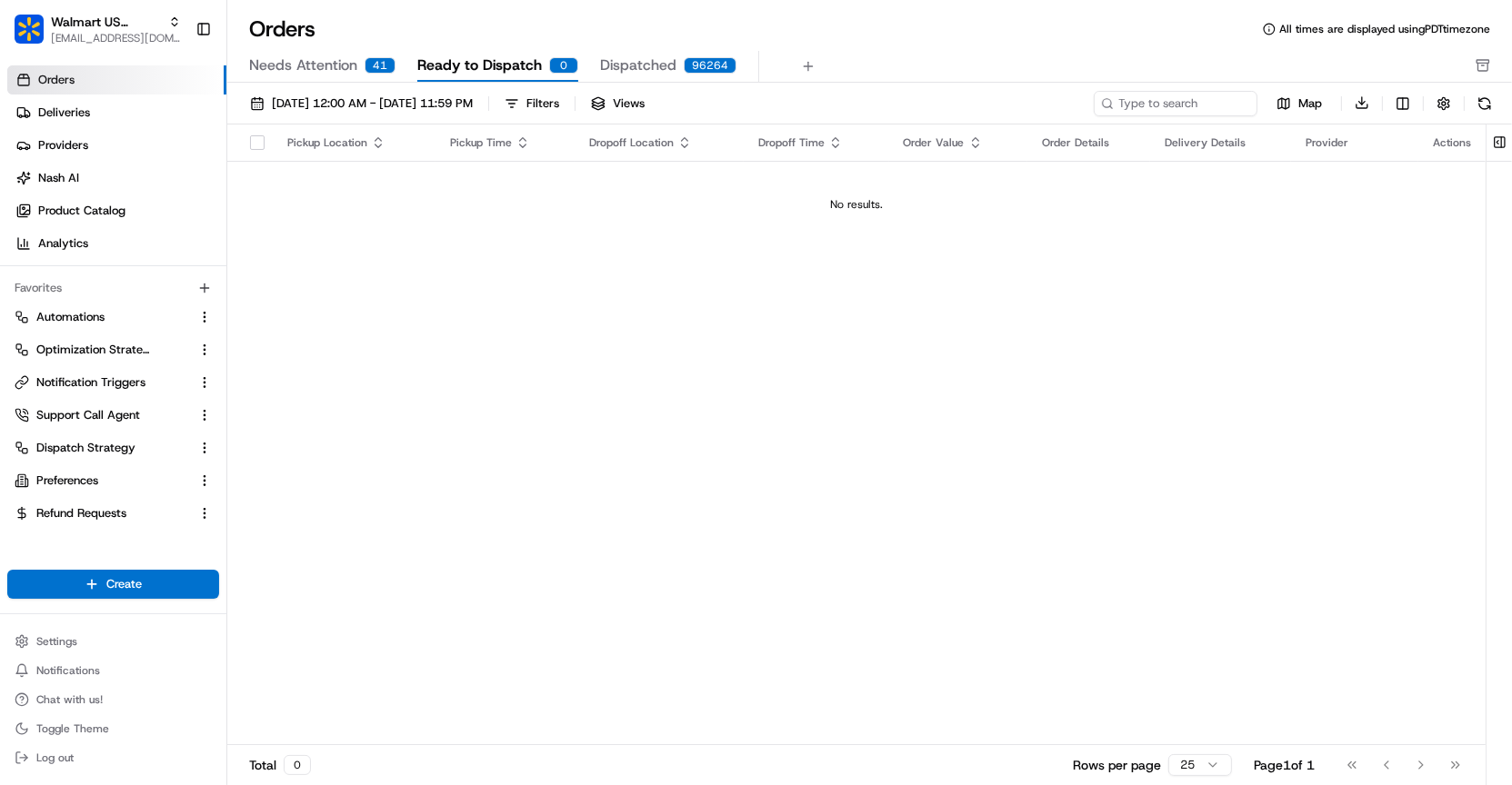
click at [149, 63] on div "Orders Deliveries Providers [PERSON_NAME] Product Catalog Analytics" at bounding box center [113, 161] width 226 height 207
click at [161, 78] on link "Orders" at bounding box center [117, 80] width 219 height 29
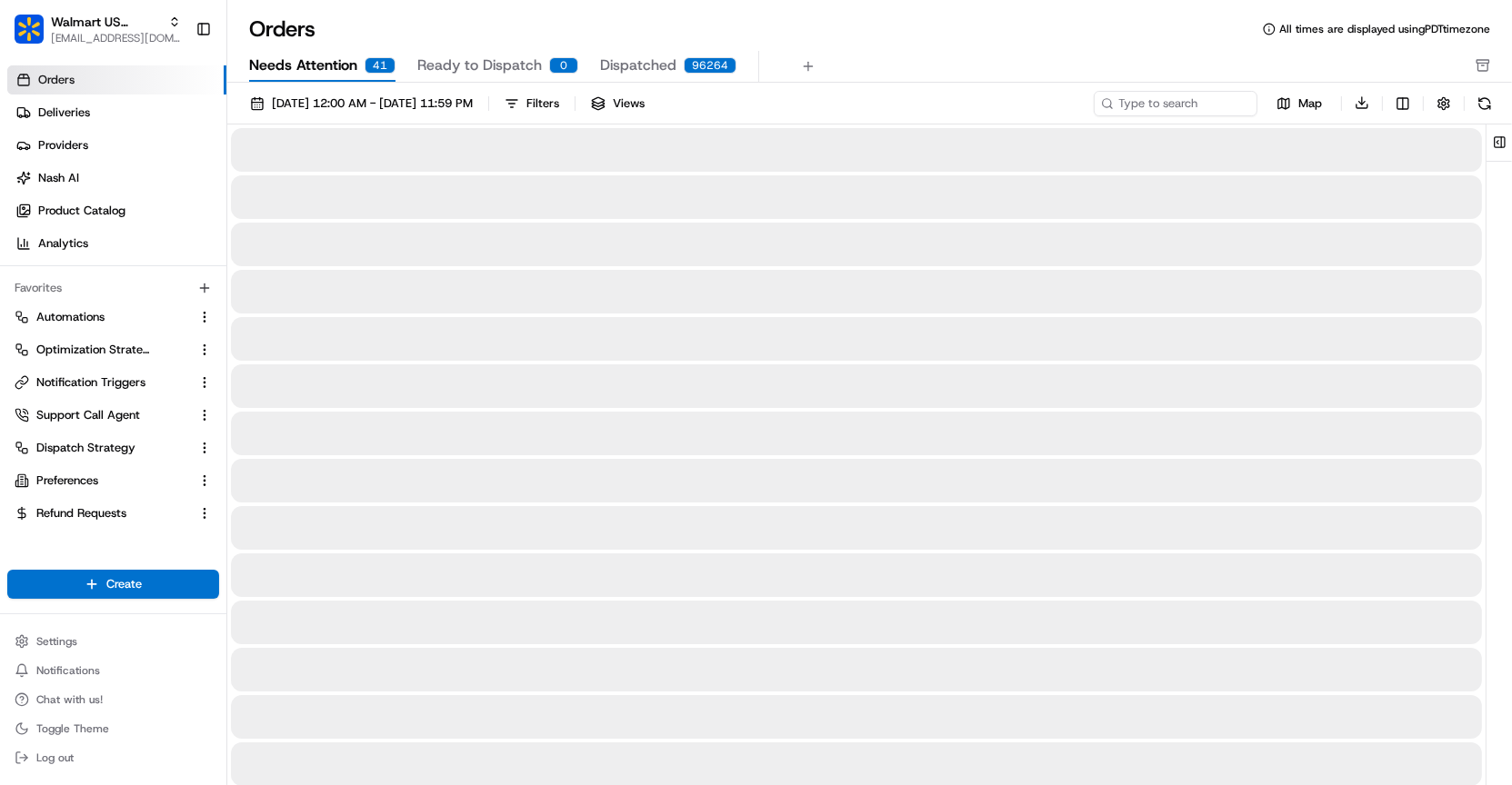
click at [311, 67] on span "Needs Attention" at bounding box center [303, 65] width 108 height 22
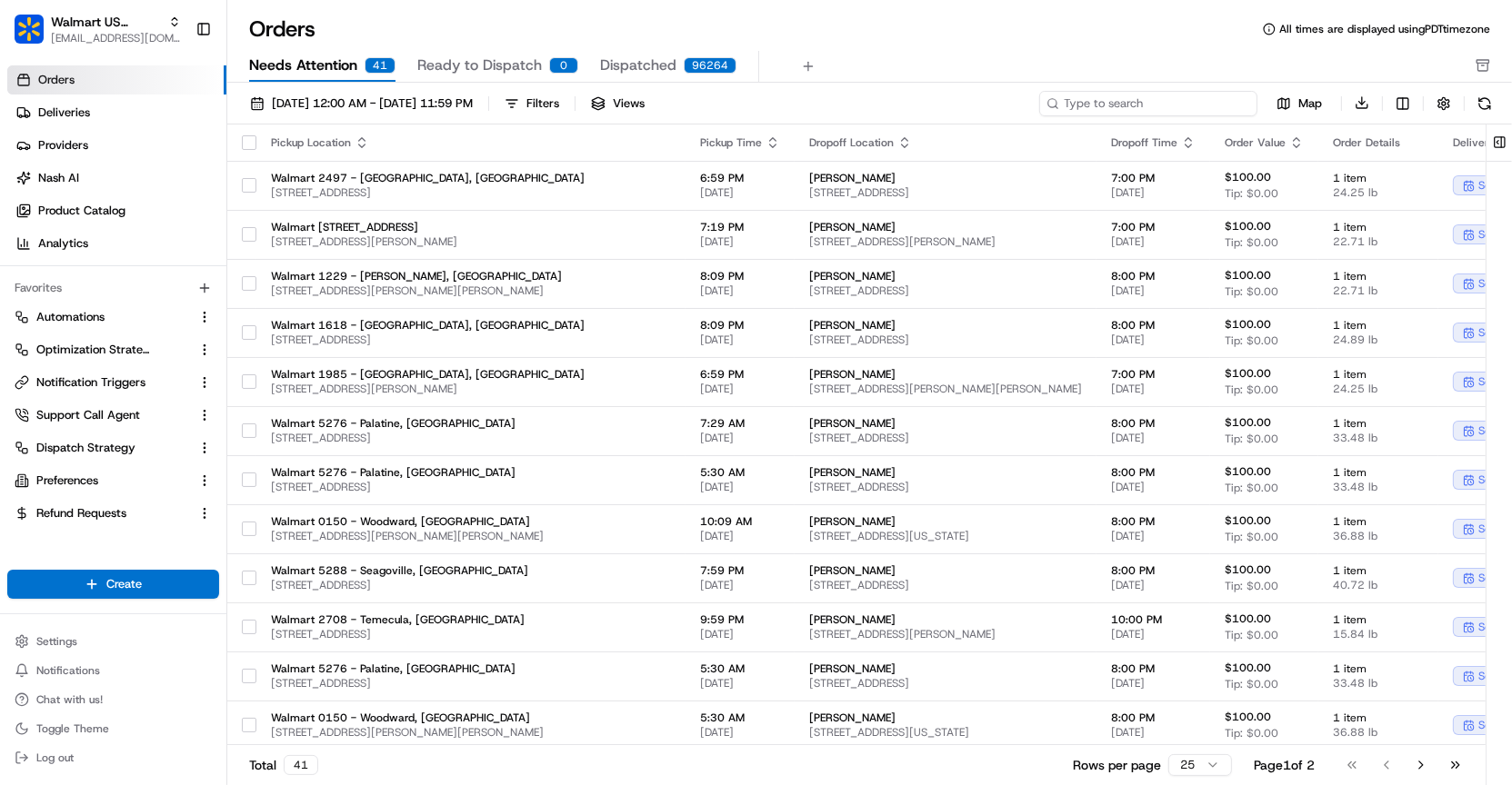
click at [1166, 109] on input at bounding box center [1148, 103] width 218 height 26
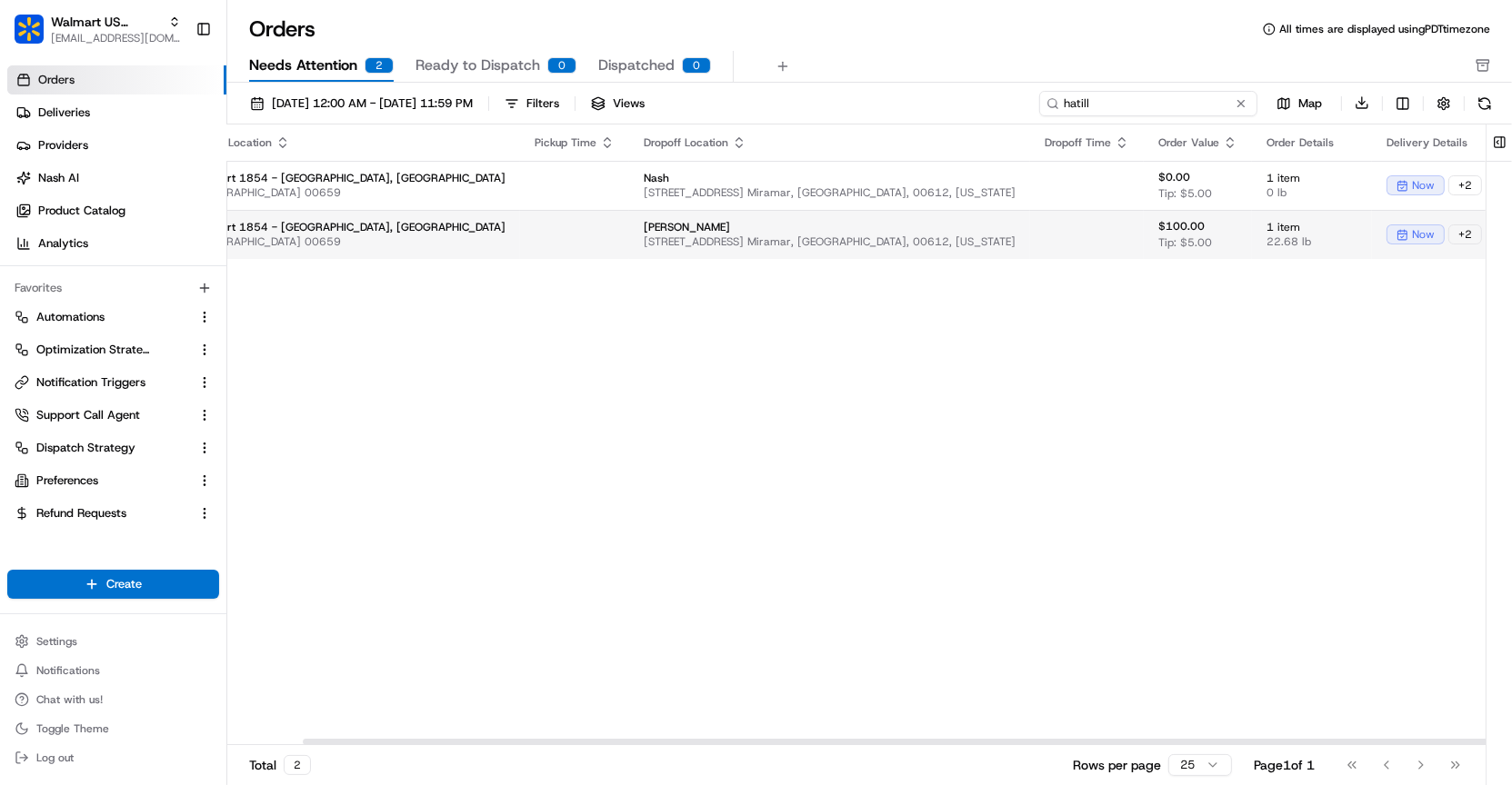
type input "hatill"
click at [1439, 226] on html "Walmart US Stores [EMAIL_ADDRESS][DOMAIN_NAME] Toggle Sidebar Orders Deliveries…" at bounding box center [756, 392] width 1512 height 785
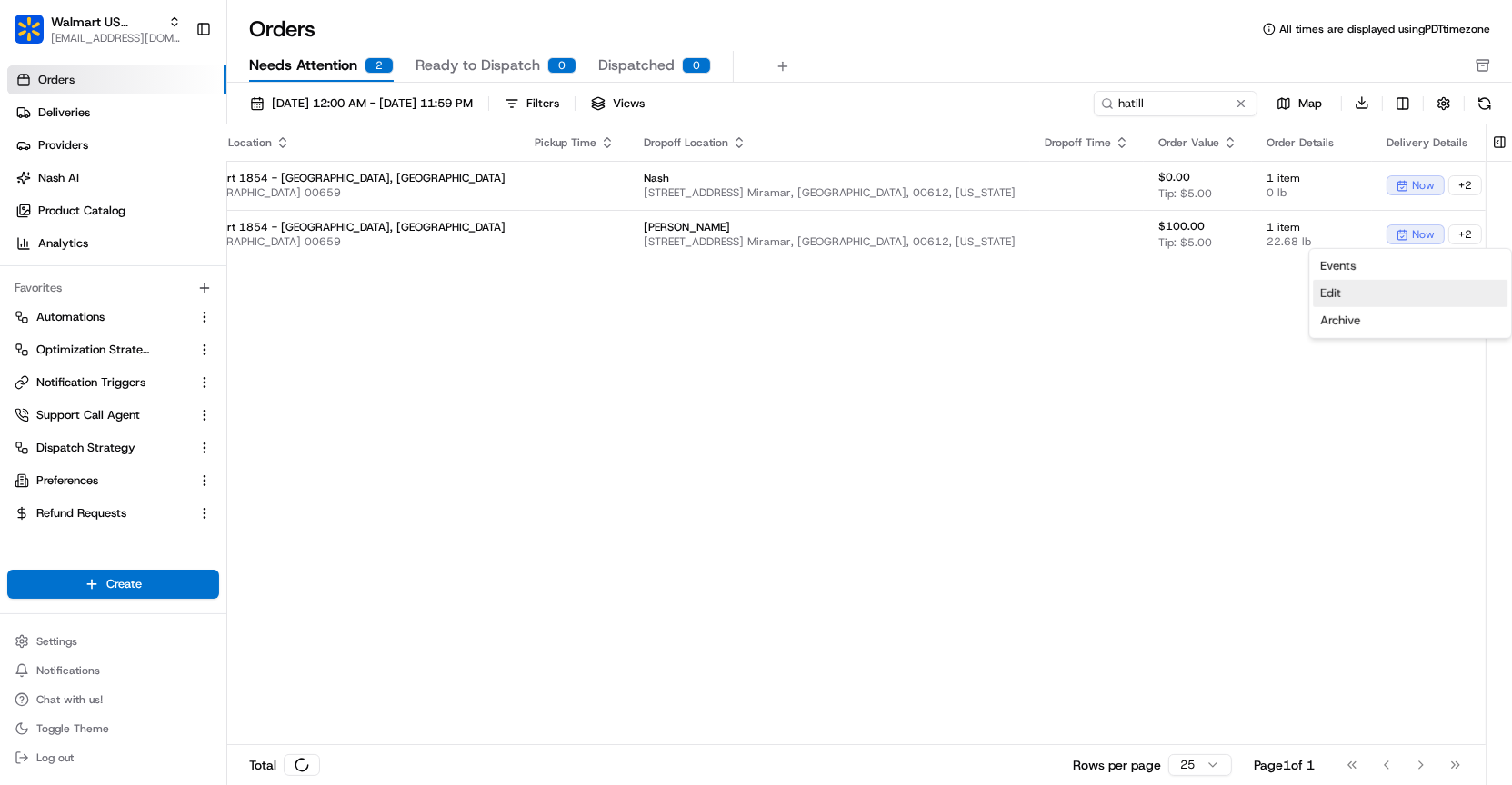
click at [1355, 286] on div "Edit" at bounding box center [1409, 293] width 195 height 28
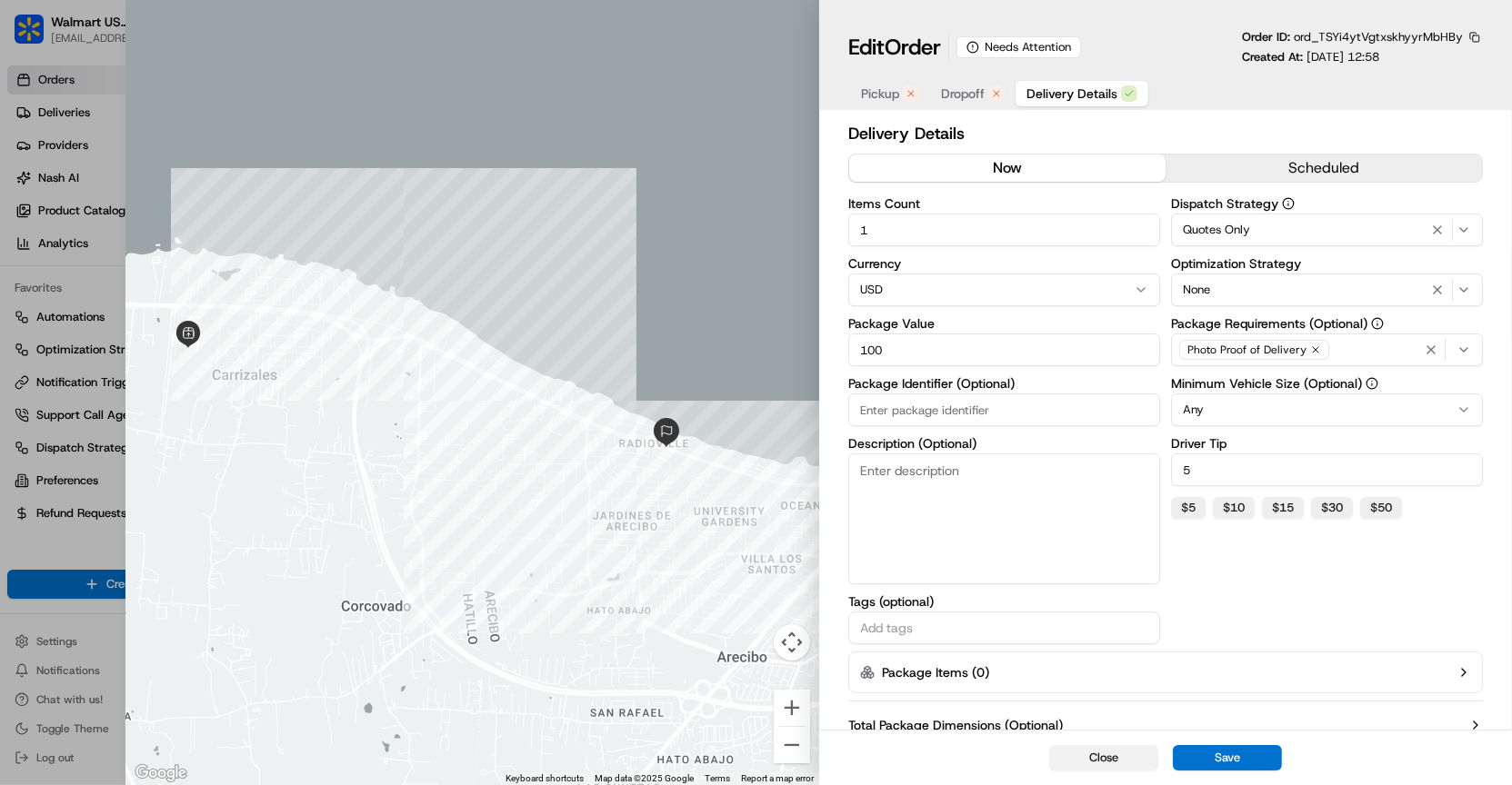
click at [1115, 759] on button "Close" at bounding box center [1103, 757] width 109 height 26
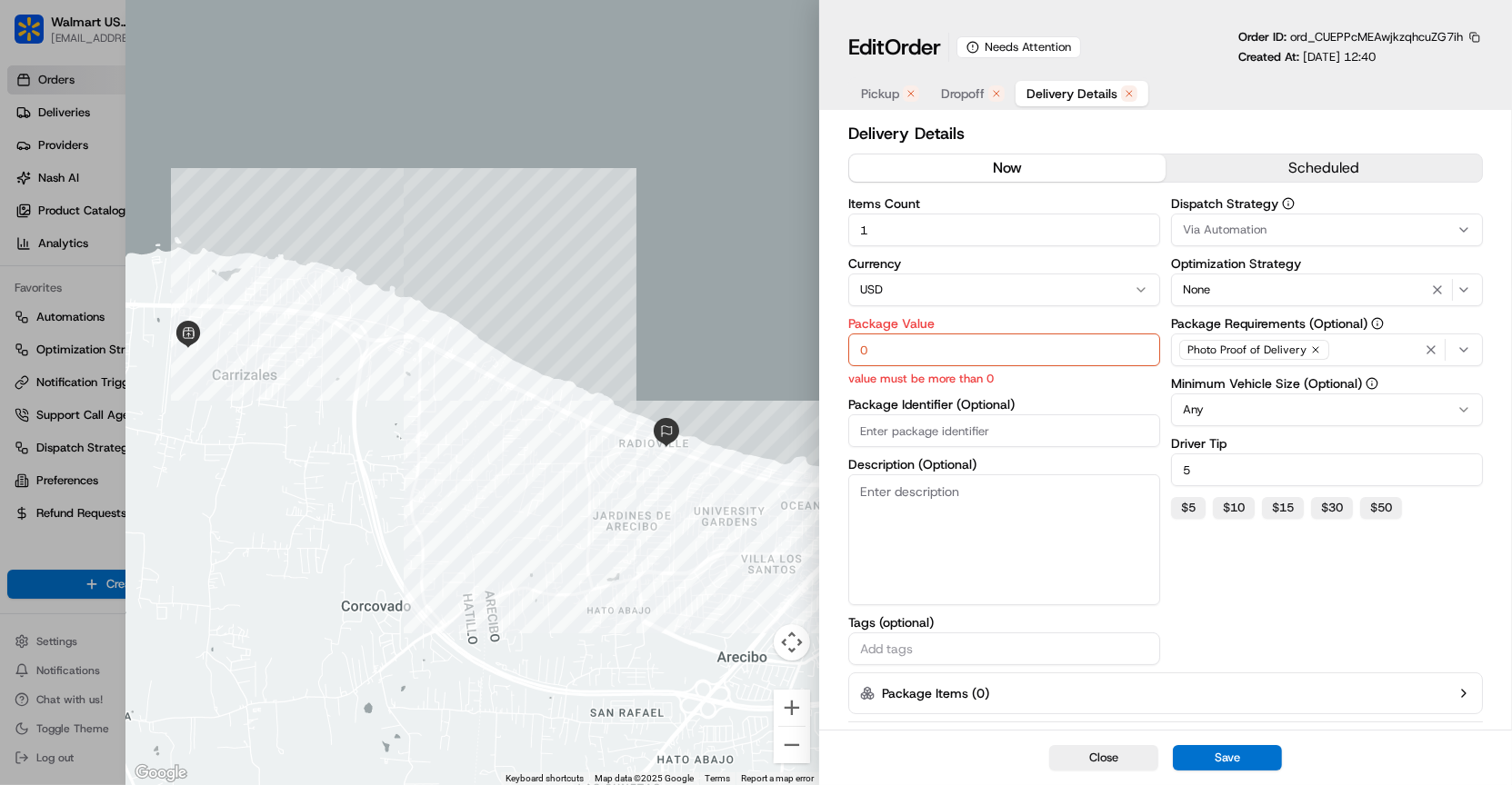
click at [1321, 206] on label "Dispatch Strategy" at bounding box center [1327, 203] width 311 height 12
click at [1318, 231] on div "Via Automation" at bounding box center [1326, 230] width 303 height 16
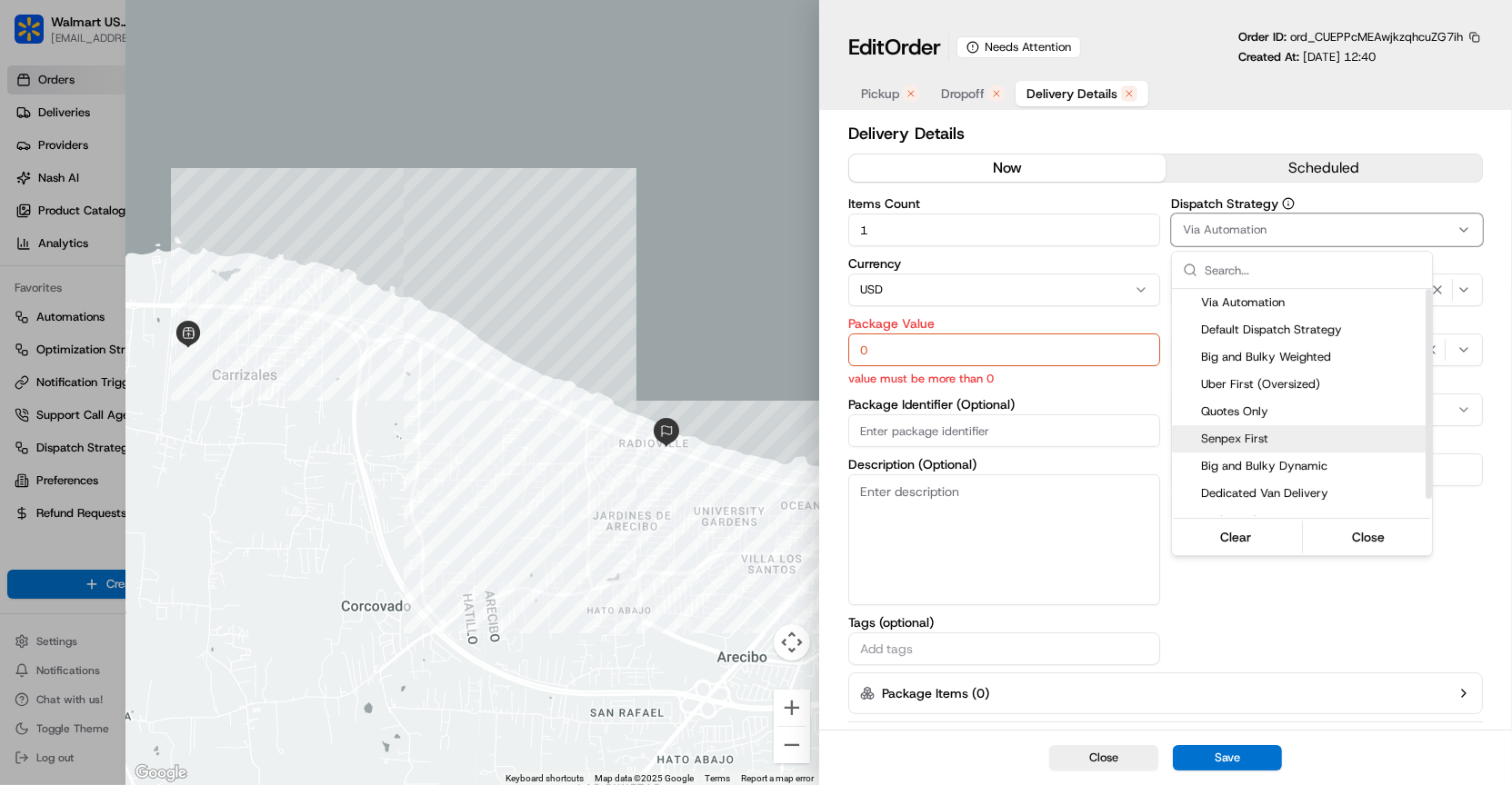
click at [1254, 410] on span "Quotes Only" at bounding box center [1313, 411] width 224 height 16
click at [1064, 354] on div at bounding box center [756, 392] width 1512 height 785
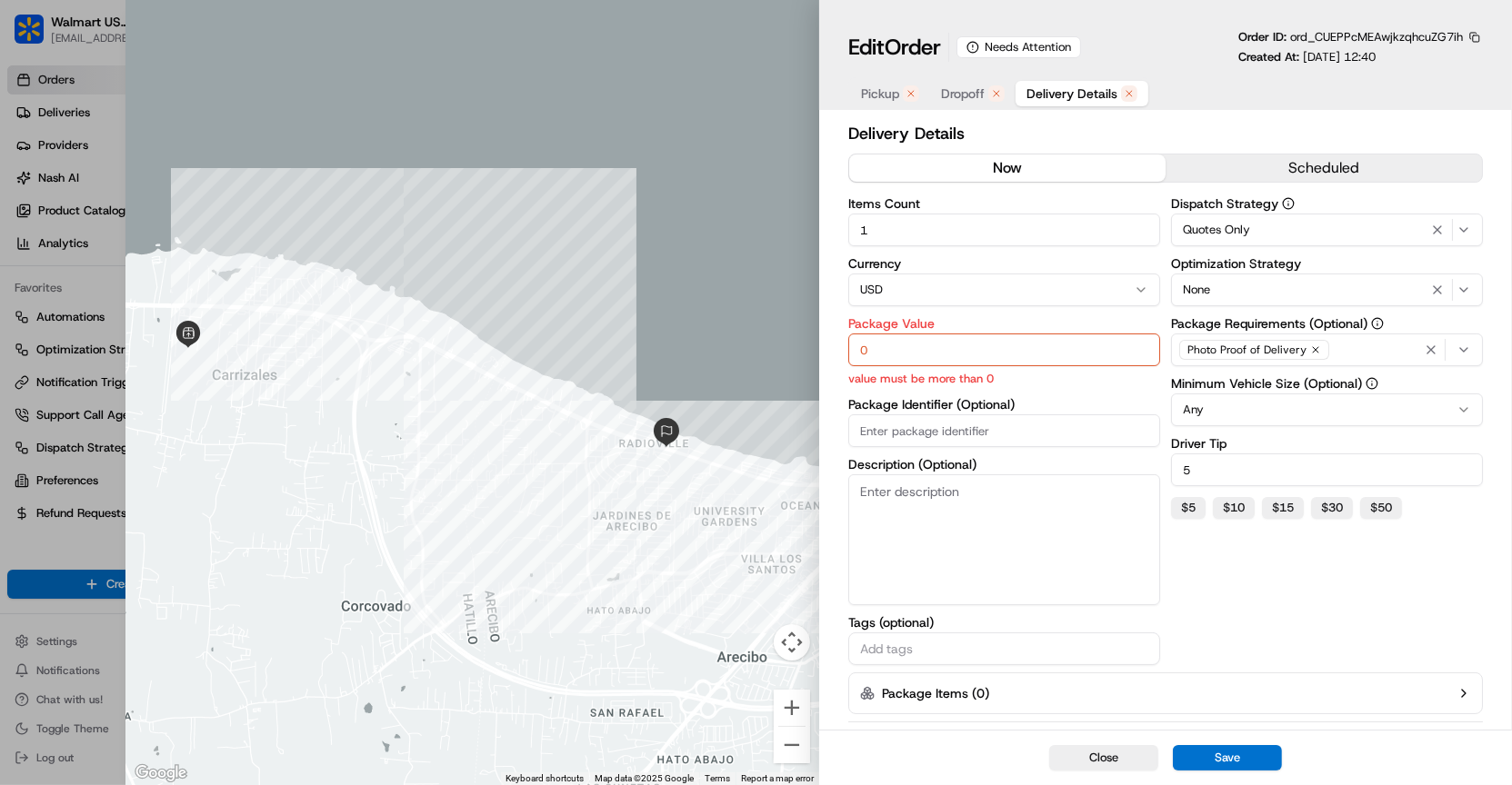
click at [1064, 354] on input "0" at bounding box center [1004, 349] width 311 height 32
type input "100"
click at [969, 90] on span "Dropoff" at bounding box center [962, 93] width 44 height 18
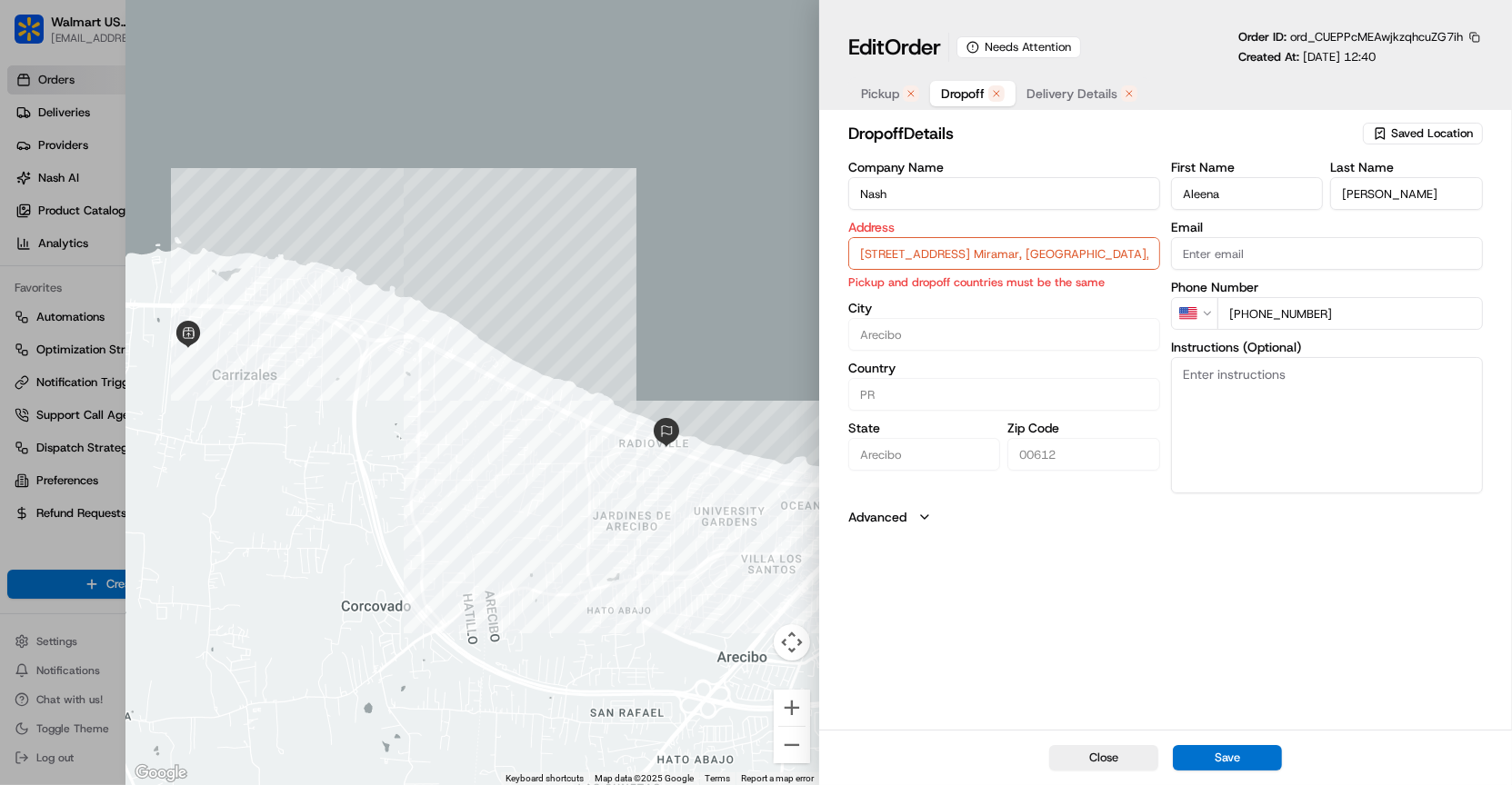
click at [1037, 101] on span "Delivery Details" at bounding box center [1072, 93] width 91 height 18
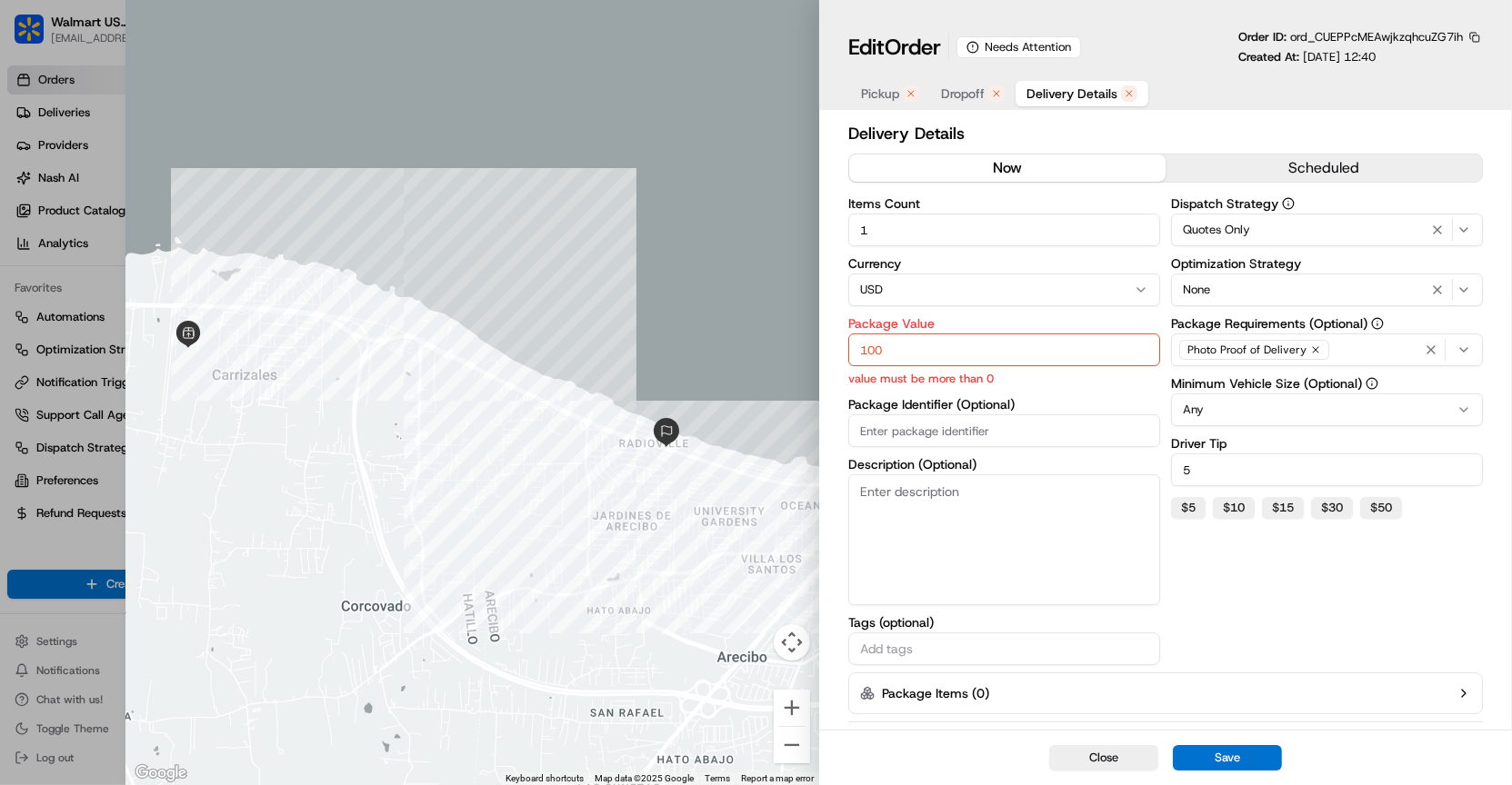
click at [984, 97] on button "Dropoff" at bounding box center [973, 93] width 85 height 26
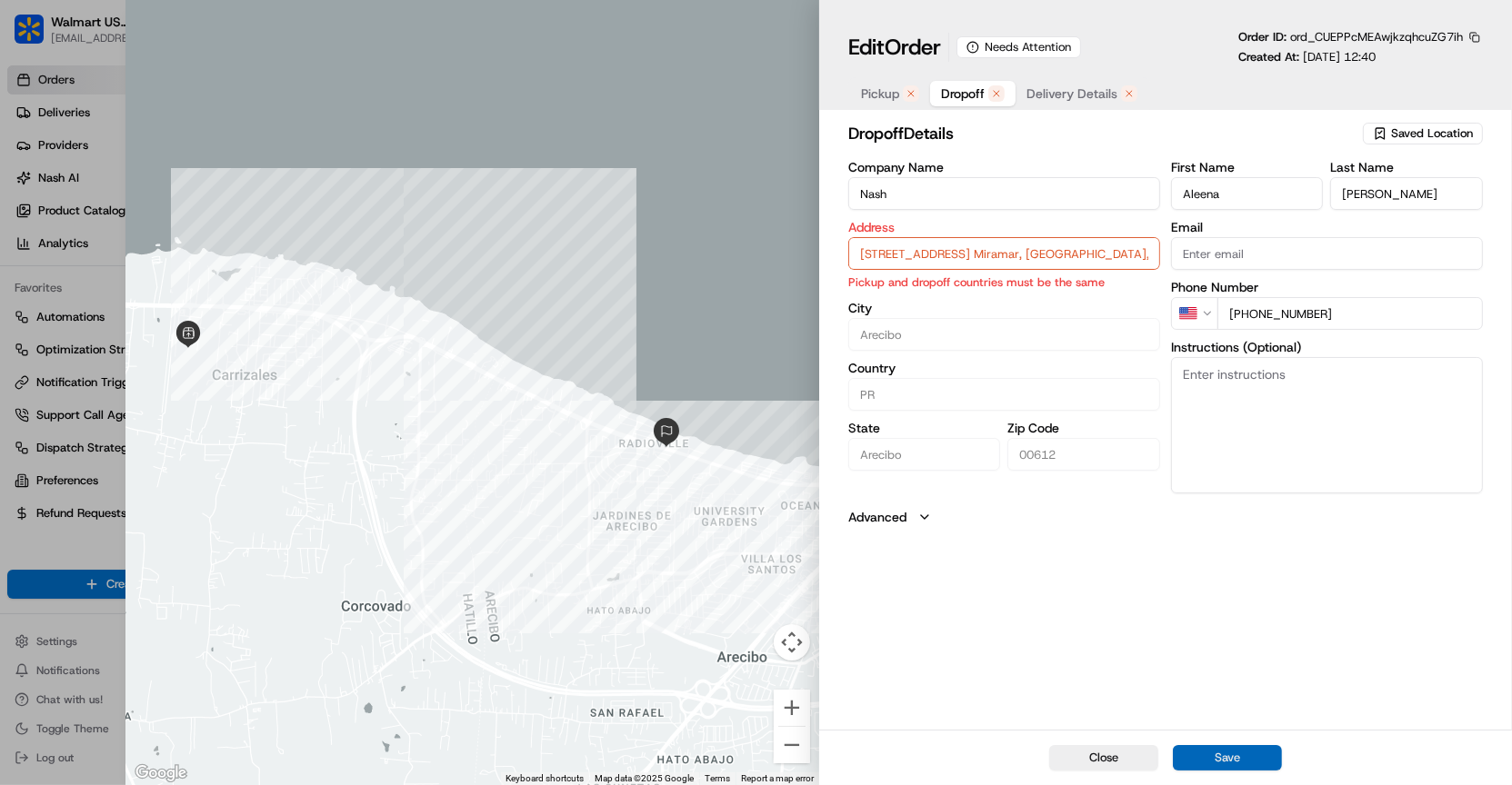
click at [1228, 757] on button "Save" at bounding box center [1226, 757] width 109 height 26
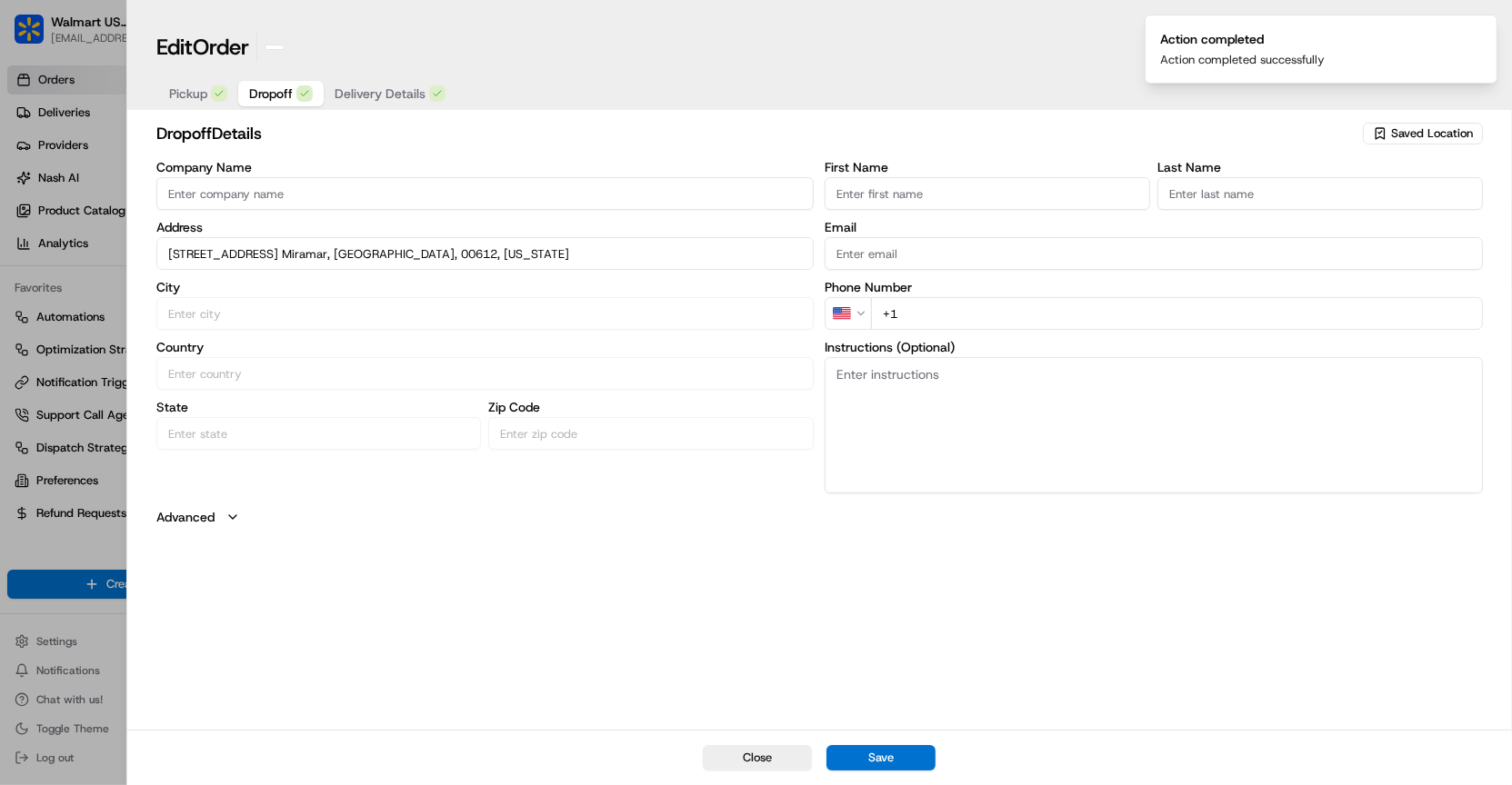
type input "+1"
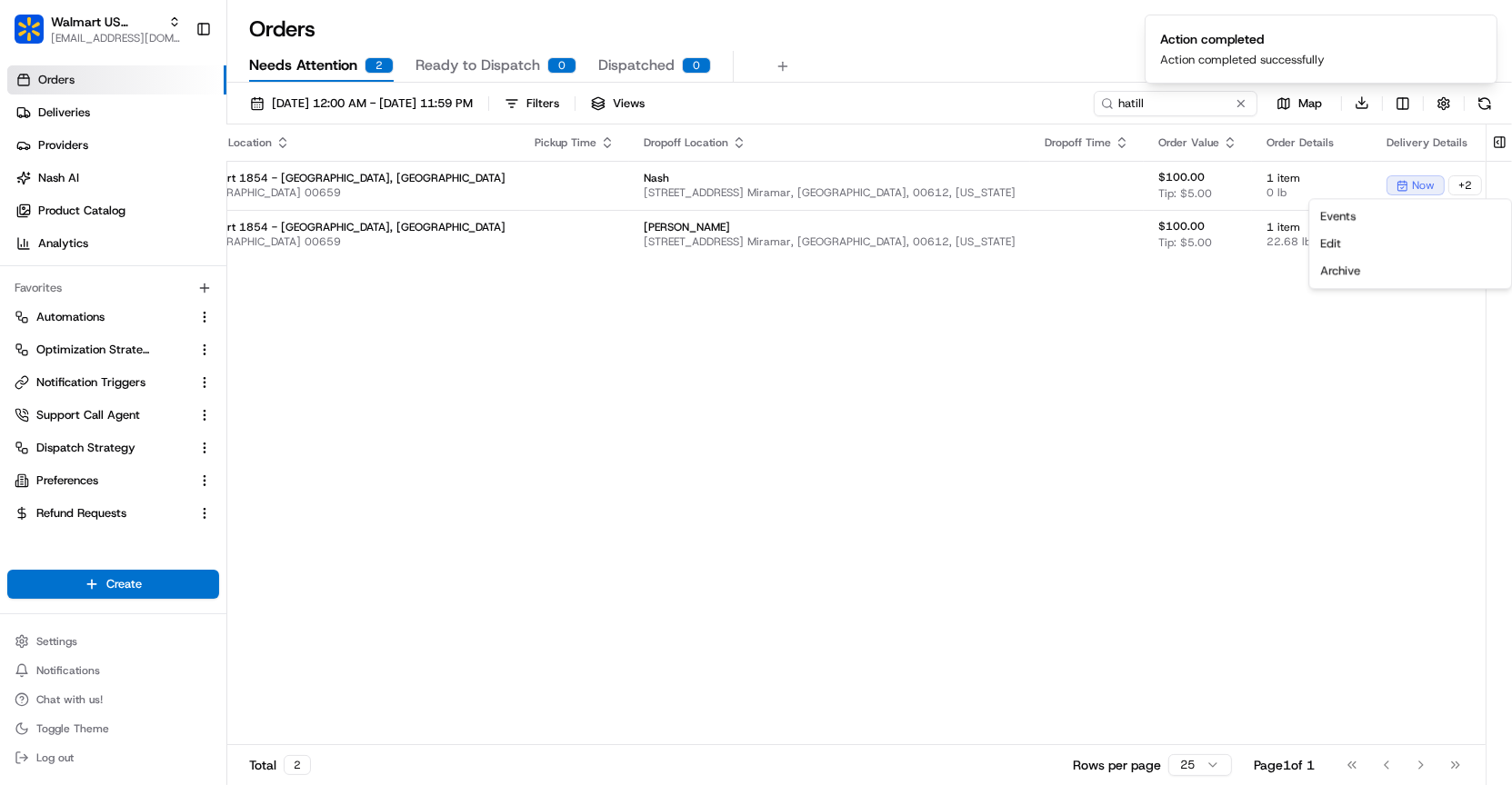
click at [1192, 323] on div "Pickup Location Pickup Time Dropoff Location Dropoff Time Order Value Order Det…" at bounding box center [918, 435] width 1540 height 622
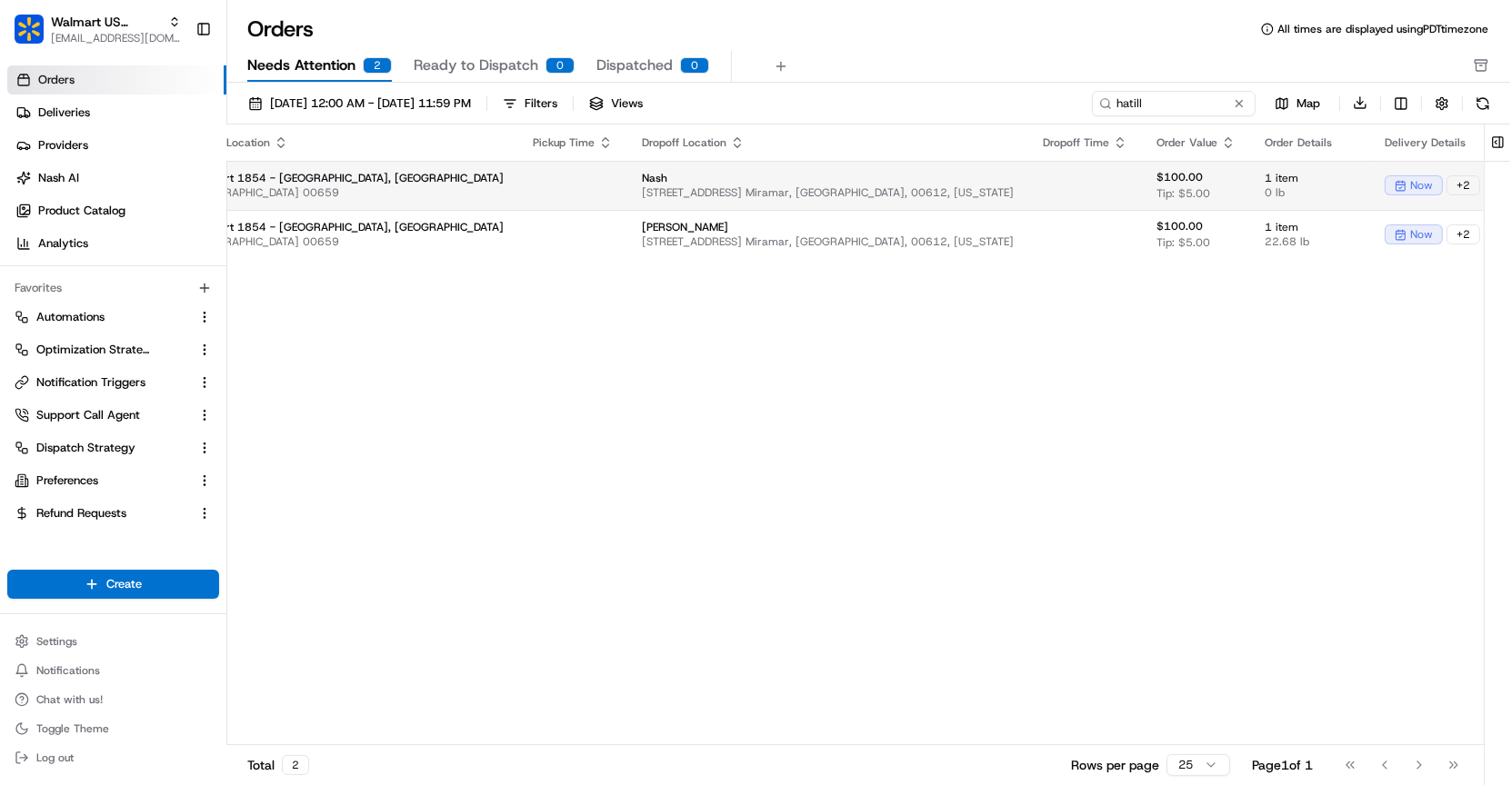
click at [1450, 184] on html "Walmart US Stores [EMAIL_ADDRESS][DOMAIN_NAME] Toggle Sidebar Orders Deliveries…" at bounding box center [756, 392] width 1512 height 785
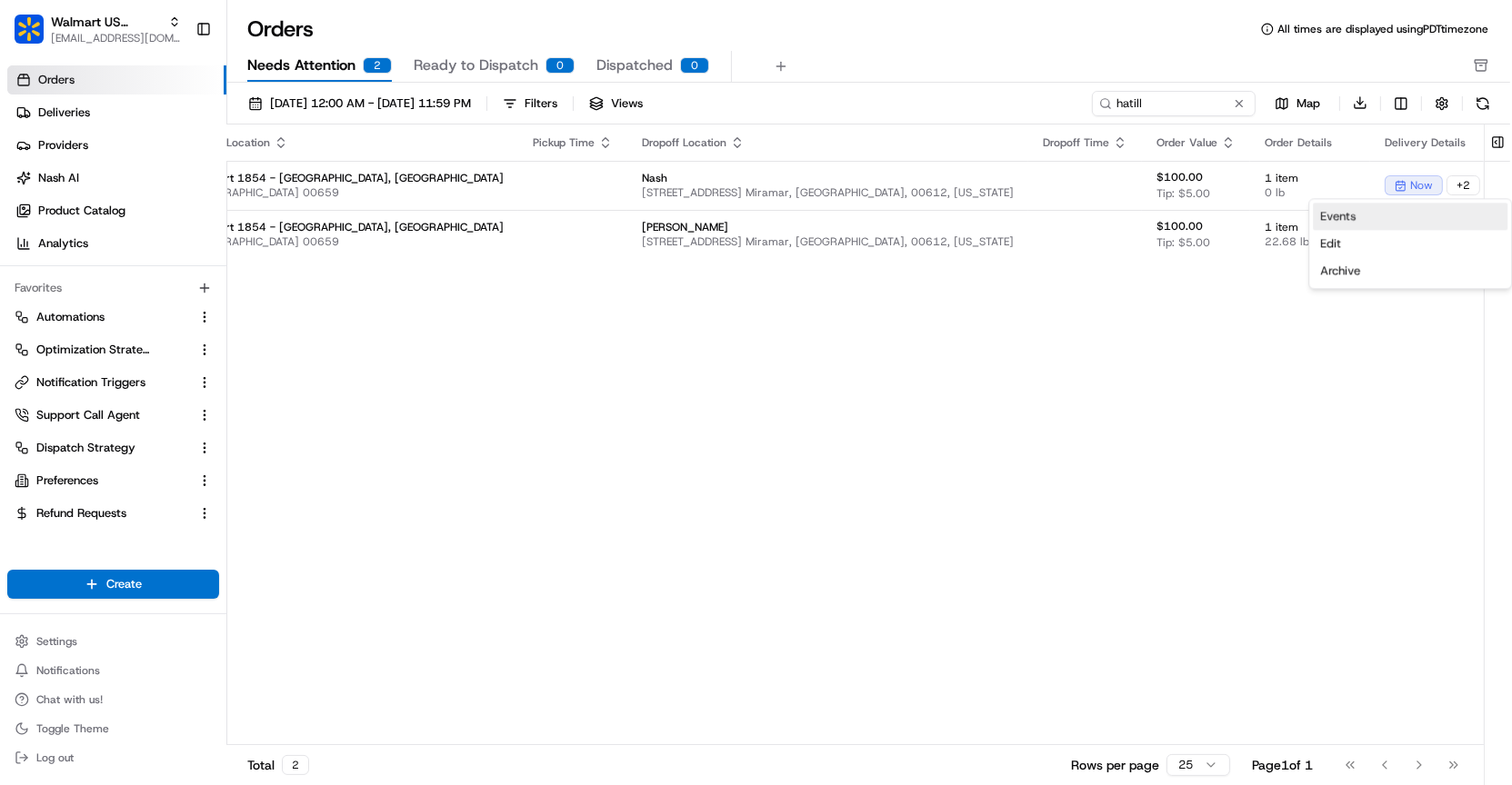
click at [1319, 216] on link "Events" at bounding box center [1409, 216] width 195 height 28
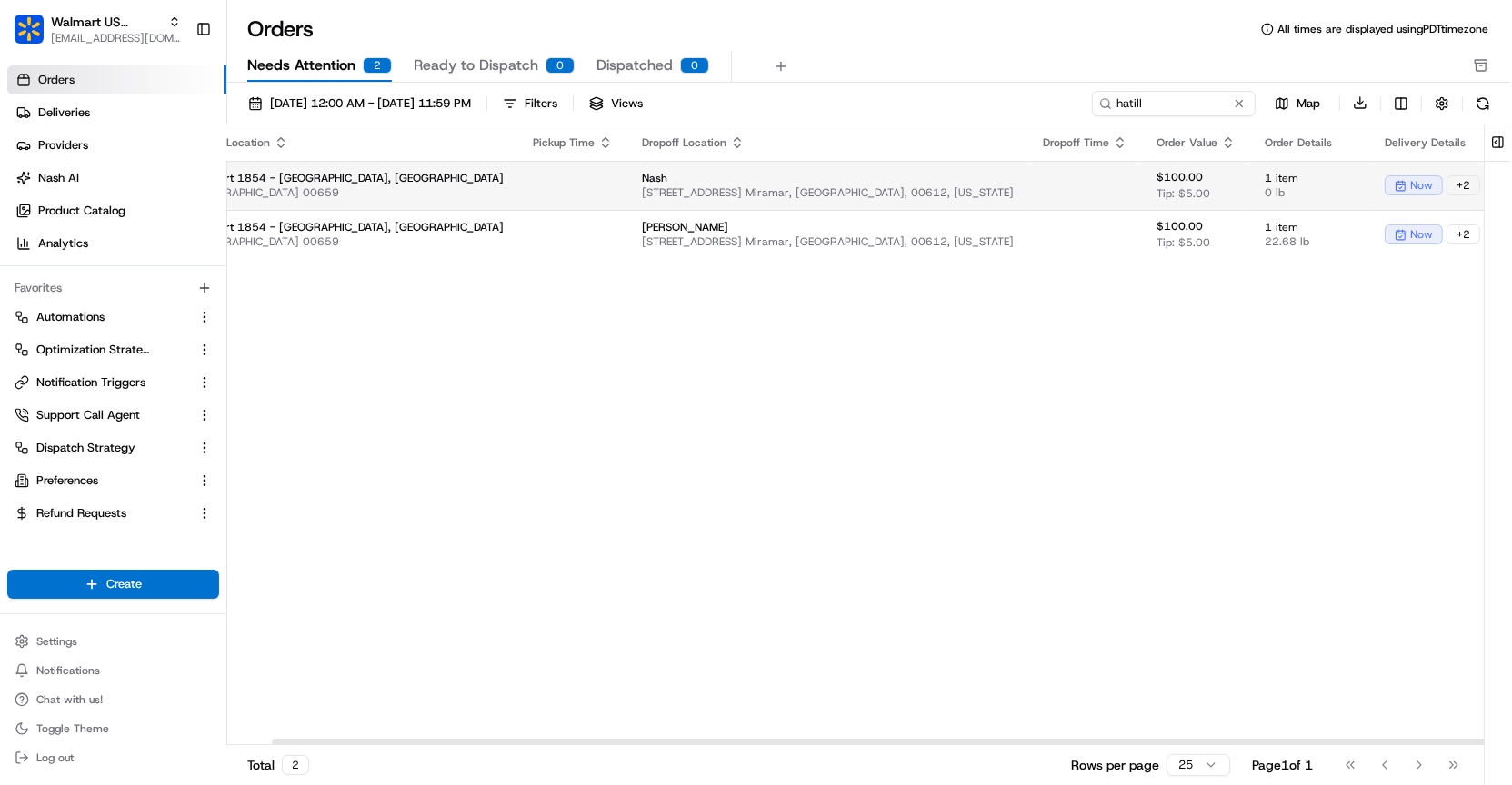
scroll to position [0, 0]
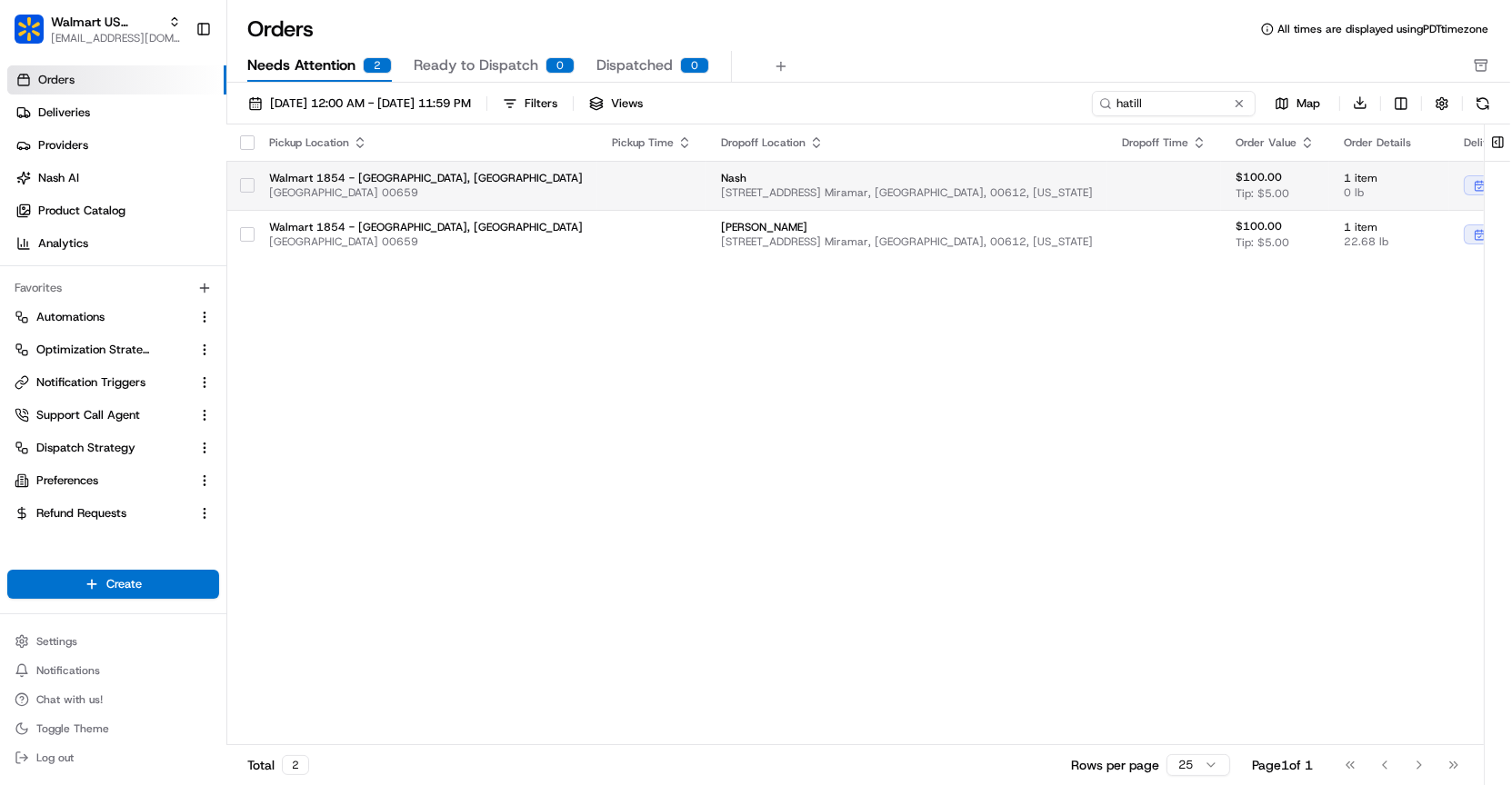
click at [247, 183] on button "button" at bounding box center [247, 185] width 14 height 14
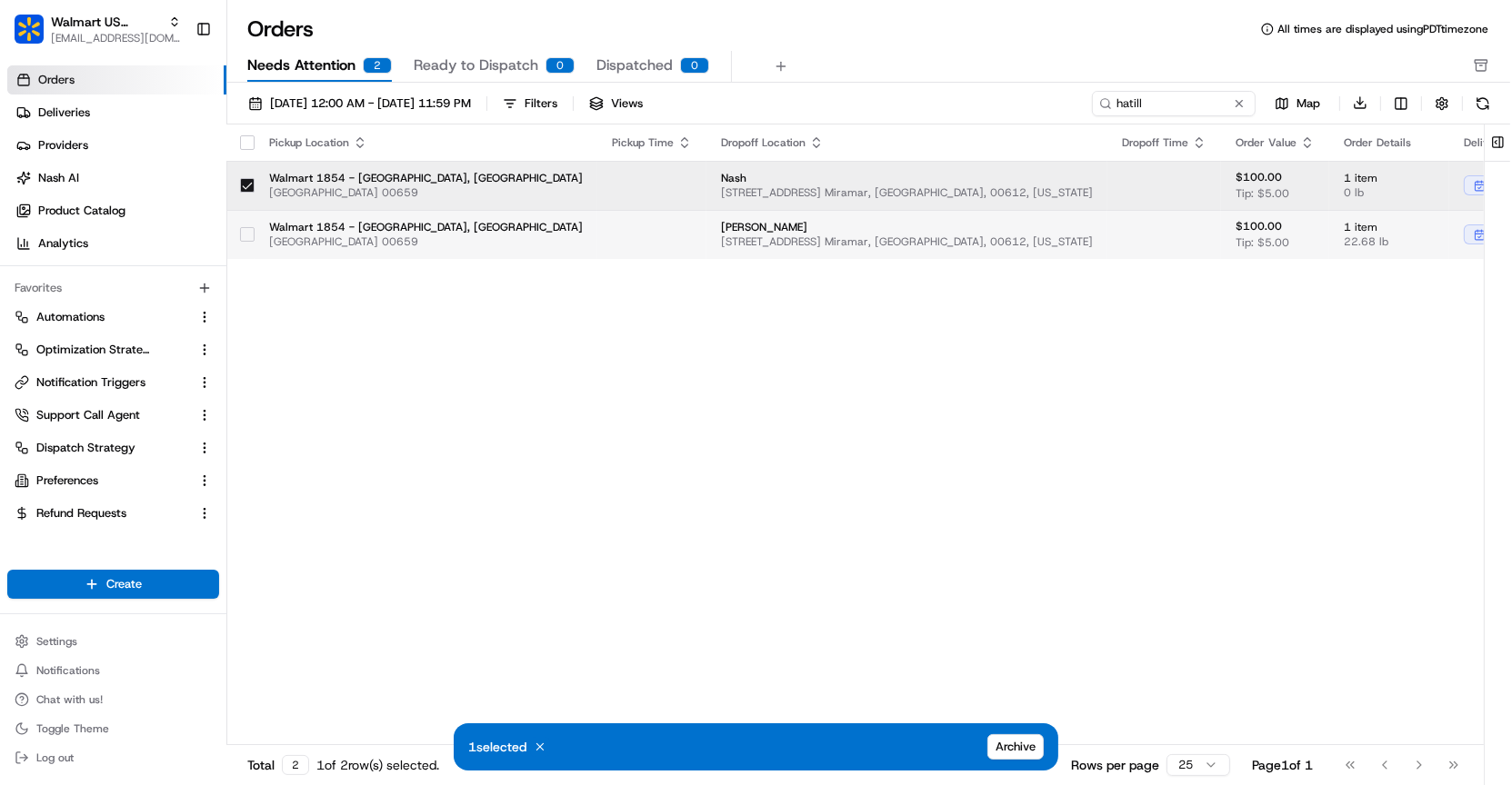
click at [249, 229] on button "button" at bounding box center [247, 234] width 14 height 14
click at [1021, 743] on span "Archive" at bounding box center [1016, 747] width 40 height 16
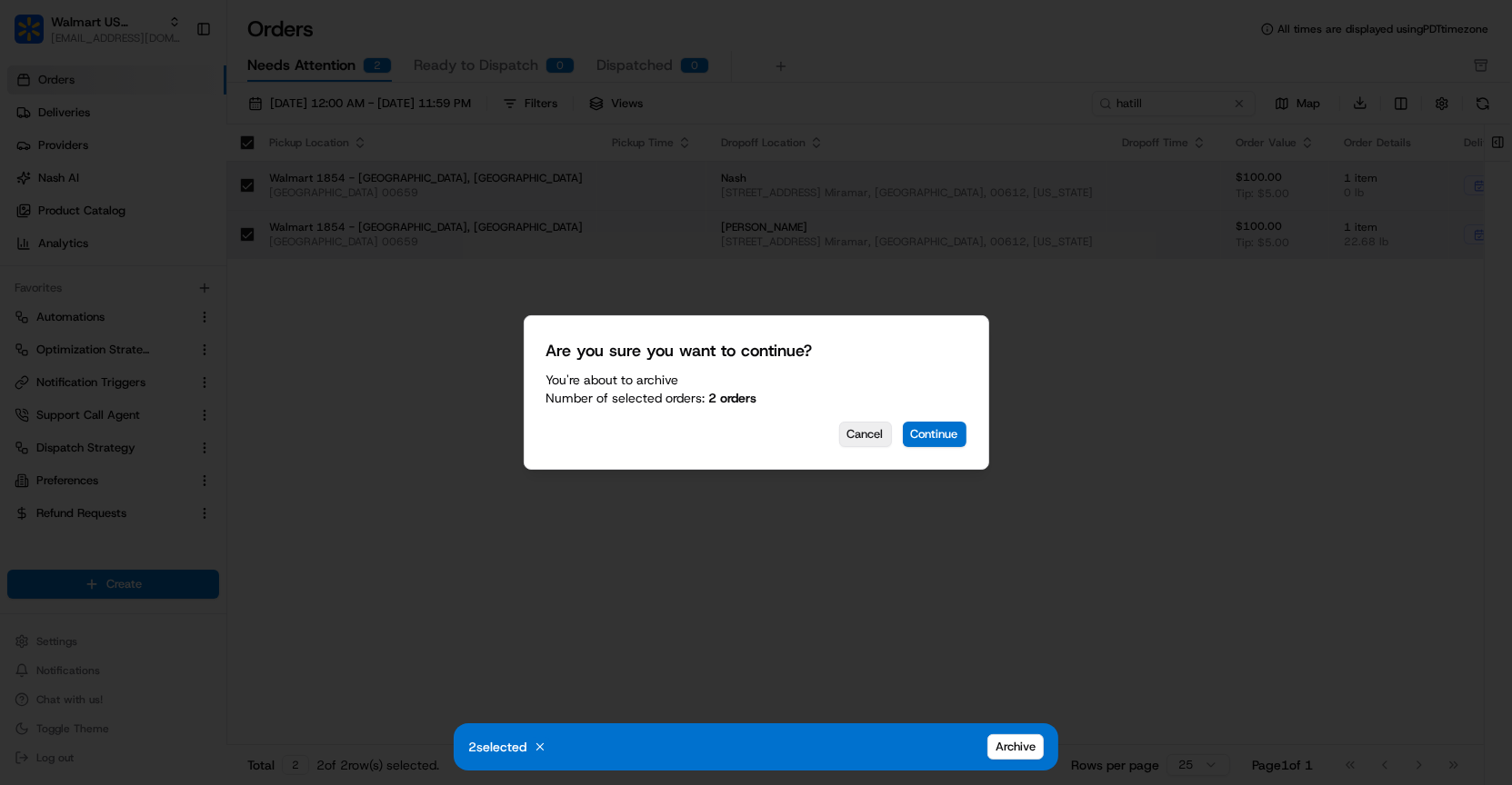
click at [868, 439] on button "Cancel" at bounding box center [866, 434] width 53 height 26
